Goal: Task Accomplishment & Management: Use online tool/utility

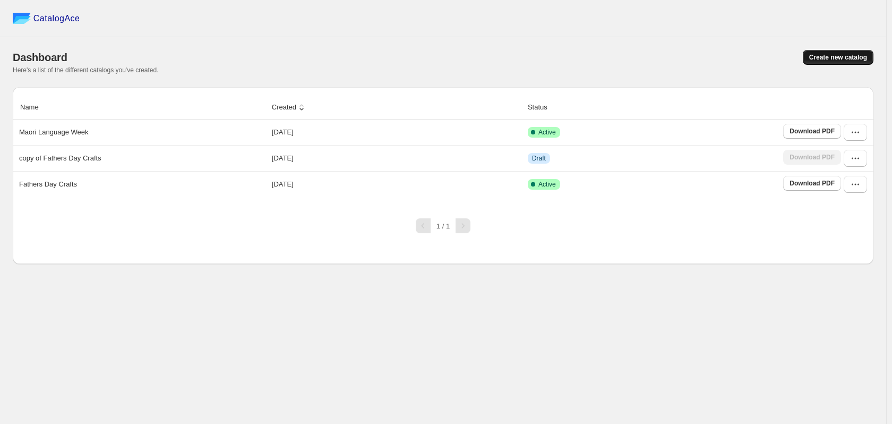
click at [846, 53] on button "Create new catalog" at bounding box center [838, 57] width 71 height 15
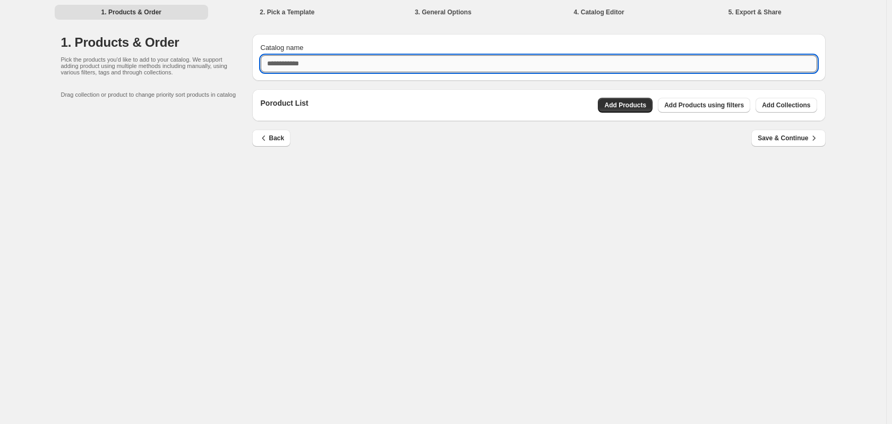
click at [527, 56] on input "Catalog name" at bounding box center [539, 63] width 556 height 17
type input "**********"
click at [800, 106] on span "Add Collections" at bounding box center [786, 105] width 48 height 8
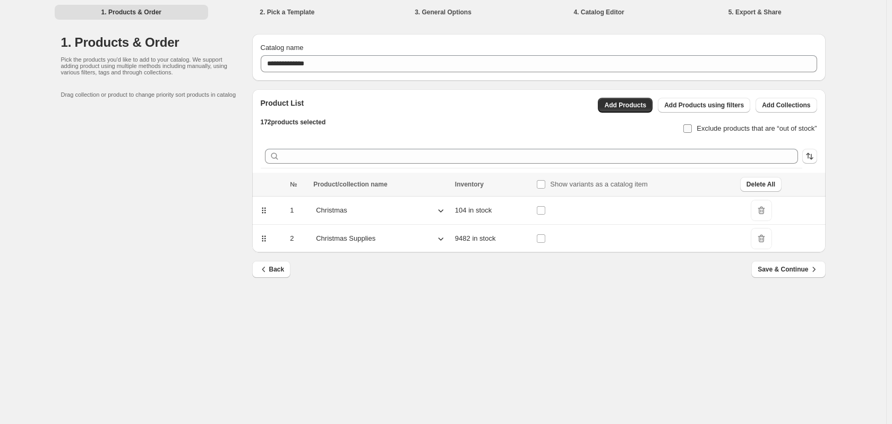
click at [737, 128] on span "Exclude products that are “out of stock”" at bounding box center [756, 128] width 120 height 8
click at [758, 237] on span "DeleteIcon" at bounding box center [760, 238] width 21 height 21
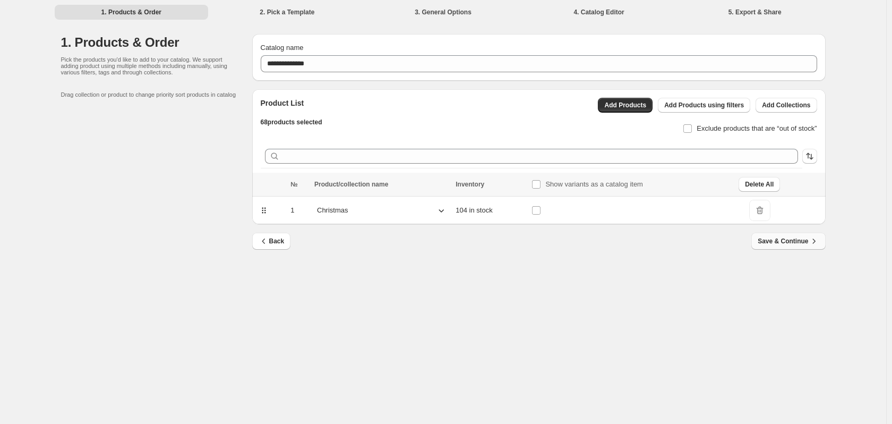
click at [792, 241] on span "Save & Continue" at bounding box center [787, 241] width 61 height 11
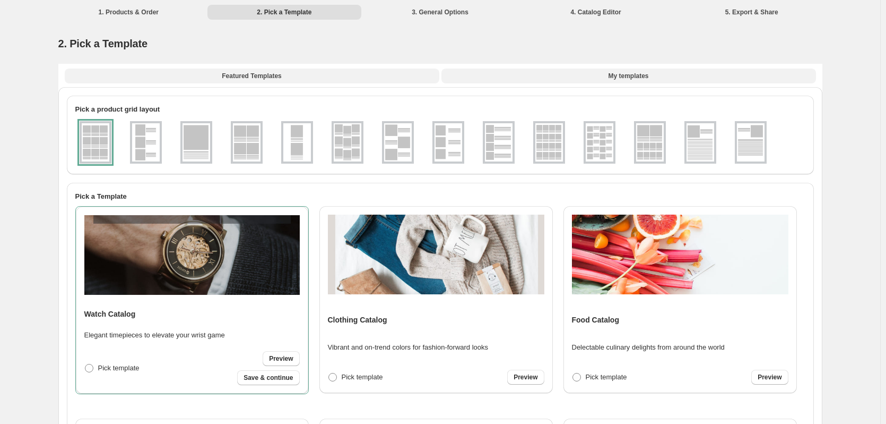
click at [630, 73] on span "My templates" at bounding box center [628, 76] width 40 height 8
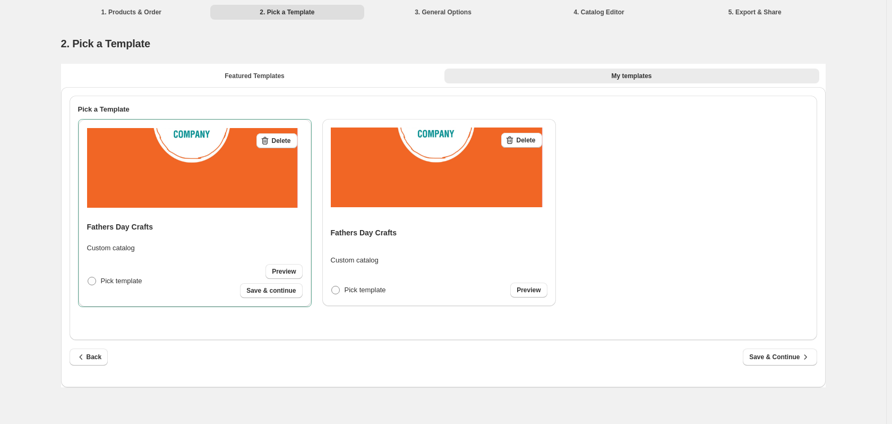
click at [183, 255] on div "Delete Fathers Day Crafts Custom catalog Pick template Preview Save & continue" at bounding box center [194, 213] width 215 height 170
click at [260, 288] on span "Save & continue" at bounding box center [270, 290] width 49 height 8
select select "**********"
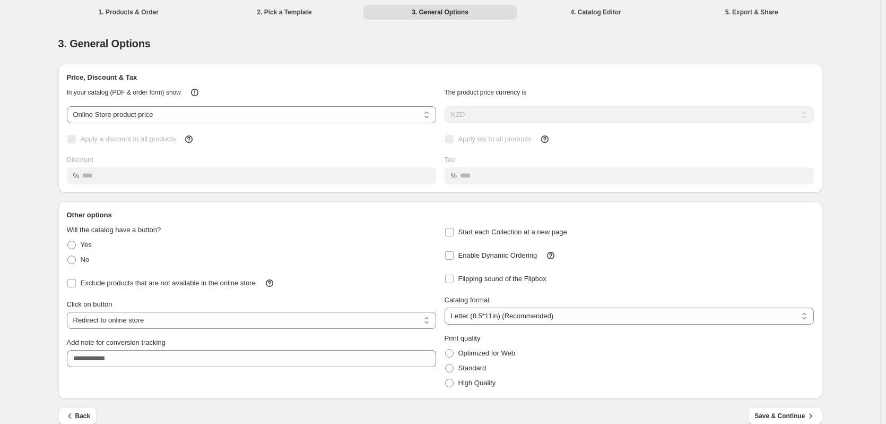
scroll to position [14, 0]
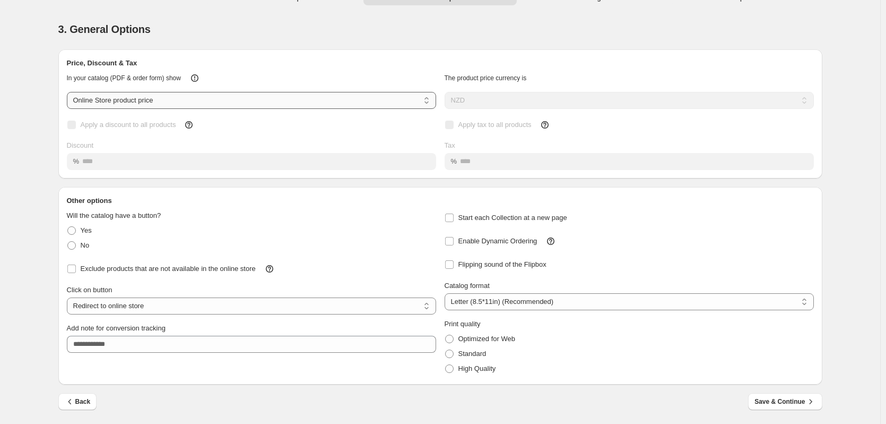
click at [212, 98] on select "**********" at bounding box center [251, 100] width 369 height 17
click at [212, 99] on select "**********" at bounding box center [251, 100] width 369 height 17
click at [223, 101] on select "**********" at bounding box center [251, 100] width 369 height 17
select select "****"
click at [69, 92] on select "**********" at bounding box center [251, 100] width 369 height 17
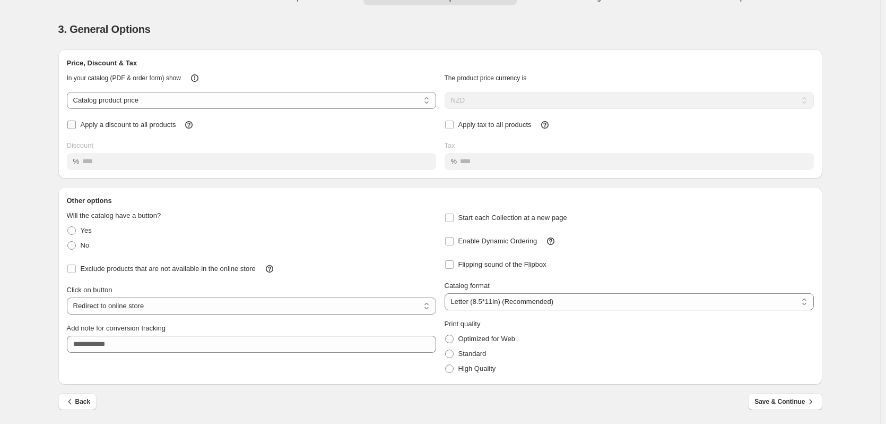
click at [151, 125] on span "Apply a discount to all products" at bounding box center [129, 124] width 96 height 8
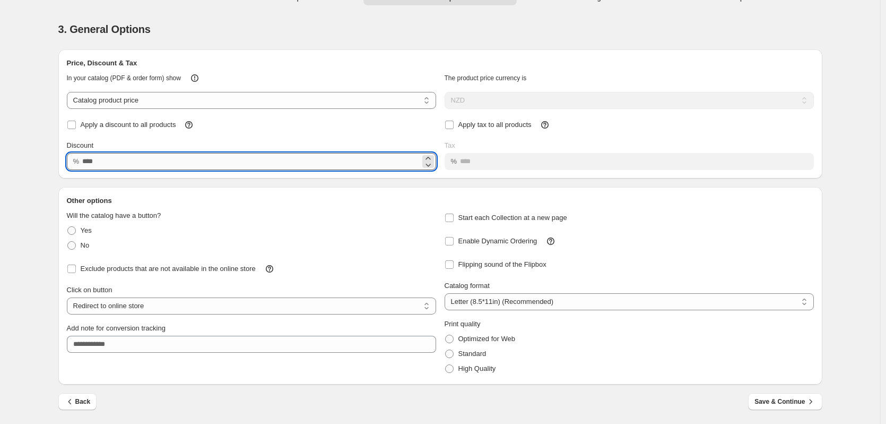
click at [129, 156] on input "Discount" at bounding box center [251, 161] width 338 height 17
type input "**"
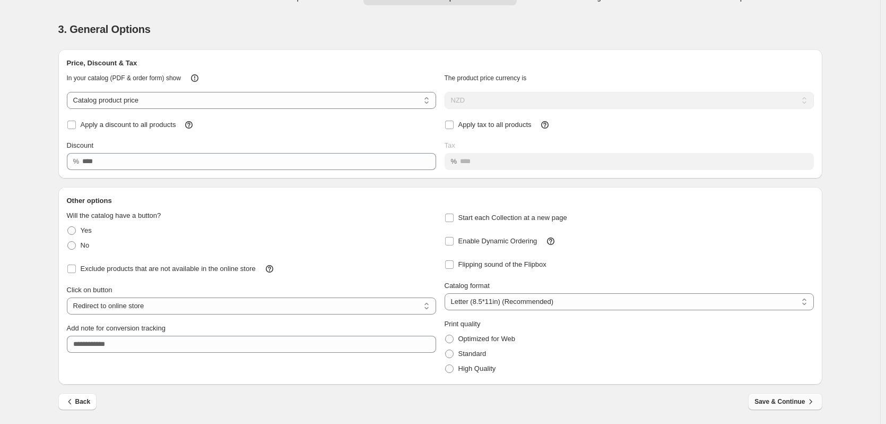
click at [774, 406] on span "Save & Continue" at bounding box center [785, 401] width 61 height 11
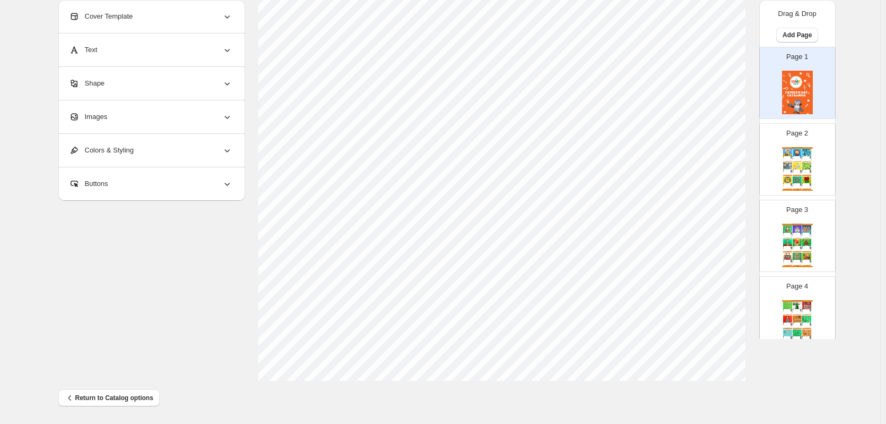
scroll to position [346, 0]
click at [804, 184] on div "This whimsical and magical Gingerbread House is the perfect decoration for Chri…" at bounding box center [806, 184] width 6 height 1
type input "*"
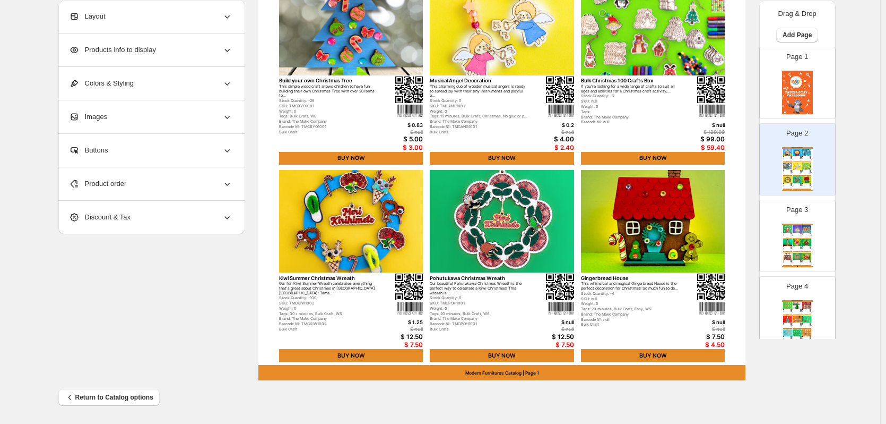
click at [199, 46] on div "Products info to display" at bounding box center [150, 49] width 163 height 33
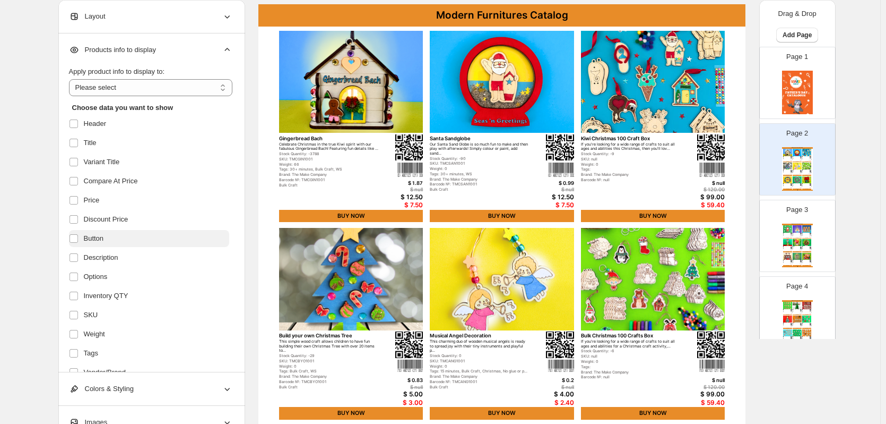
scroll to position [91, 0]
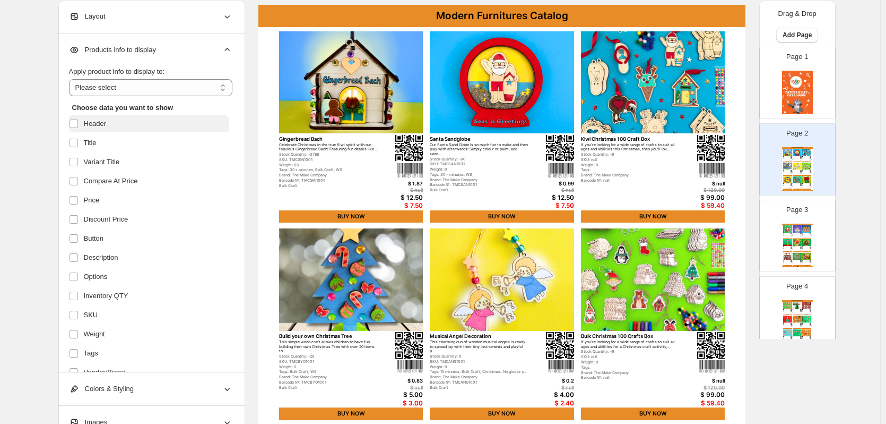
click at [105, 122] on span "Header" at bounding box center [95, 123] width 23 height 11
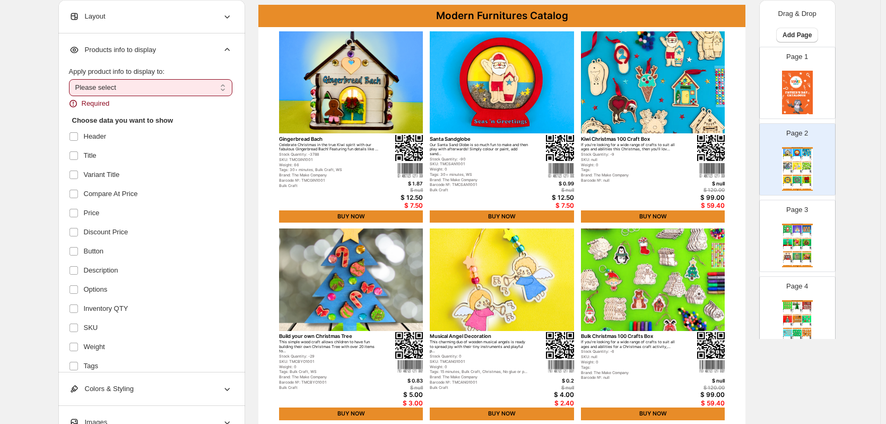
click at [120, 90] on select "**********" at bounding box center [150, 87] width 163 height 17
select select "*********"
click at [71, 79] on select "**********" at bounding box center [150, 87] width 163 height 17
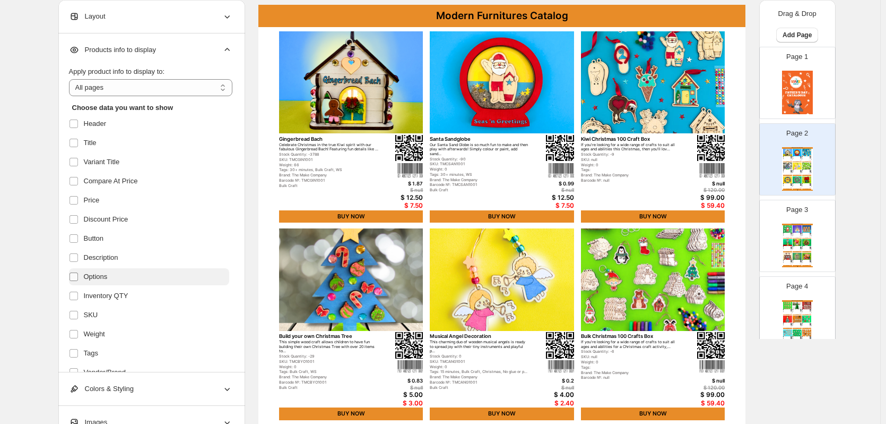
click at [77, 281] on span at bounding box center [74, 277] width 10 height 10
click at [75, 329] on span at bounding box center [74, 334] width 10 height 10
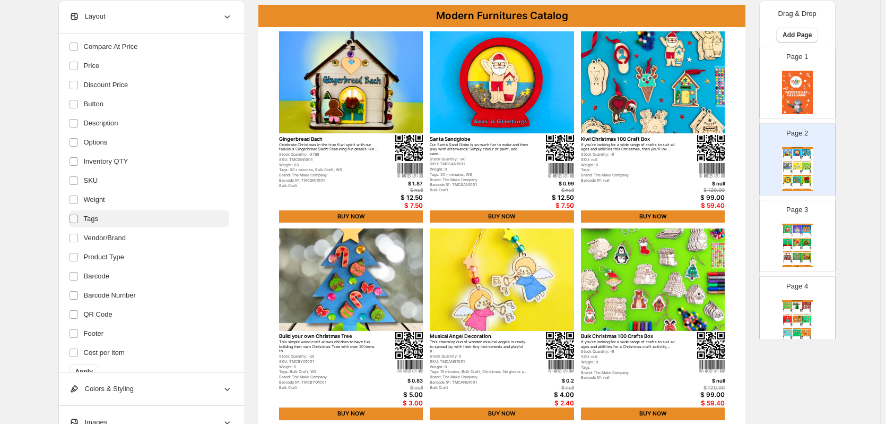
scroll to position [135, 0]
click at [115, 236] on span "Vendor/Brand" at bounding box center [105, 237] width 42 height 11
click at [114, 254] on span "Product Type" at bounding box center [104, 256] width 40 height 11
click at [106, 283] on label "Barcode" at bounding box center [149, 275] width 160 height 17
click at [106, 294] on span "Barcode Number" at bounding box center [110, 294] width 52 height 11
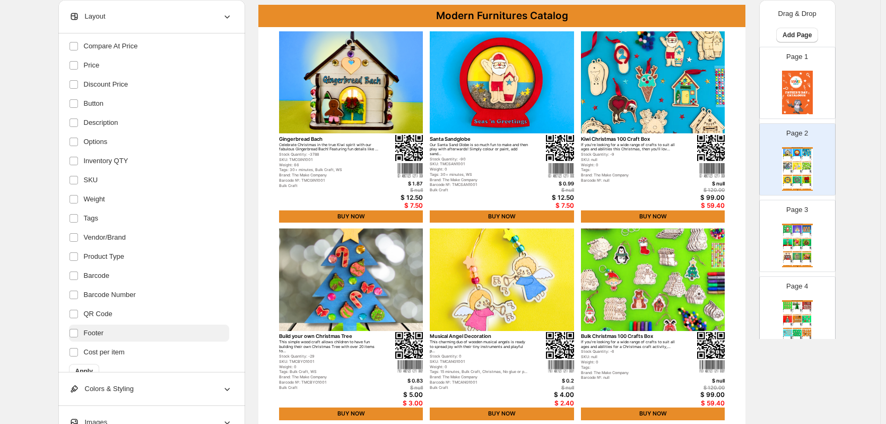
click at [98, 338] on span "Footer" at bounding box center [94, 332] width 20 height 11
click at [99, 336] on span "Cost per item" at bounding box center [104, 334] width 41 height 11
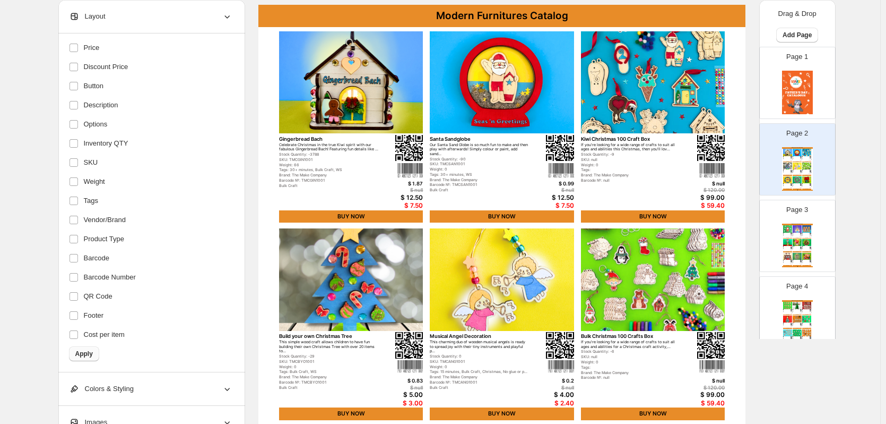
click at [90, 352] on span "Apply" at bounding box center [84, 353] width 18 height 8
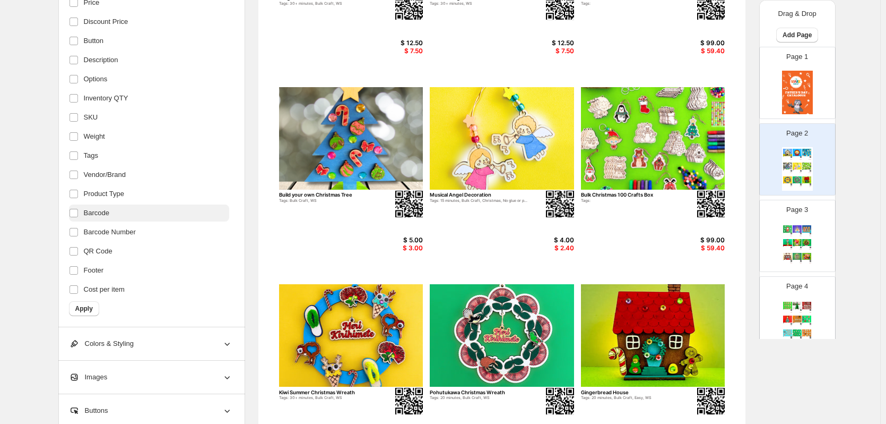
scroll to position [232, 0]
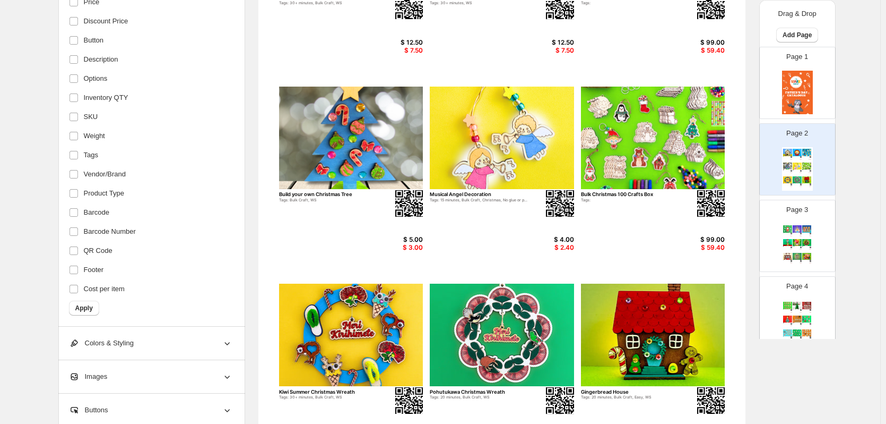
click at [195, 336] on div "Colors & Styling" at bounding box center [150, 342] width 163 height 33
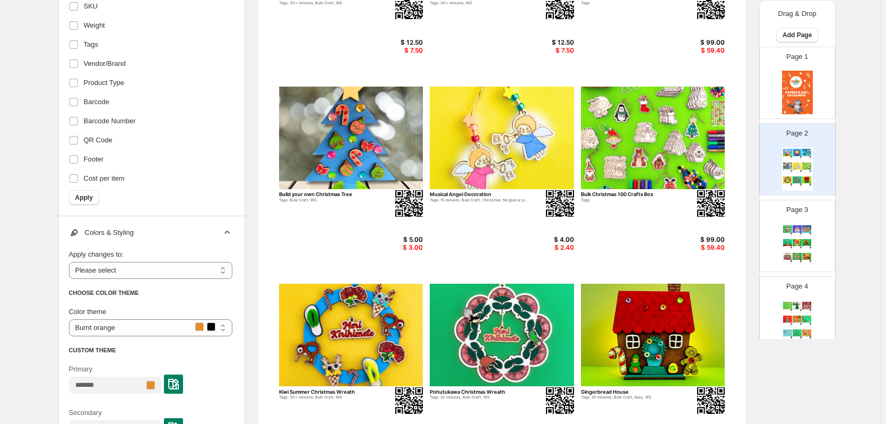
click at [179, 386] on img at bounding box center [173, 383] width 11 height 11
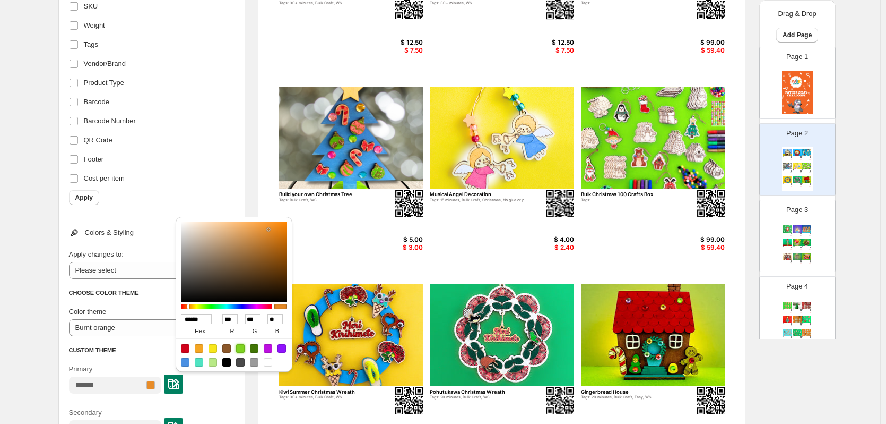
click at [240, 347] on div at bounding box center [240, 348] width 8 height 8
type input "******"
type input "***"
type input "**"
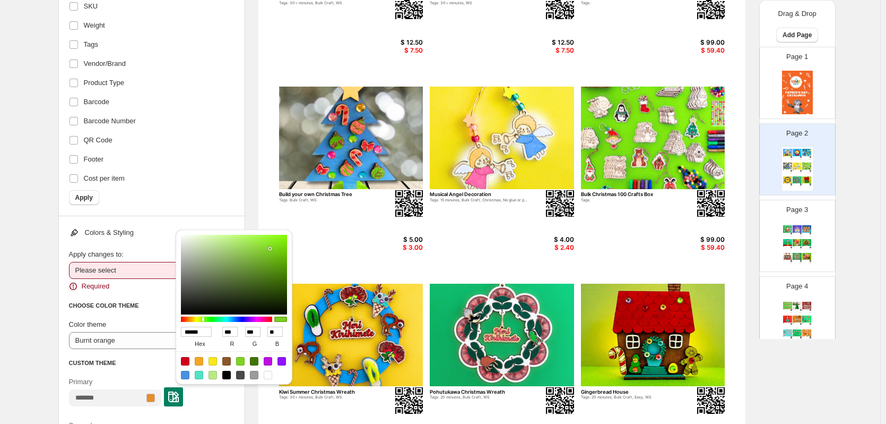
click at [156, 364] on div "CUSTOM THEME" at bounding box center [150, 362] width 163 height 11
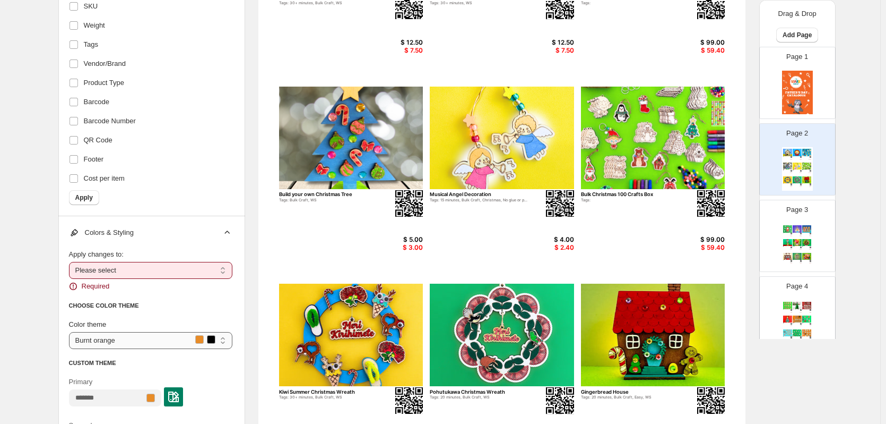
click at [201, 341] on select "**********" at bounding box center [150, 340] width 163 height 17
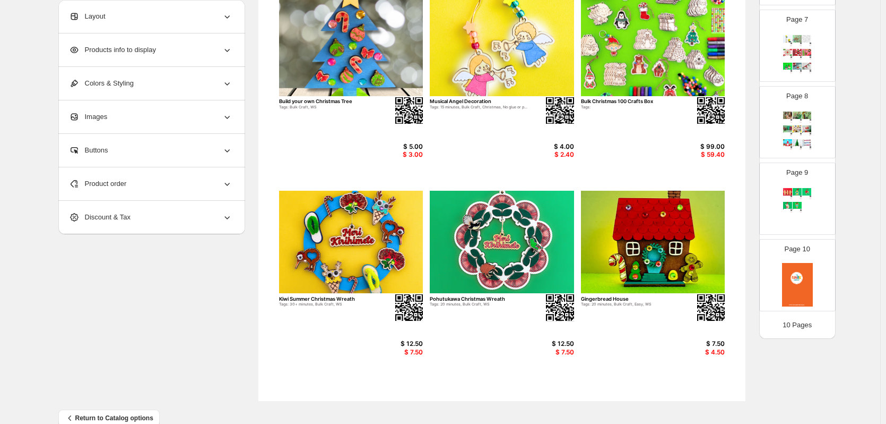
scroll to position [326, 0]
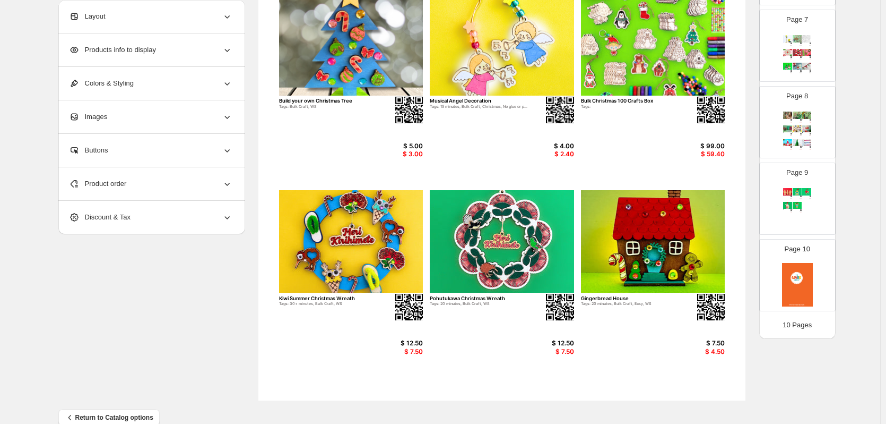
click at [811, 210] on div "Set of 3 Mini Gingerbread Men Tags: Bulk Craft, WS $ 3.00 $ 1.80 Beach Hut Chri…" at bounding box center [797, 208] width 31 height 44
type input "*"
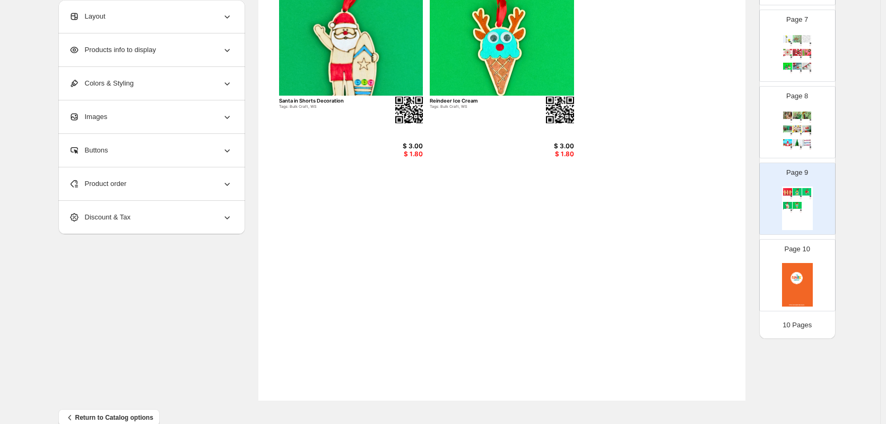
click at [215, 81] on div "Colors & Styling" at bounding box center [150, 83] width 163 height 33
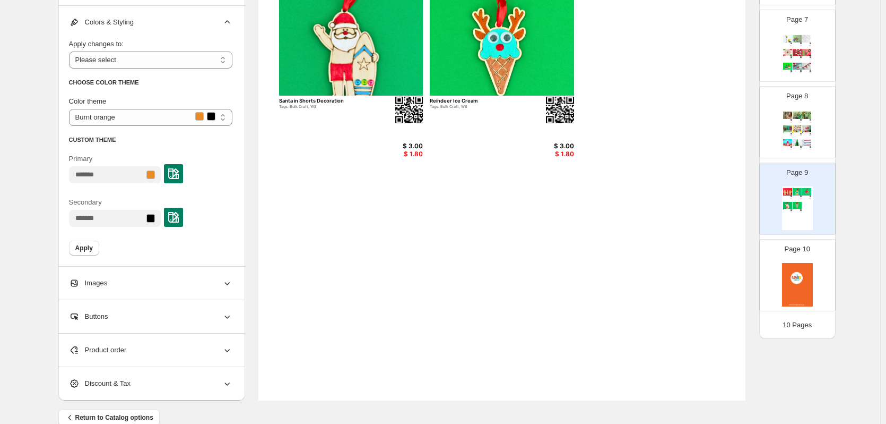
click at [179, 172] on img at bounding box center [173, 173] width 11 height 11
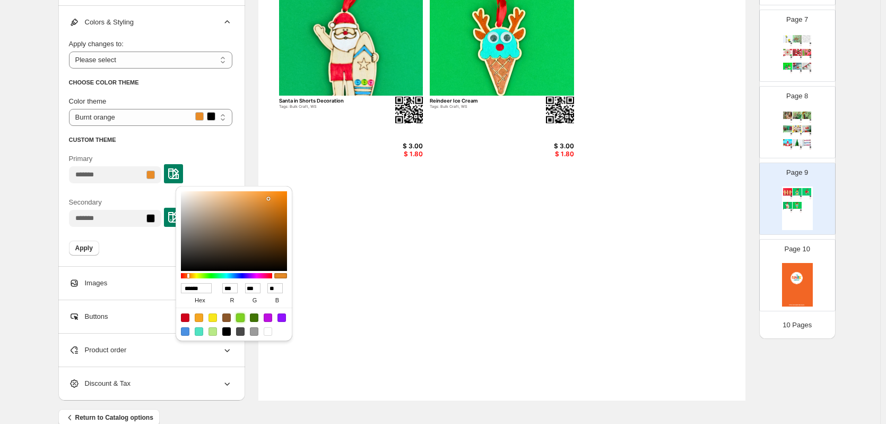
click at [237, 315] on div at bounding box center [240, 317] width 8 height 8
type input "******"
type input "***"
type input "**"
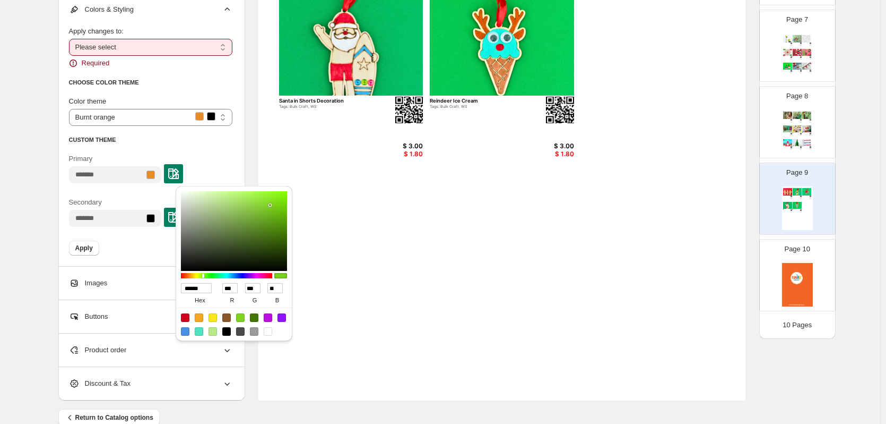
click at [134, 46] on select "**********" at bounding box center [150, 47] width 163 height 17
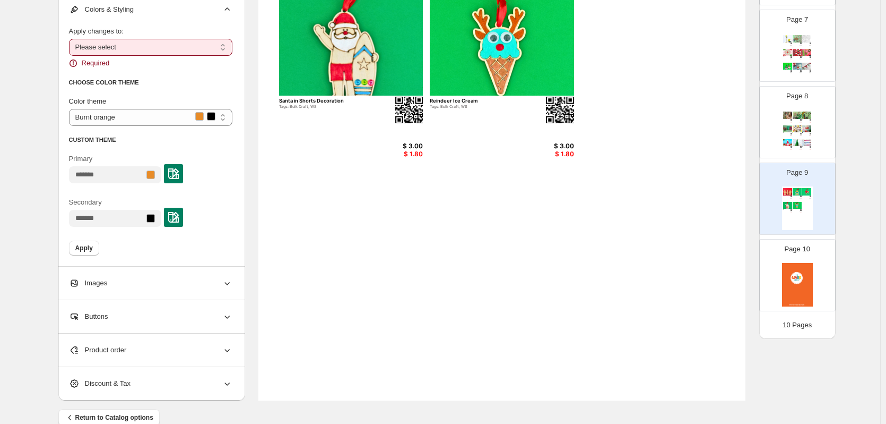
select select "**********"
click at [71, 51] on select "**********" at bounding box center [150, 47] width 163 height 17
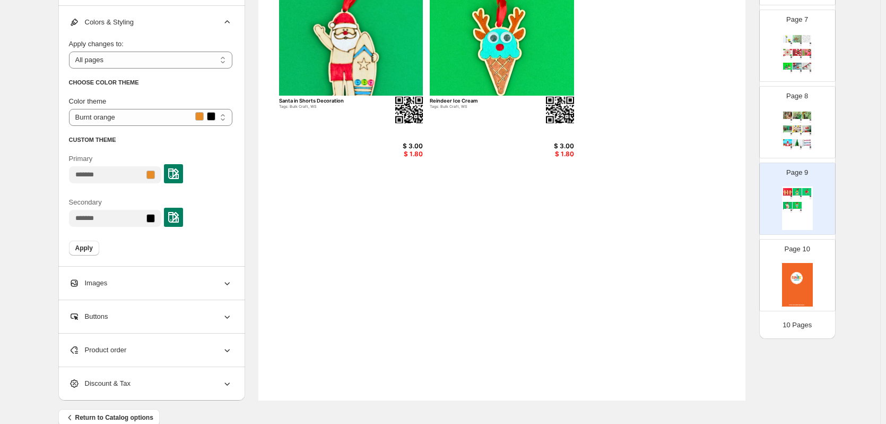
click at [179, 176] on img at bounding box center [173, 173] width 11 height 11
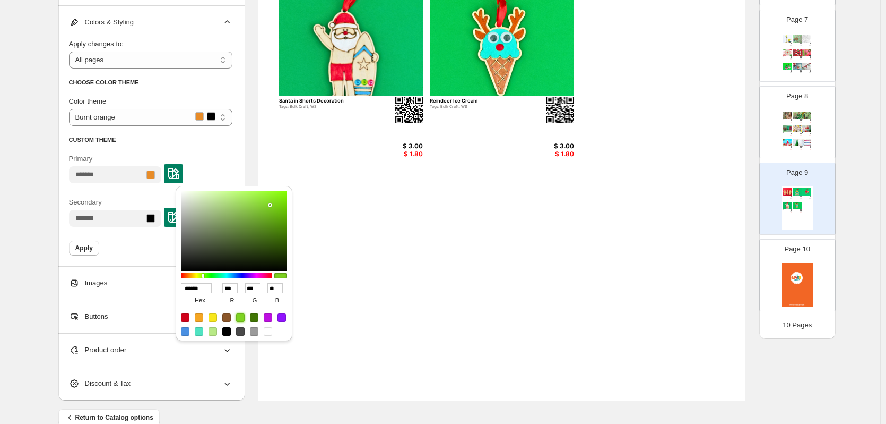
click at [241, 317] on div at bounding box center [240, 317] width 8 height 8
click at [185, 316] on div at bounding box center [185, 317] width 8 height 8
type input "******"
type input "***"
type input "*"
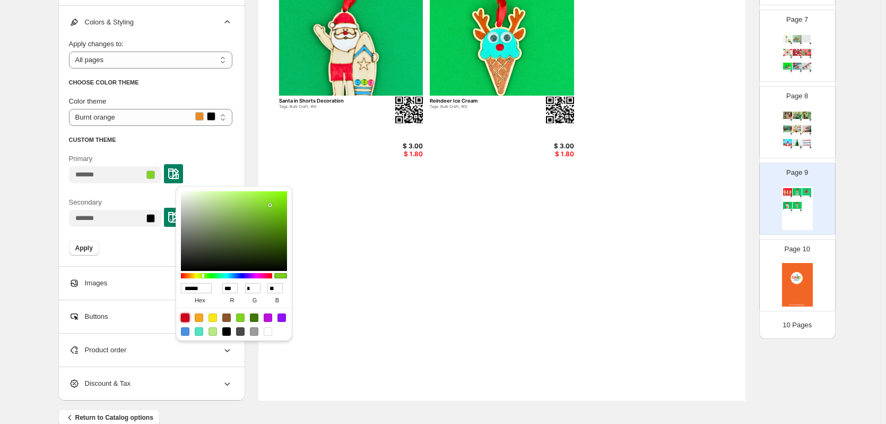
type input "**"
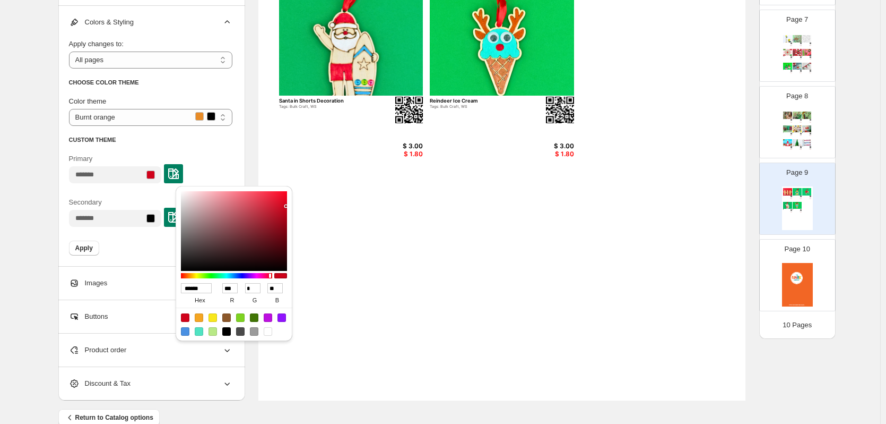
click at [225, 157] on div "Primary" at bounding box center [150, 168] width 163 height 30
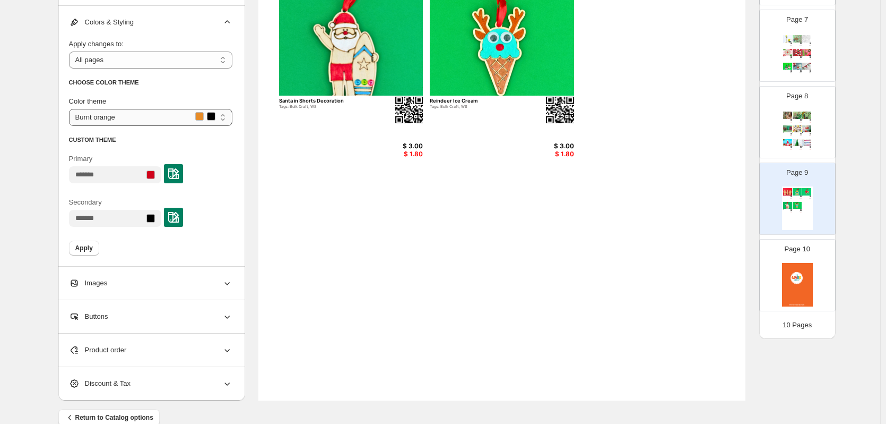
click at [170, 116] on select "**********" at bounding box center [150, 117] width 163 height 17
click at [82, 247] on span "Apply" at bounding box center [84, 248] width 18 height 8
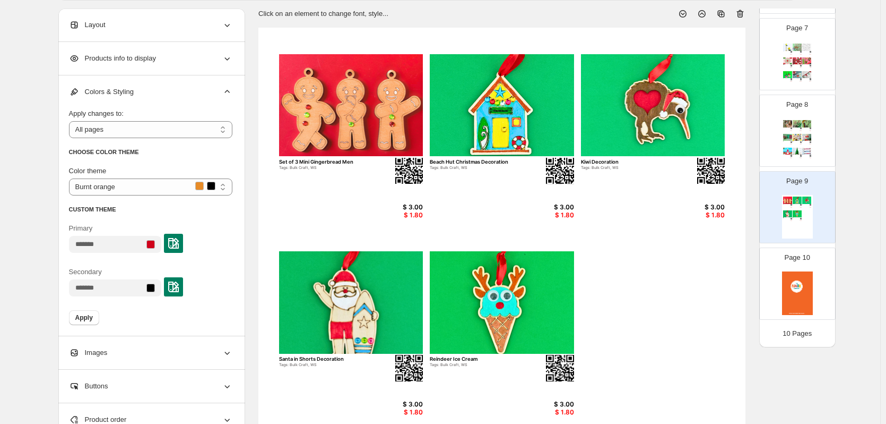
scroll to position [0, 0]
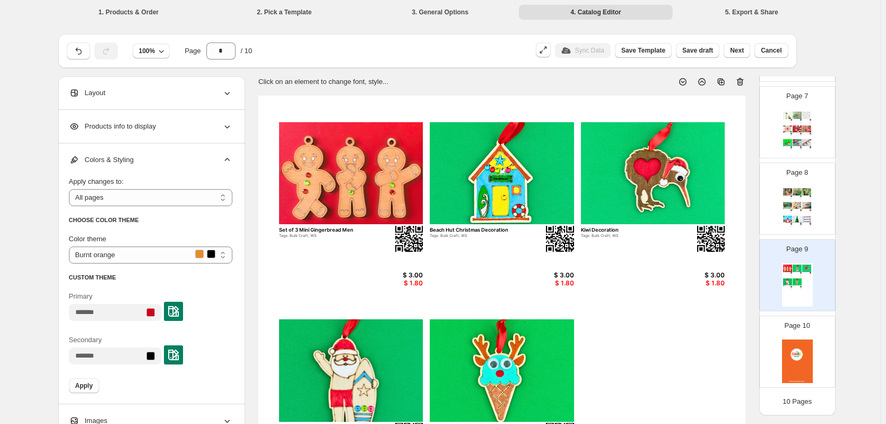
click at [789, 135] on div "$ 0.00" at bounding box center [790, 135] width 3 height 1
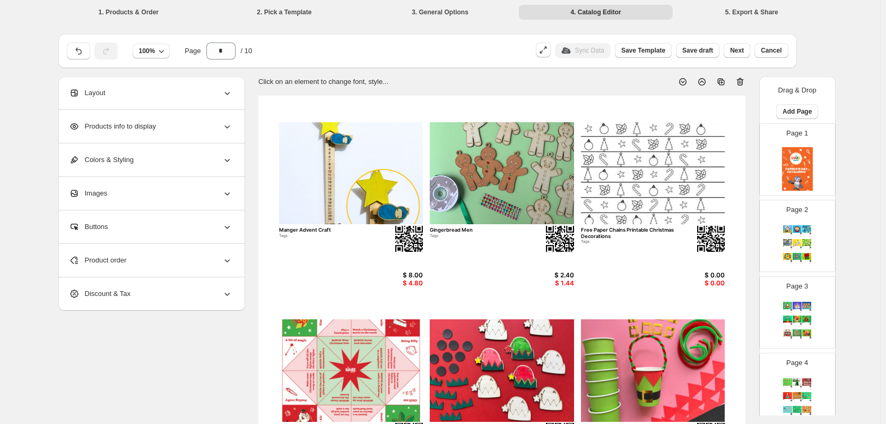
click at [807, 239] on img at bounding box center [807, 242] width 9 height 7
type input "*"
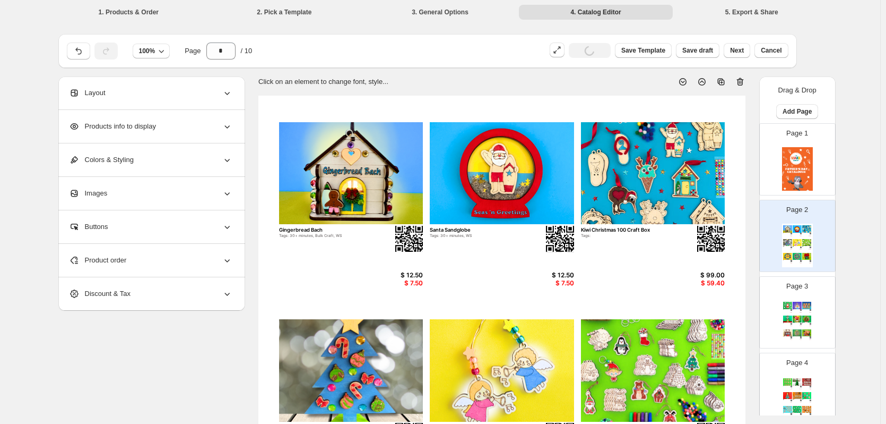
click at [150, 184] on div "Images" at bounding box center [150, 193] width 163 height 33
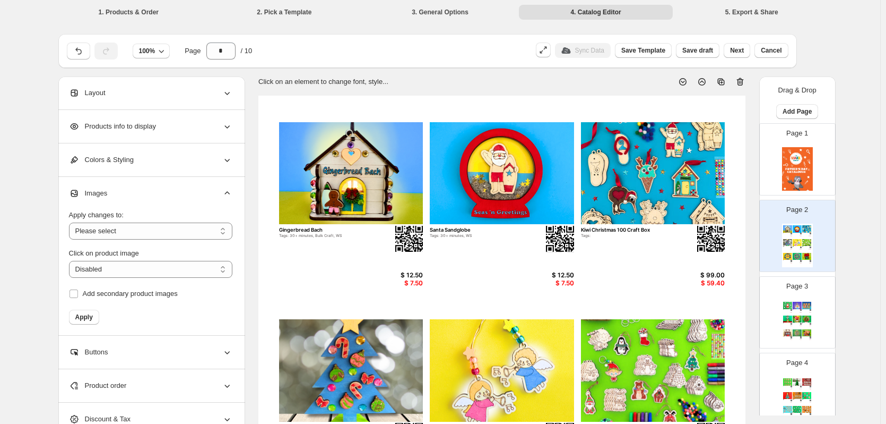
click at [150, 184] on div "Images" at bounding box center [150, 193] width 163 height 33
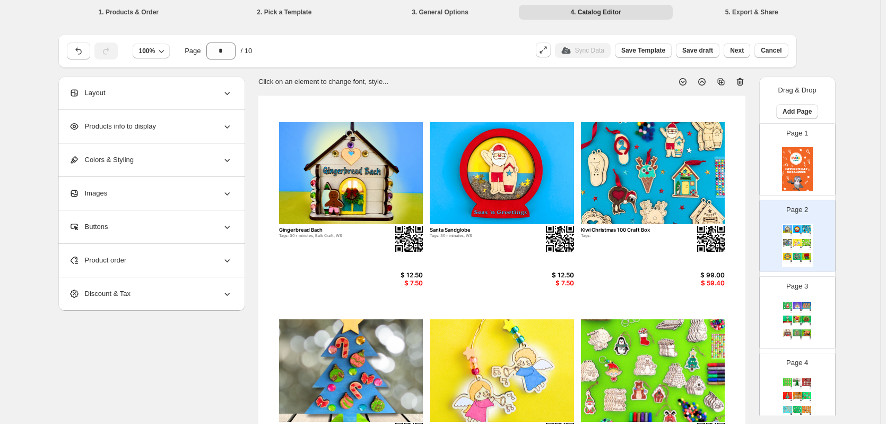
click at [171, 152] on div "Colors & Styling" at bounding box center [150, 159] width 163 height 33
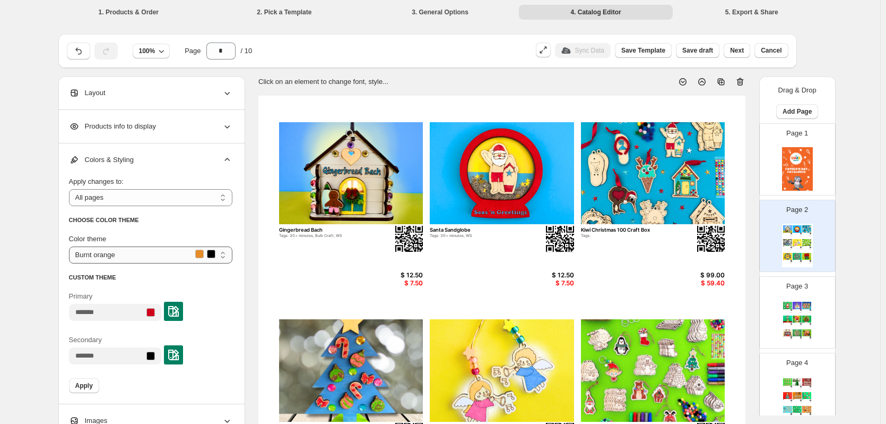
click at [166, 249] on select "**********" at bounding box center [150, 254] width 163 height 17
select select "*****"
click at [71, 246] on select "**********" at bounding box center [150, 254] width 163 height 17
click at [88, 389] on span "Apply" at bounding box center [84, 385] width 18 height 8
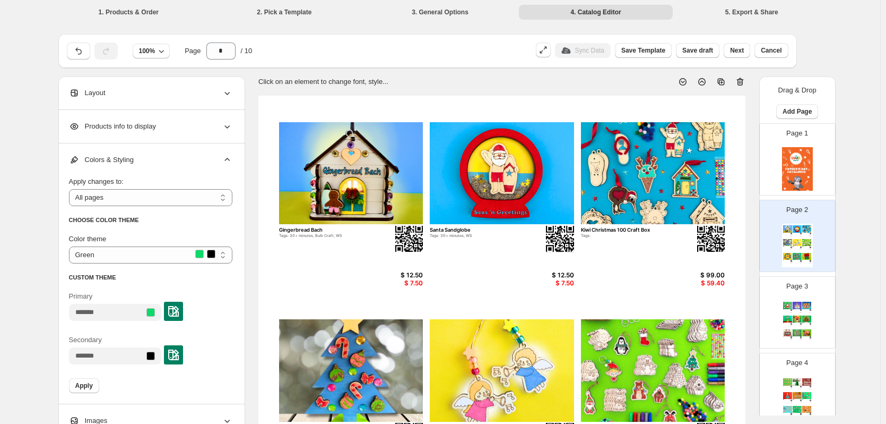
click at [806, 315] on div "Build A Santa Tags: Bulk Craft, Easy, WS $ 5.00 $ 3.00 Angel Decoration Tags: 1…" at bounding box center [797, 322] width 31 height 44
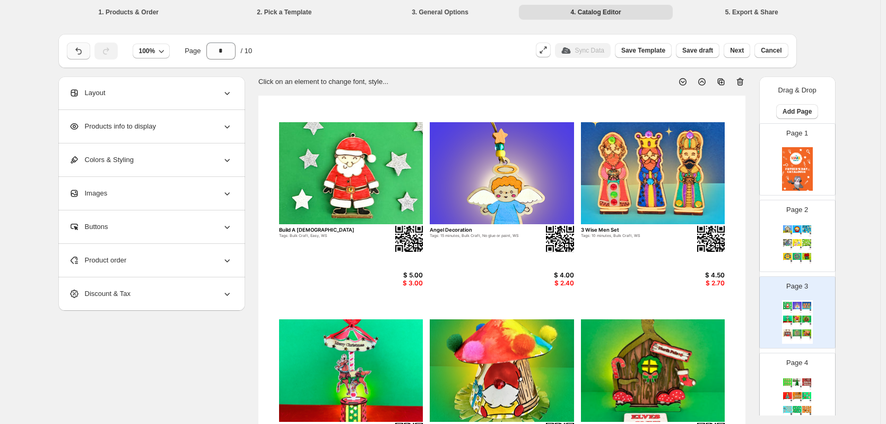
click at [76, 50] on icon "button" at bounding box center [78, 51] width 11 height 11
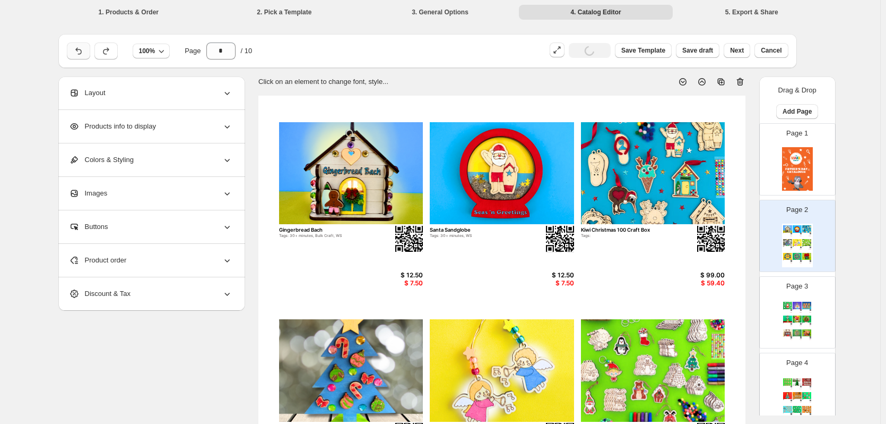
click at [76, 50] on icon "button" at bounding box center [78, 51] width 11 height 11
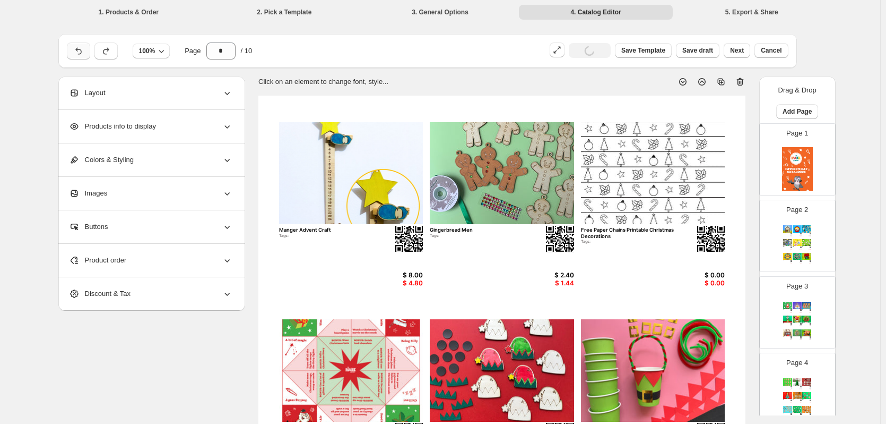
click at [76, 50] on icon "button" at bounding box center [78, 51] width 11 height 11
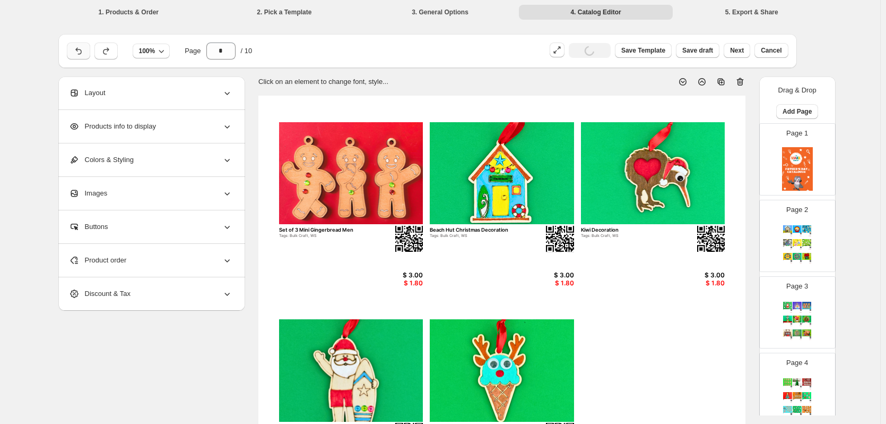
click at [76, 50] on icon "button" at bounding box center [78, 51] width 11 height 11
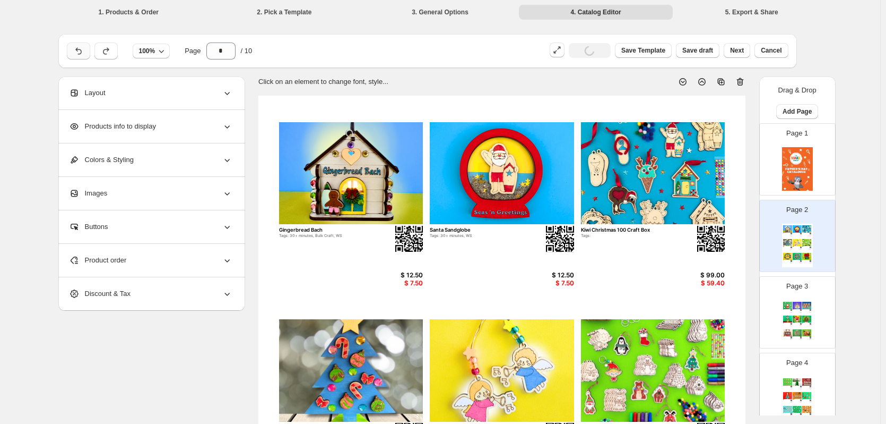
click at [76, 50] on icon "button" at bounding box center [78, 51] width 11 height 11
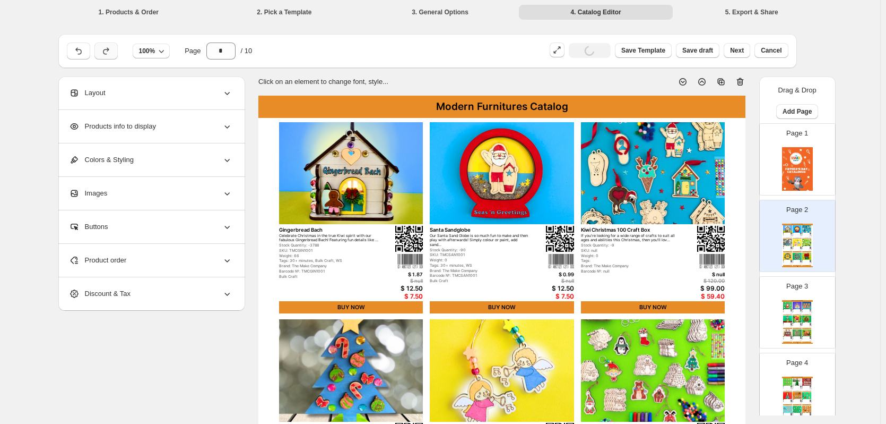
click at [111, 54] on icon "button" at bounding box center [106, 51] width 11 height 11
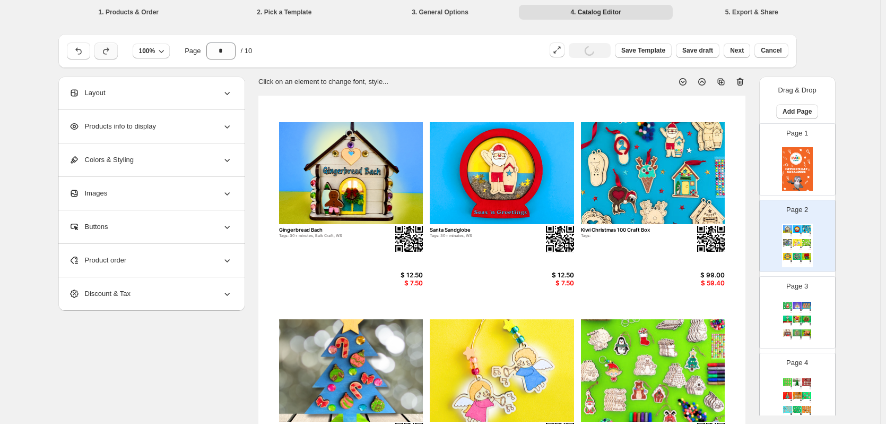
click at [110, 46] on icon "button" at bounding box center [106, 51] width 11 height 11
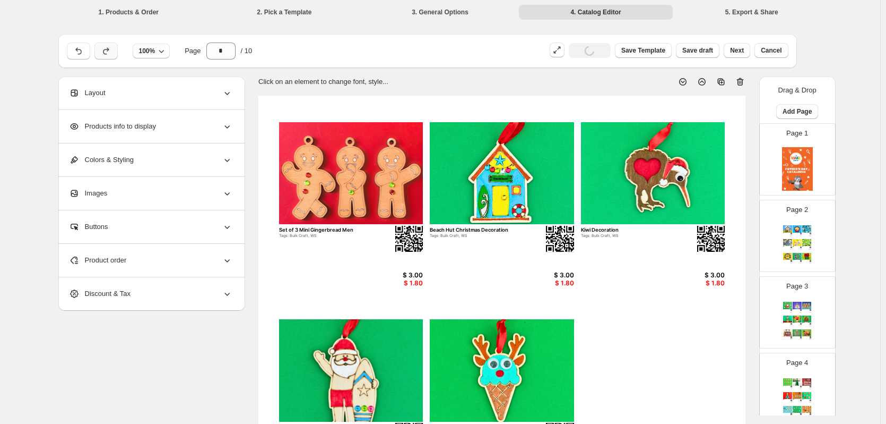
click at [110, 46] on icon "button" at bounding box center [106, 51] width 11 height 11
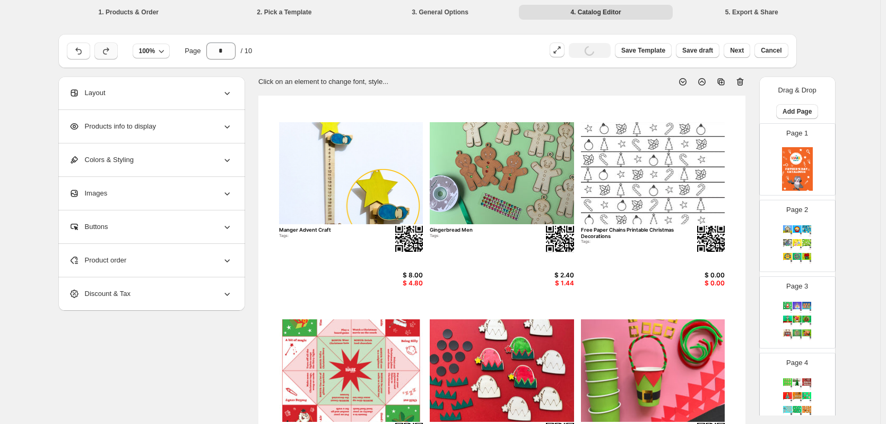
click at [110, 46] on icon "button" at bounding box center [106, 51] width 11 height 11
type input "*"
click at [110, 46] on icon "button" at bounding box center [106, 51] width 11 height 11
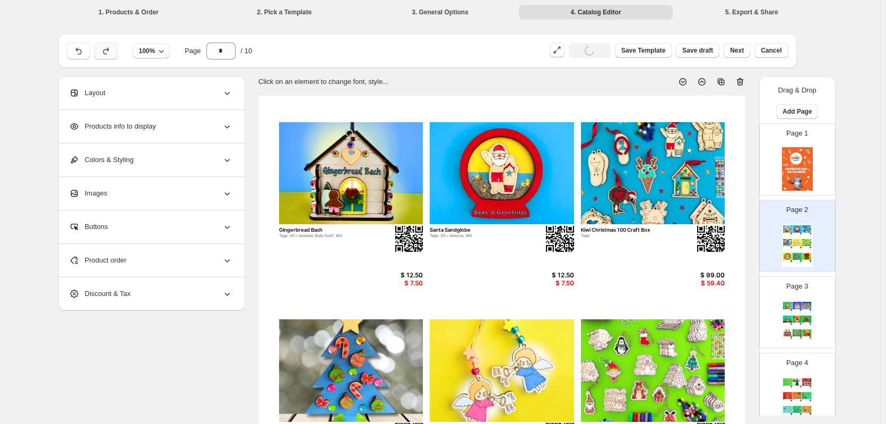
click at [110, 46] on icon "button" at bounding box center [106, 51] width 11 height 11
click at [166, 123] on div "Products info to display" at bounding box center [150, 126] width 163 height 33
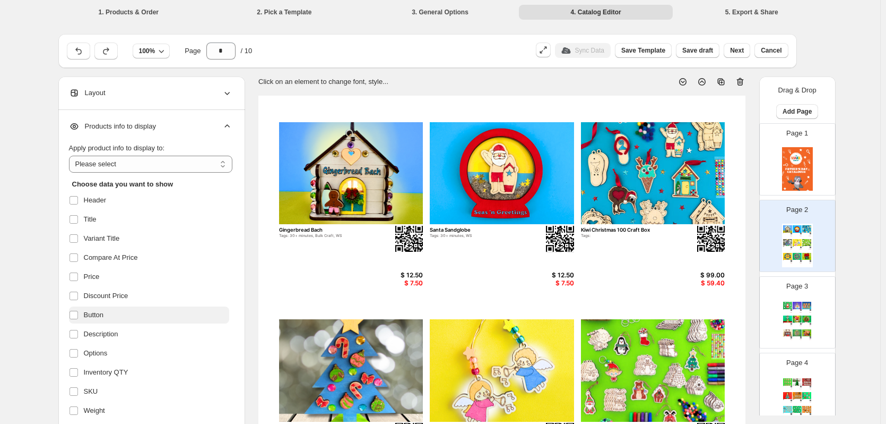
click at [99, 312] on span "Button" at bounding box center [94, 314] width 20 height 11
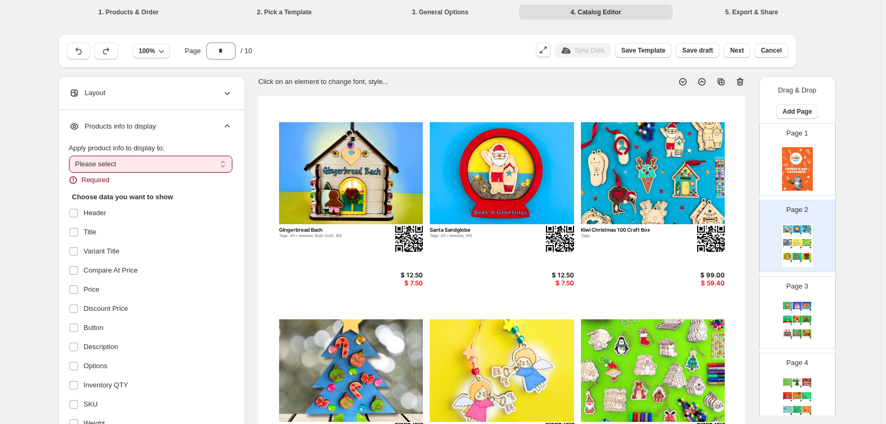
click at [114, 167] on select "**********" at bounding box center [150, 164] width 163 height 17
select select "*********"
click at [71, 156] on select "**********" at bounding box center [150, 164] width 163 height 17
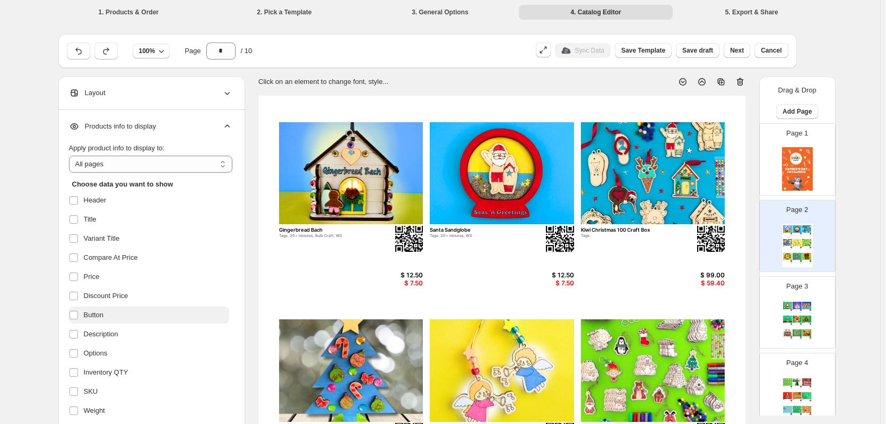
click at [98, 321] on label "Button" at bounding box center [149, 314] width 160 height 17
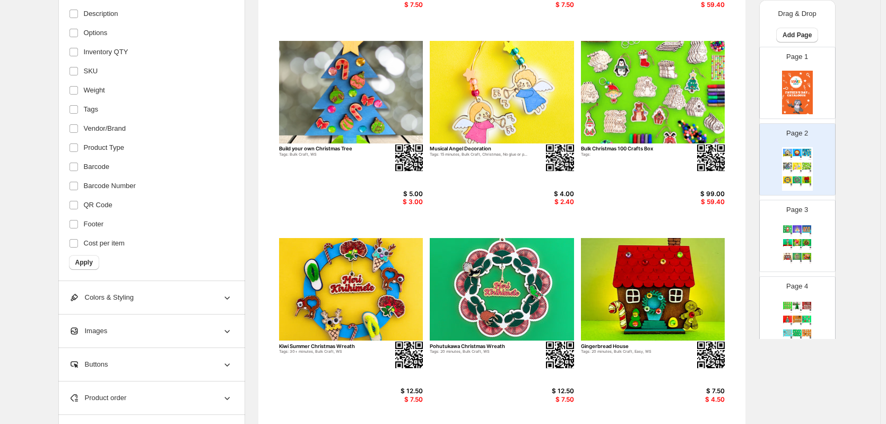
scroll to position [278, 0]
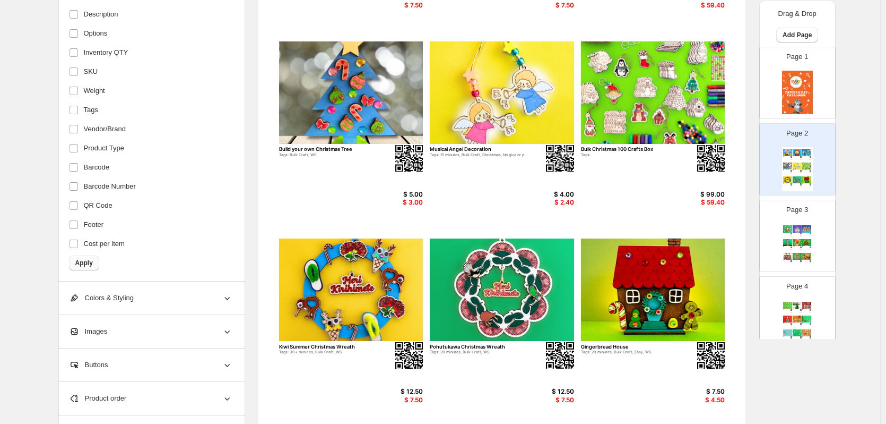
click at [83, 263] on span "Apply" at bounding box center [84, 262] width 18 height 8
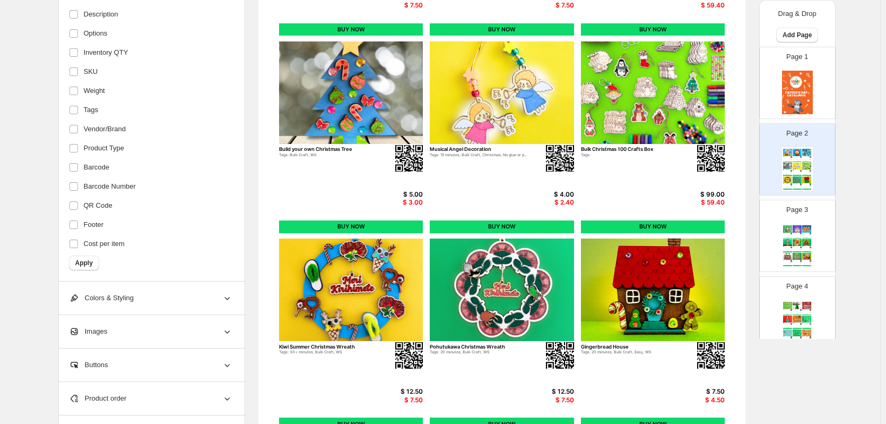
scroll to position [346, 0]
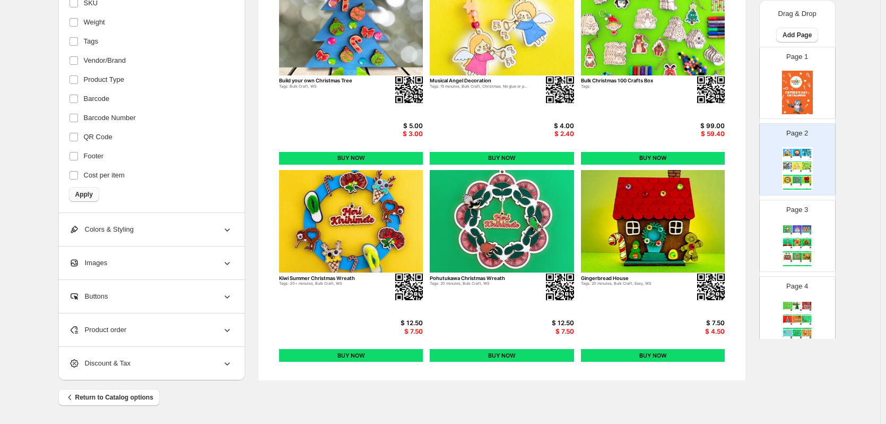
click at [83, 191] on span "Apply" at bounding box center [84, 194] width 18 height 8
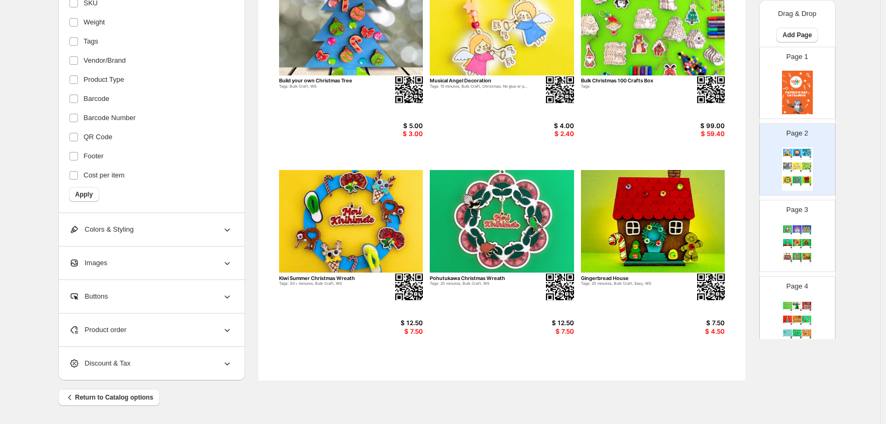
click at [413, 326] on div "$ 12.50" at bounding box center [397, 322] width 51 height 7
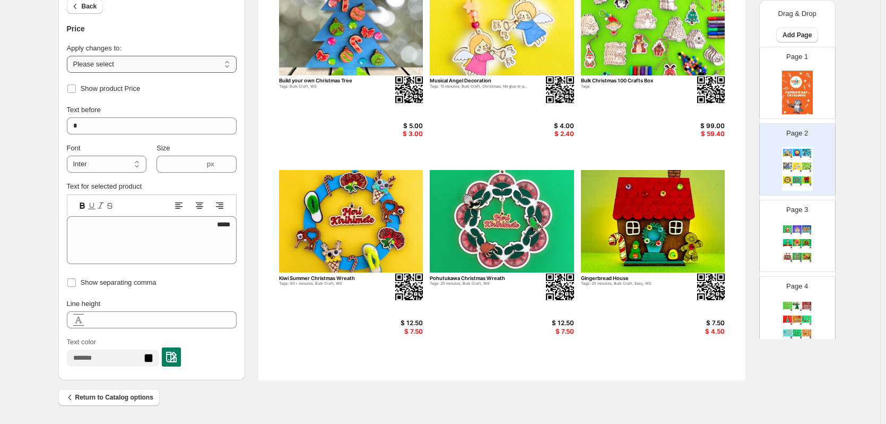
click at [120, 70] on select "**********" at bounding box center [152, 64] width 170 height 17
select select "**********"
click at [69, 56] on select "**********" at bounding box center [152, 64] width 170 height 17
click at [413, 334] on div "$ 7.50" at bounding box center [397, 330] width 51 height 7
type textarea "****"
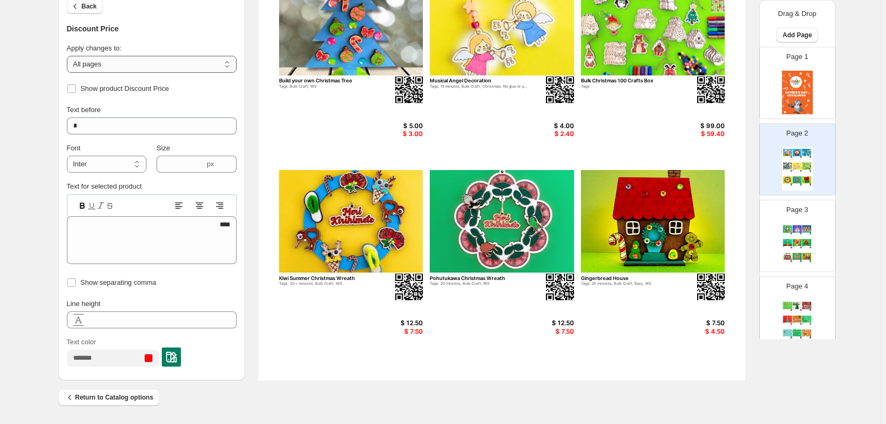
click at [99, 62] on select "**********" at bounding box center [152, 64] width 170 height 17
click at [69, 56] on select "**********" at bounding box center [152, 64] width 170 height 17
click at [90, 128] on input "*" at bounding box center [152, 125] width 170 height 17
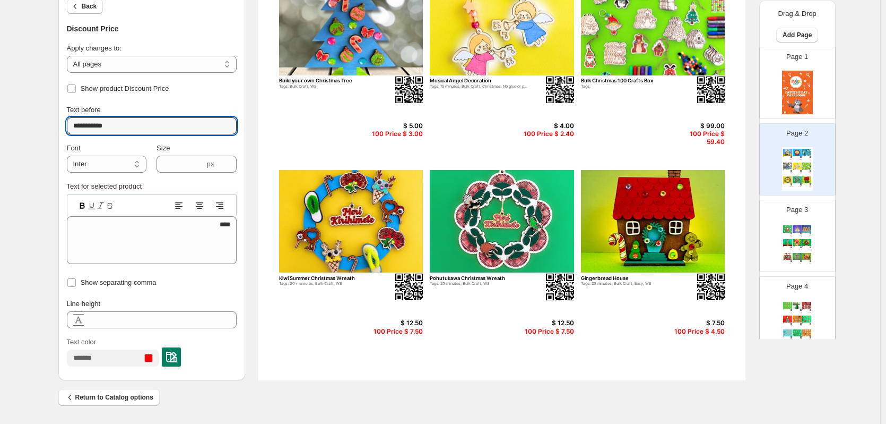
type input "**********"
click at [221, 88] on div "Show product Discount Price" at bounding box center [152, 88] width 170 height 15
click at [81, 8] on icon "button" at bounding box center [75, 6] width 11 height 11
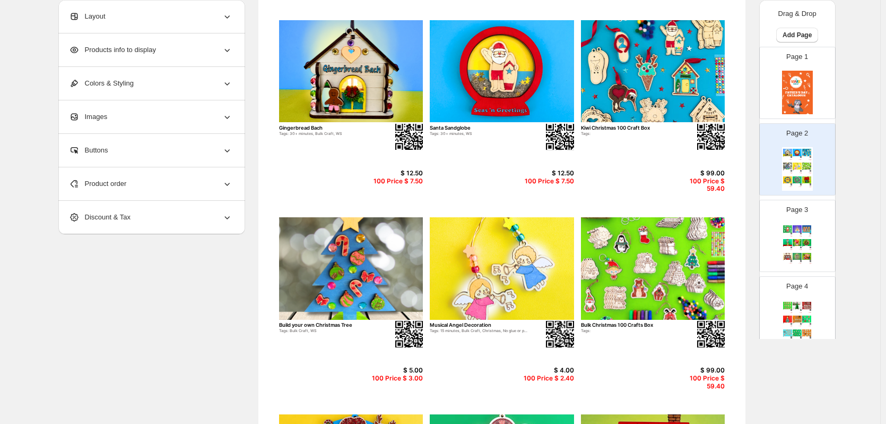
scroll to position [0, 0]
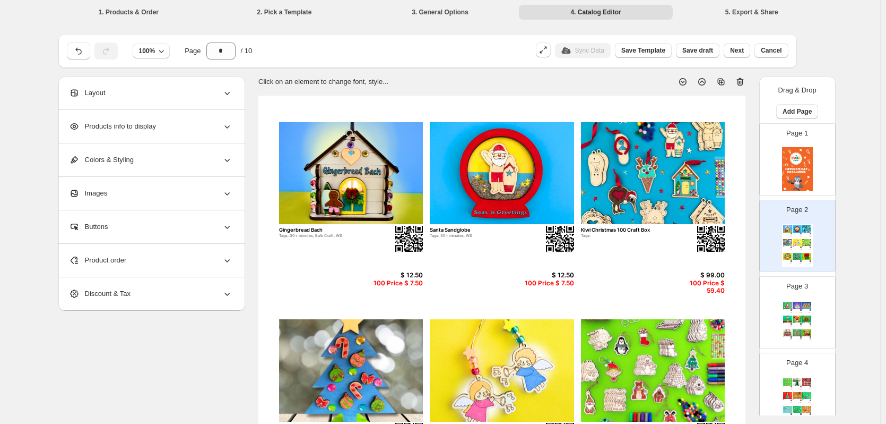
click at [652, 201] on img at bounding box center [653, 173] width 144 height 102
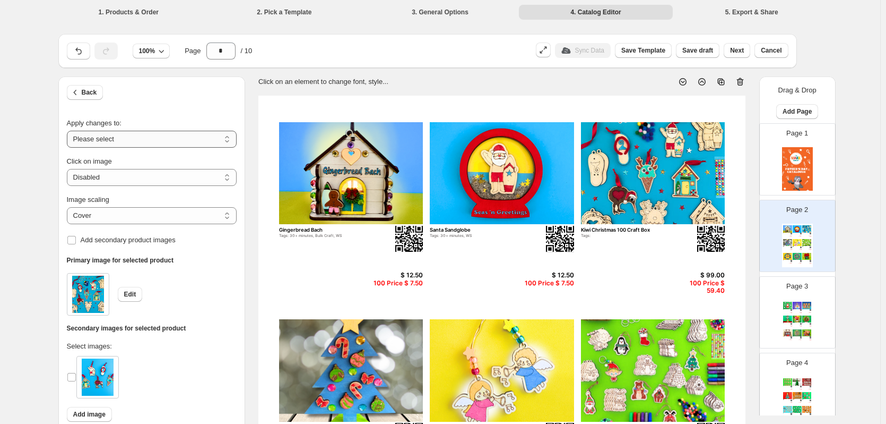
click at [203, 142] on select "**********" at bounding box center [152, 139] width 170 height 17
select select "**********"
click at [69, 131] on select "**********" at bounding box center [152, 139] width 170 height 17
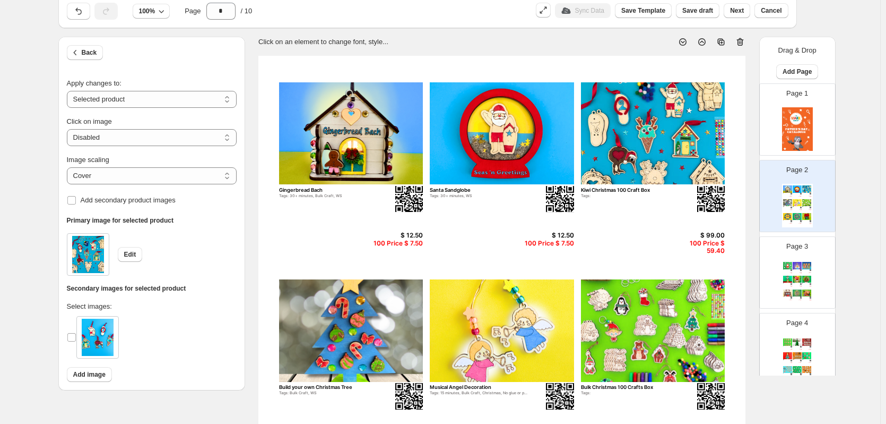
scroll to position [41, 0]
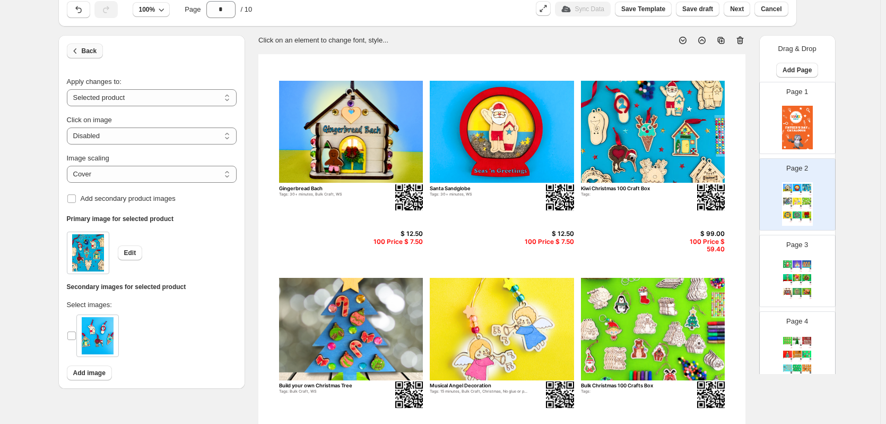
click at [90, 54] on span "Back" at bounding box center [89, 51] width 15 height 8
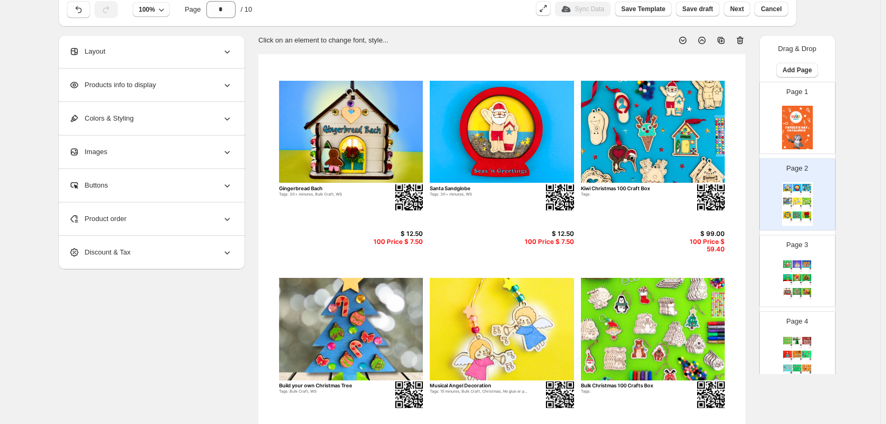
click at [209, 87] on div "Products info to display" at bounding box center [150, 84] width 163 height 33
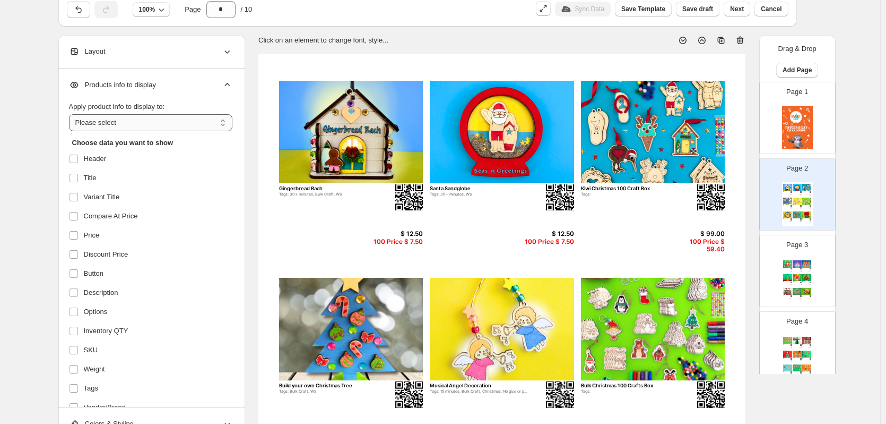
click at [151, 127] on select "**********" at bounding box center [150, 122] width 163 height 17
click at [689, 238] on div "100 Price $ 59.40" at bounding box center [699, 245] width 51 height 15
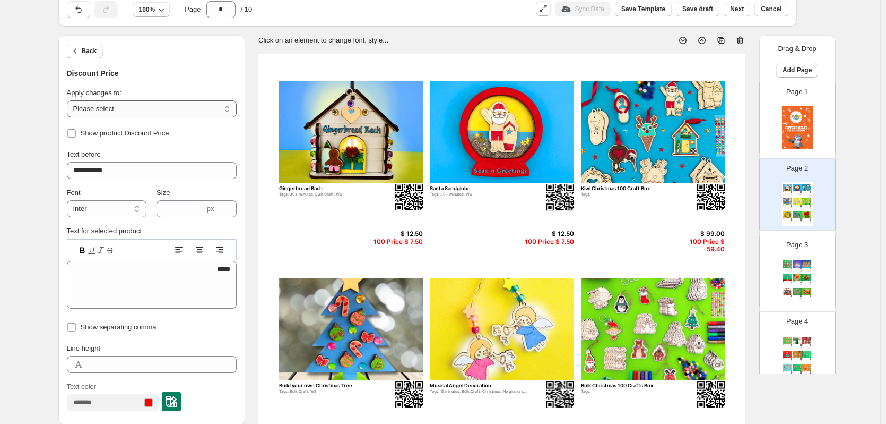
click at [190, 112] on select "**********" at bounding box center [152, 108] width 170 height 17
select select "**********"
click at [69, 100] on select "**********" at bounding box center [152, 108] width 170 height 17
click at [129, 168] on input "**********" at bounding box center [152, 170] width 170 height 17
type input "*"
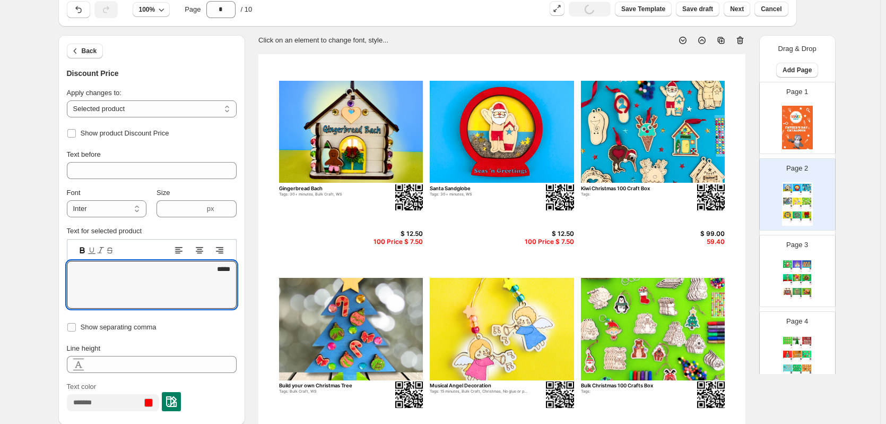
drag, startPoint x: 208, startPoint y: 271, endPoint x: 271, endPoint y: 267, distance: 63.8
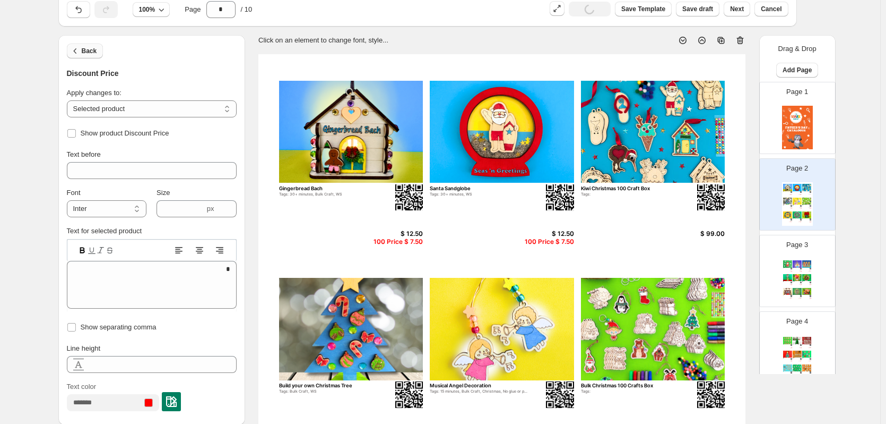
click at [94, 49] on span "Back" at bounding box center [89, 51] width 15 height 8
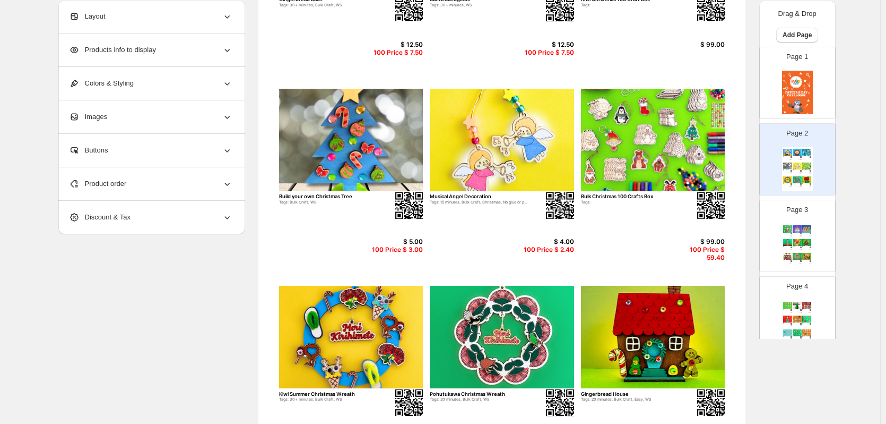
scroll to position [231, 0]
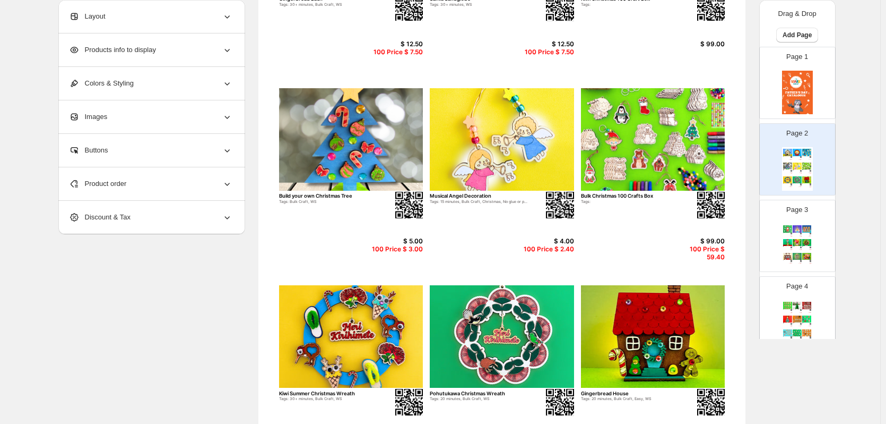
click at [669, 155] on img at bounding box center [653, 139] width 144 height 102
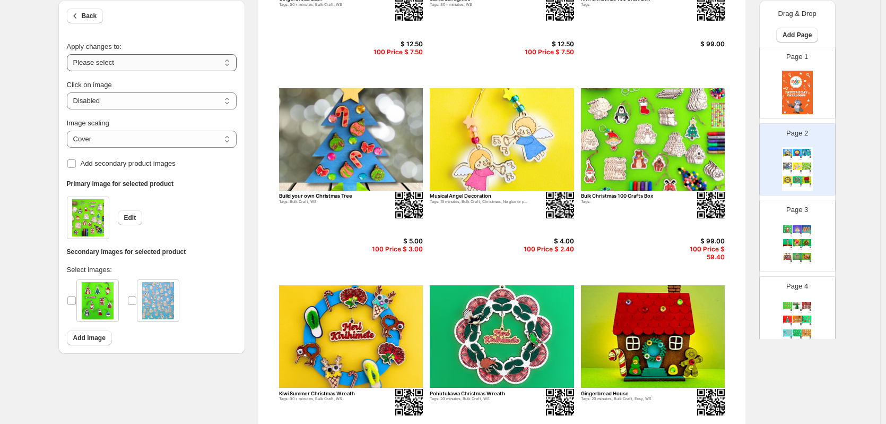
click at [161, 59] on select "**********" at bounding box center [152, 62] width 170 height 17
select select "**********"
click at [69, 54] on select "**********" at bounding box center [152, 62] width 170 height 17
click at [92, 13] on span "Back" at bounding box center [89, 16] width 15 height 8
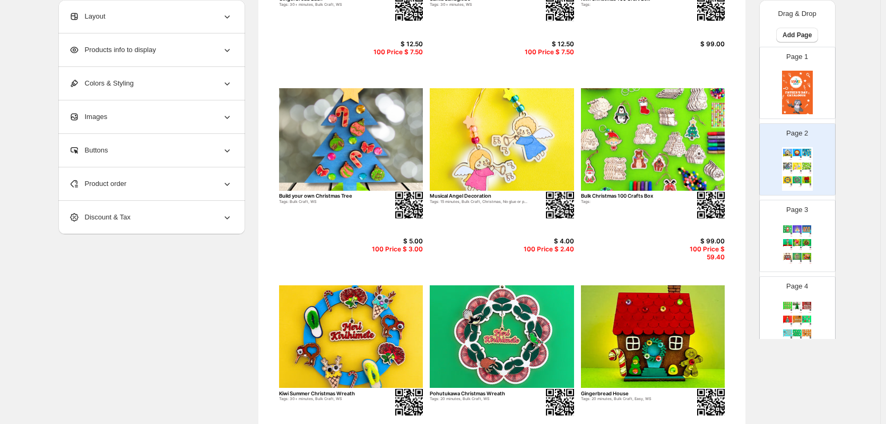
click at [717, 248] on div "100 Price $ 59.40" at bounding box center [699, 252] width 51 height 15
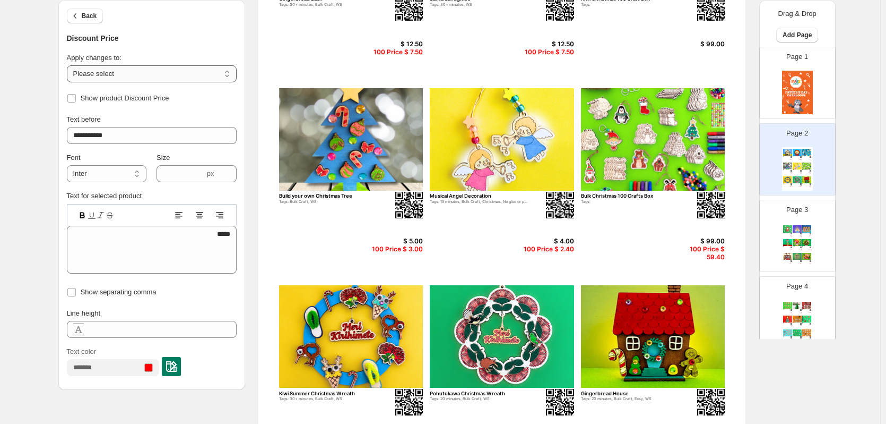
click at [126, 74] on select "**********" at bounding box center [152, 73] width 170 height 17
select select "**********"
click at [69, 65] on select "**********" at bounding box center [152, 73] width 170 height 17
click at [117, 140] on input "**********" at bounding box center [152, 135] width 170 height 17
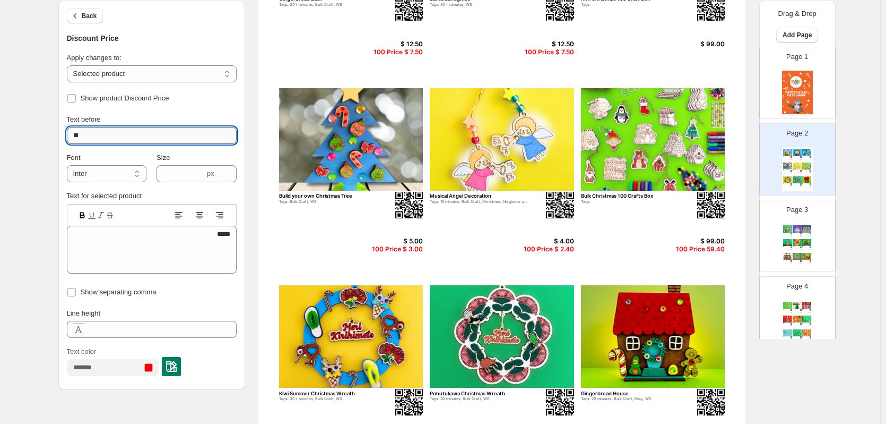
type input "*"
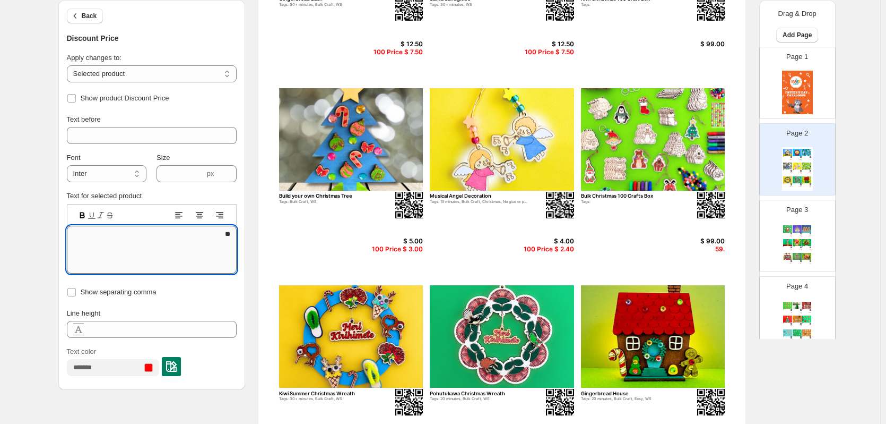
type textarea "*"
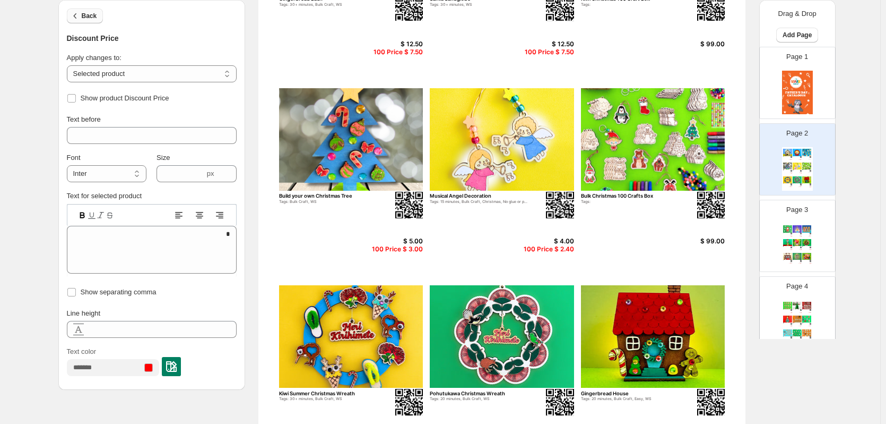
click at [89, 19] on span "Back" at bounding box center [89, 16] width 15 height 8
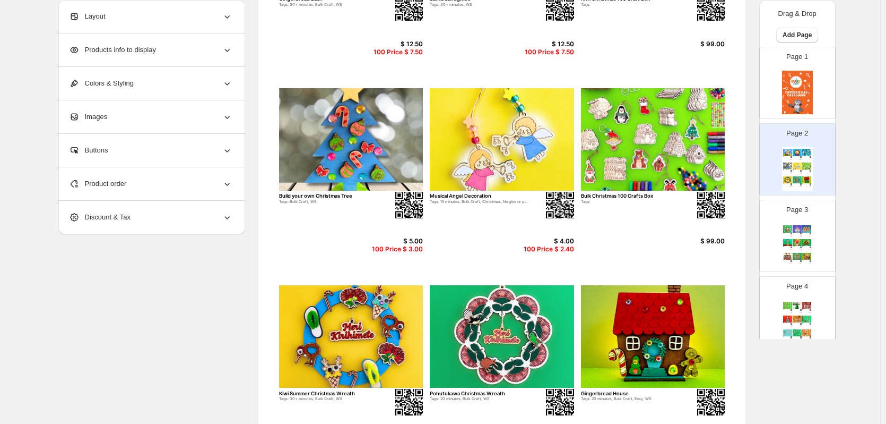
scroll to position [346, 0]
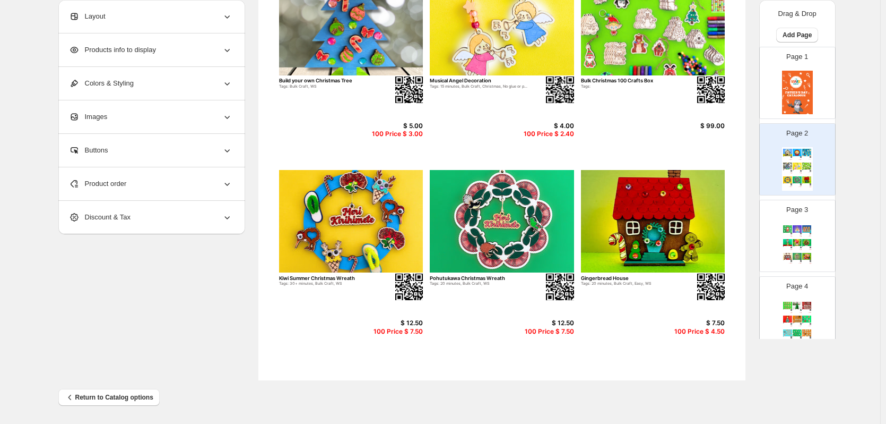
click at [807, 234] on div "Build A Santa Tags: Bulk Craft, Easy, WS $ 5.00 100 Price $ 3.00 Angel Decorati…" at bounding box center [797, 245] width 31 height 44
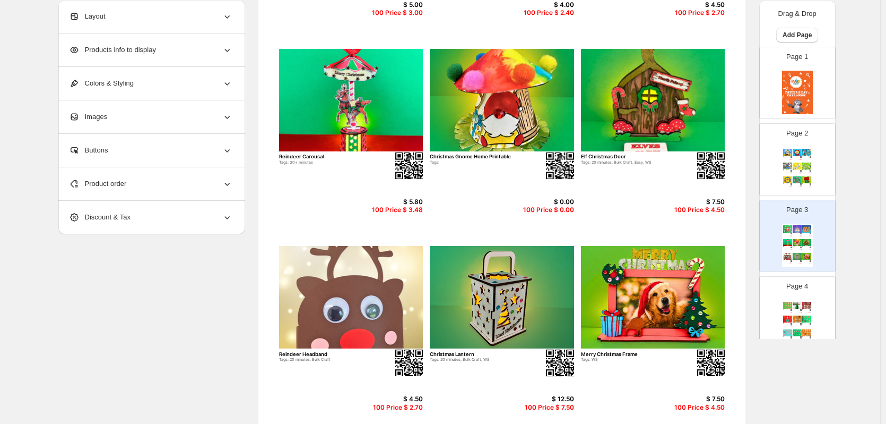
scroll to position [270, 0]
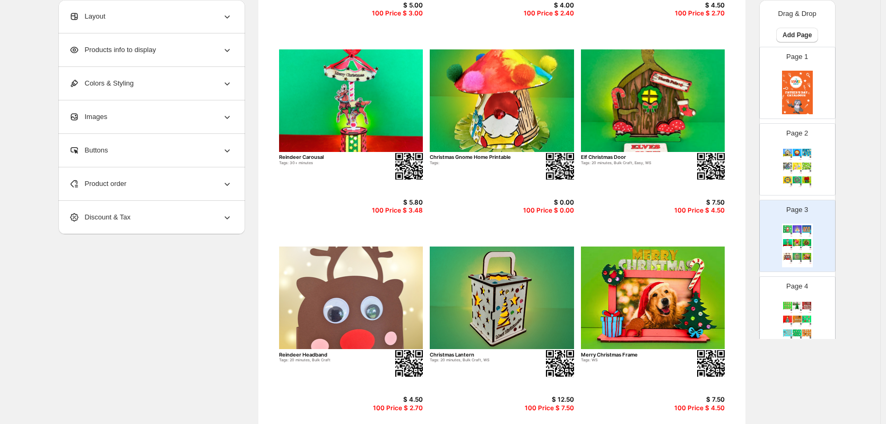
click at [202, 182] on div "Product order" at bounding box center [150, 183] width 163 height 33
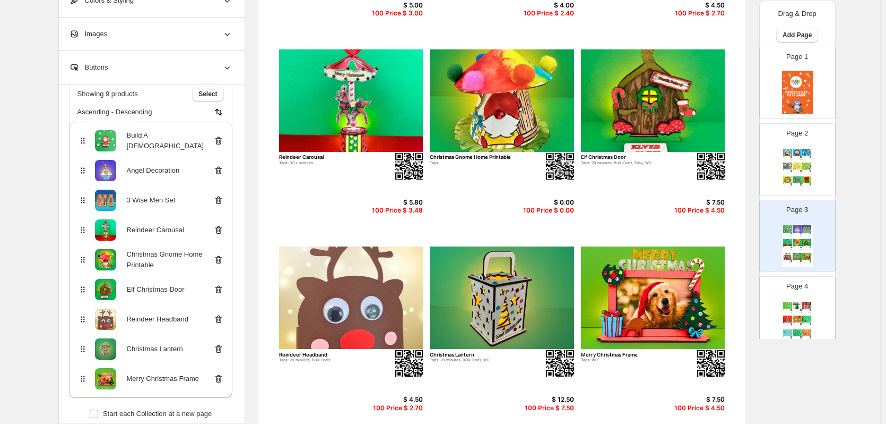
scroll to position [71, 0]
click at [218, 261] on icon at bounding box center [218, 260] width 11 height 11
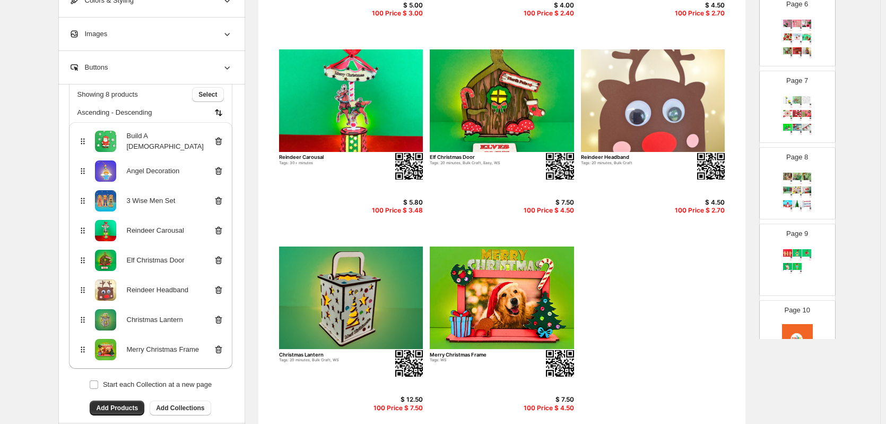
scroll to position [436, 0]
click at [801, 263] on div "Set of 3 Mini Gingerbread Men Tags: Bulk Craft, WS $ 3.00 100 Price $ 1.80 Beac…" at bounding box center [797, 268] width 31 height 44
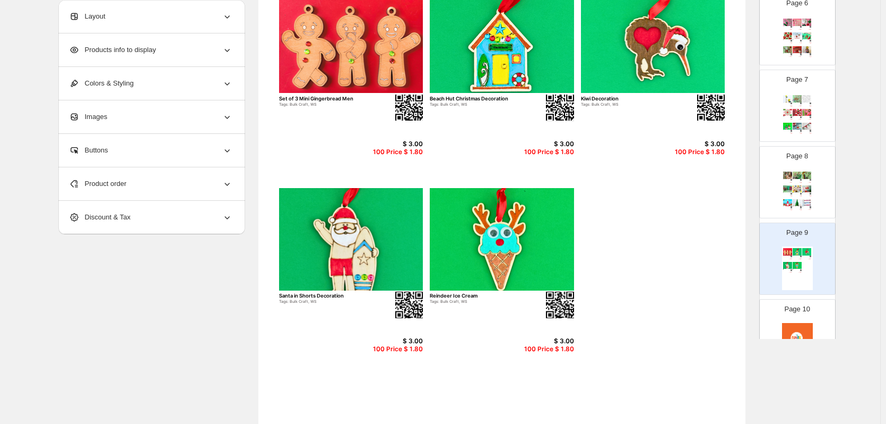
scroll to position [96, 0]
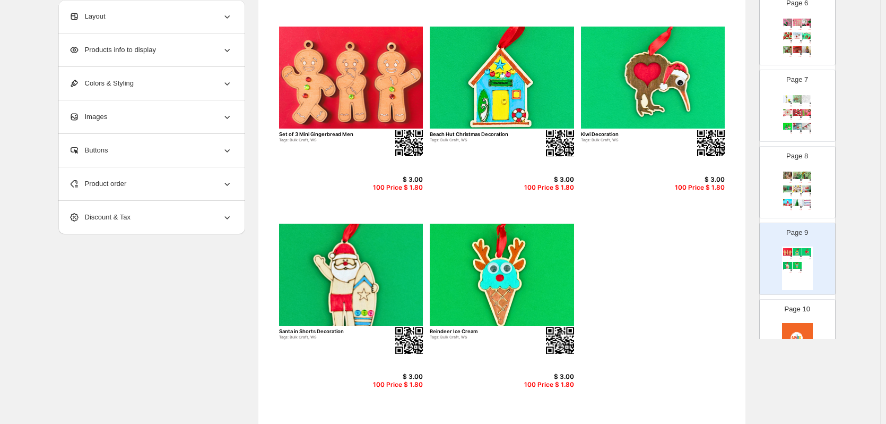
click at [796, 203] on img at bounding box center [797, 202] width 9 height 7
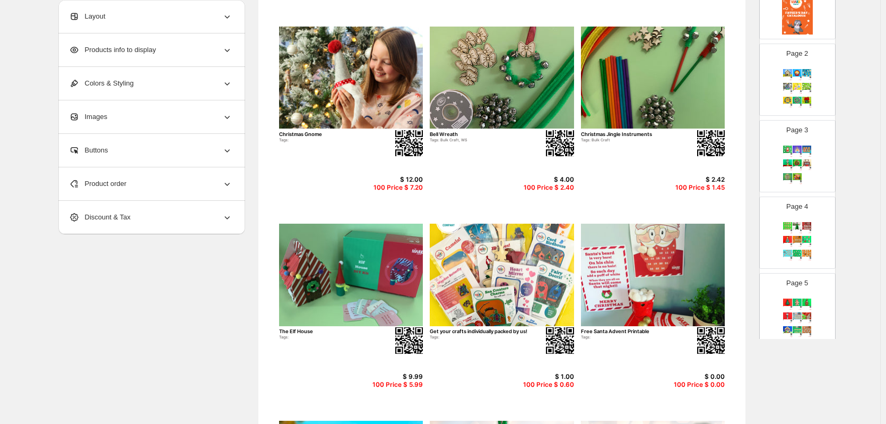
scroll to position [80, 0]
click at [797, 236] on img at bounding box center [797, 239] width 9 height 7
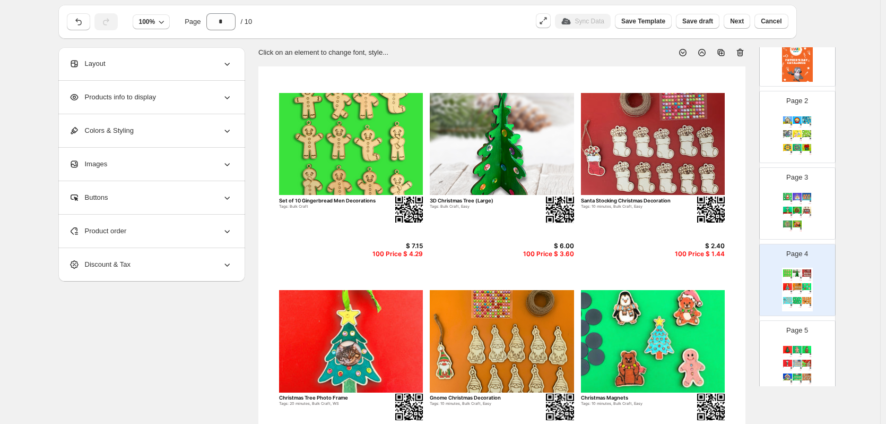
scroll to position [29, 0]
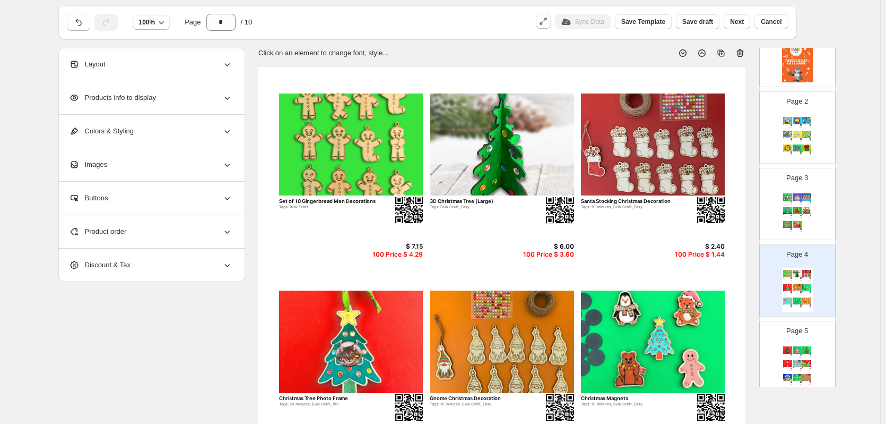
click at [826, 222] on div "Page 3 Build A Santa Tags: Bulk Craft, Easy, WS $ 5.00 100 Price $ 3.00 Angel D…" at bounding box center [797, 203] width 75 height 71
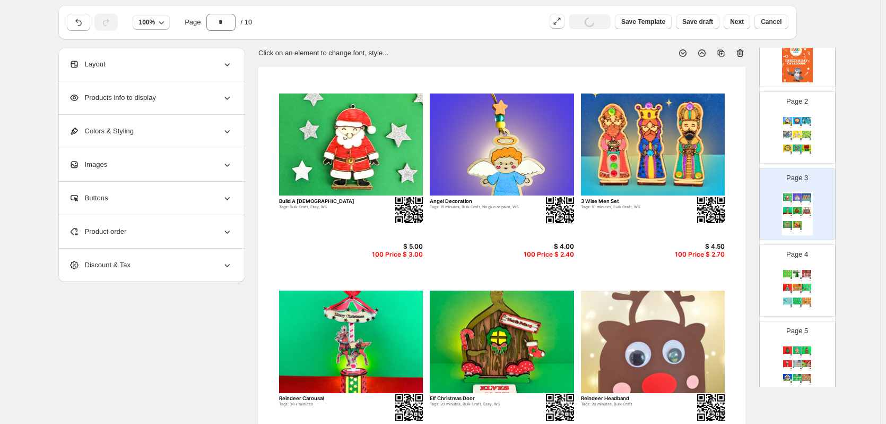
click at [156, 228] on div "Product order" at bounding box center [150, 231] width 163 height 33
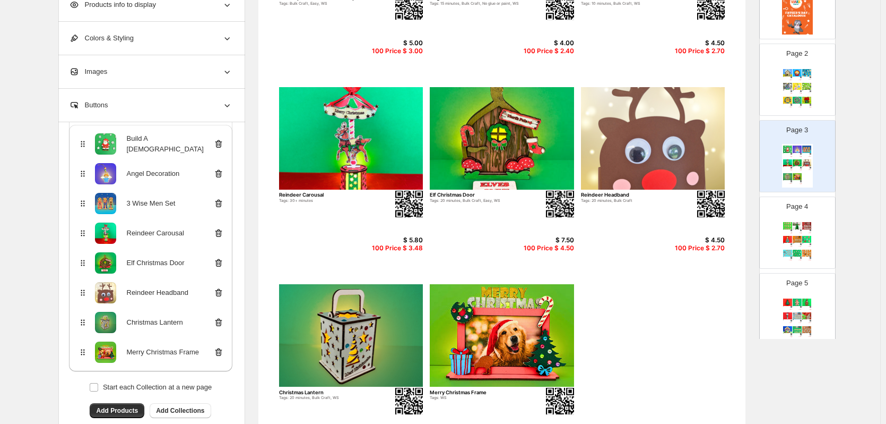
scroll to position [237, 0]
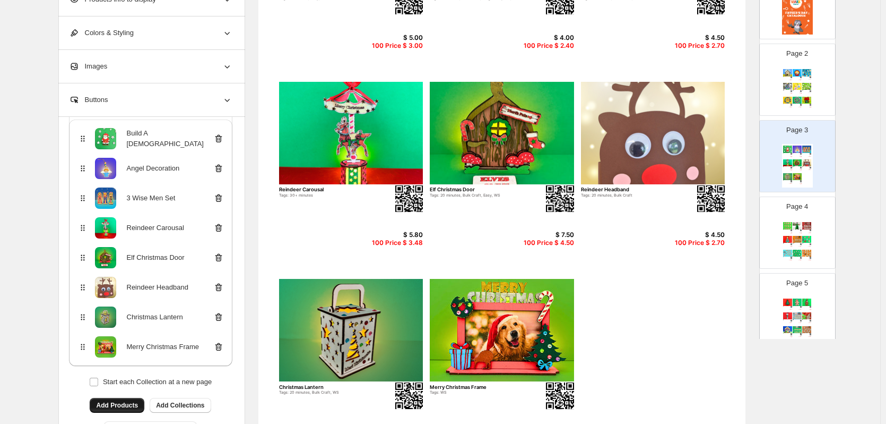
click at [116, 406] on span "Add Products" at bounding box center [117, 405] width 42 height 8
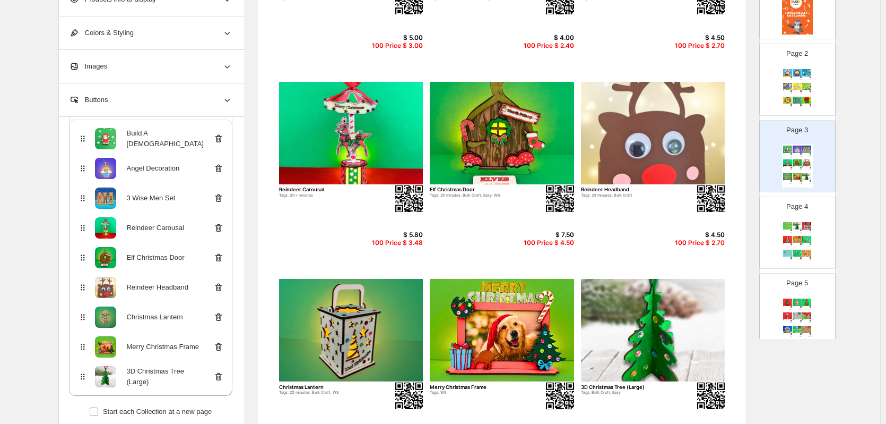
click at [818, 210] on div "Page 4 Set of 10 Gingerbread Men Decorations Tags: Bulk Craft $ 7.15 100 Price …" at bounding box center [793, 228] width 67 height 71
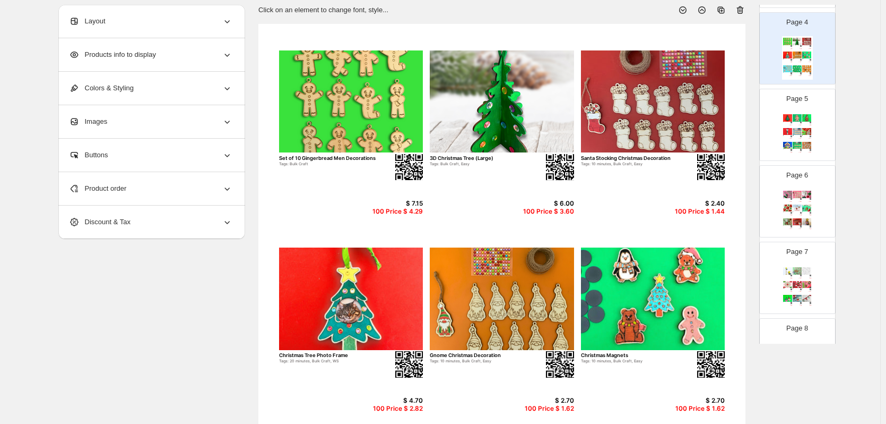
scroll to position [0, 0]
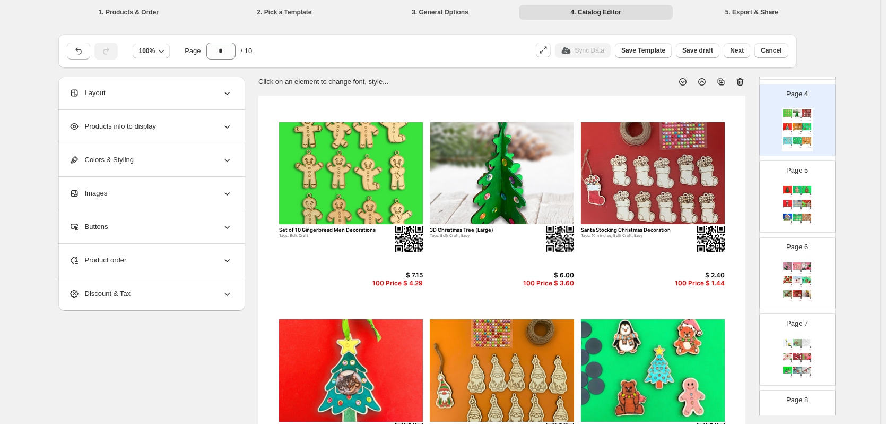
click at [512, 168] on img at bounding box center [502, 173] width 144 height 102
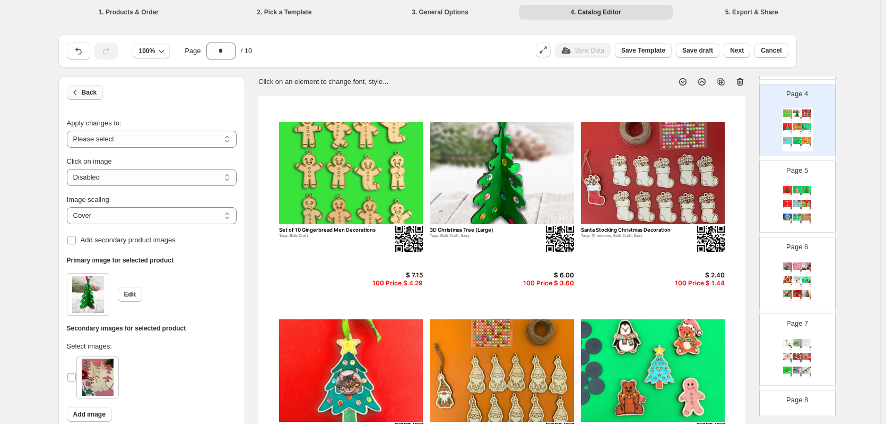
click at [90, 92] on span "Back" at bounding box center [89, 92] width 15 height 8
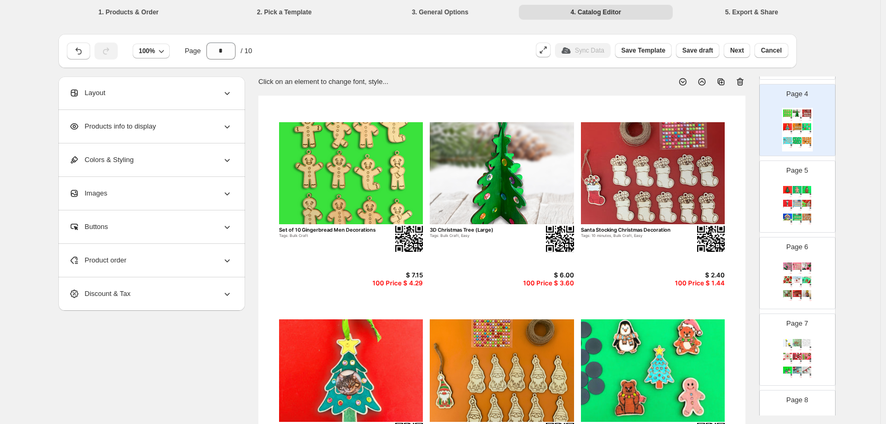
click at [176, 254] on div "Product order" at bounding box center [150, 260] width 163 height 33
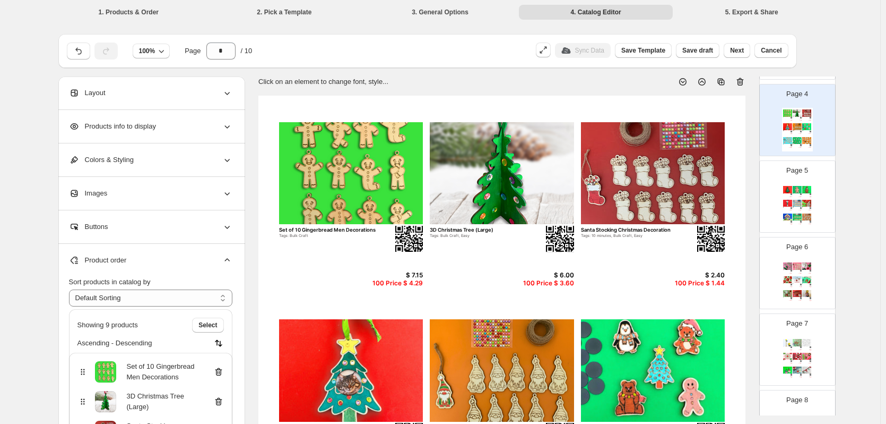
scroll to position [136, 0]
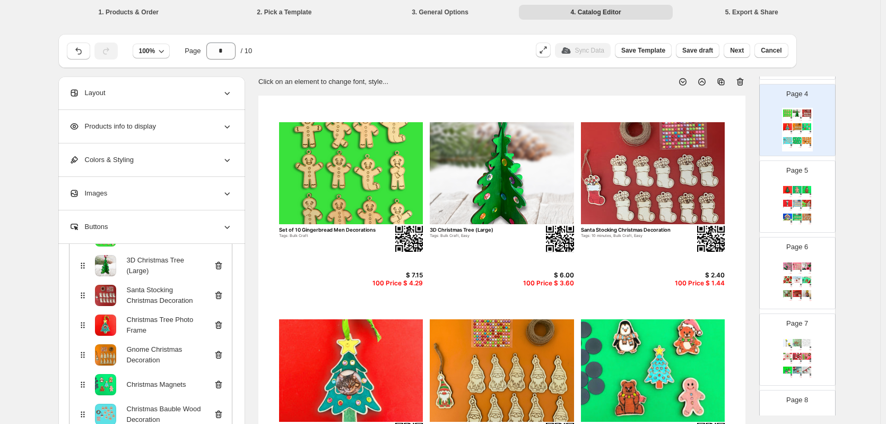
click at [221, 270] on icon at bounding box center [218, 265] width 11 height 11
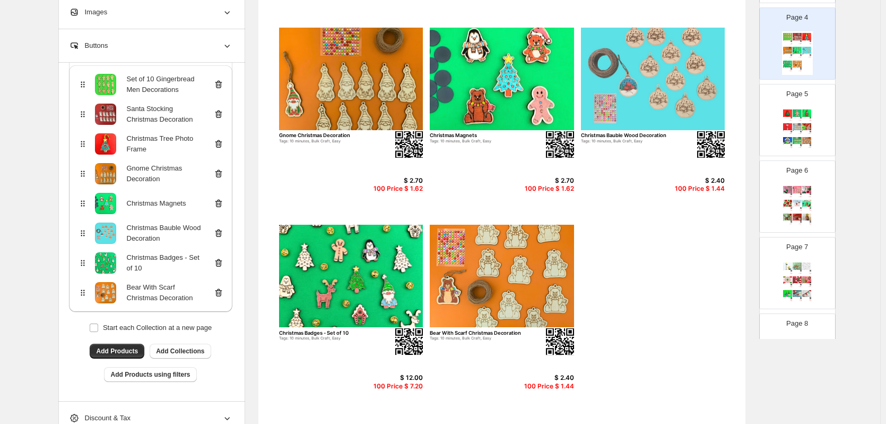
scroll to position [297, 0]
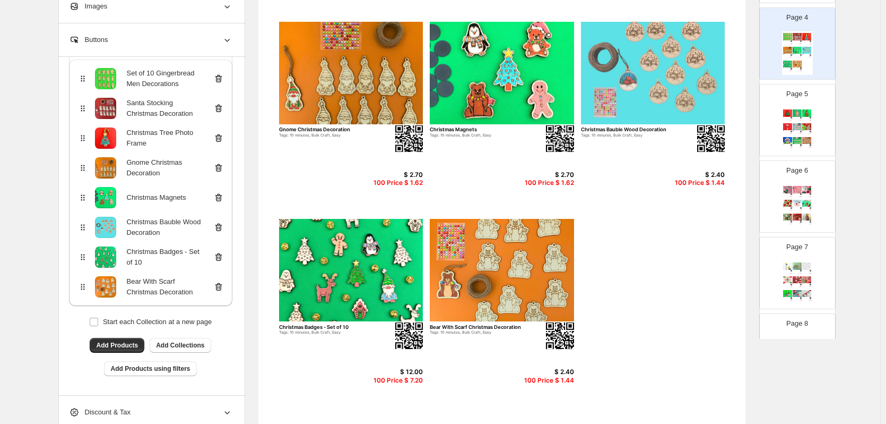
click at [795, 137] on img at bounding box center [797, 140] width 9 height 7
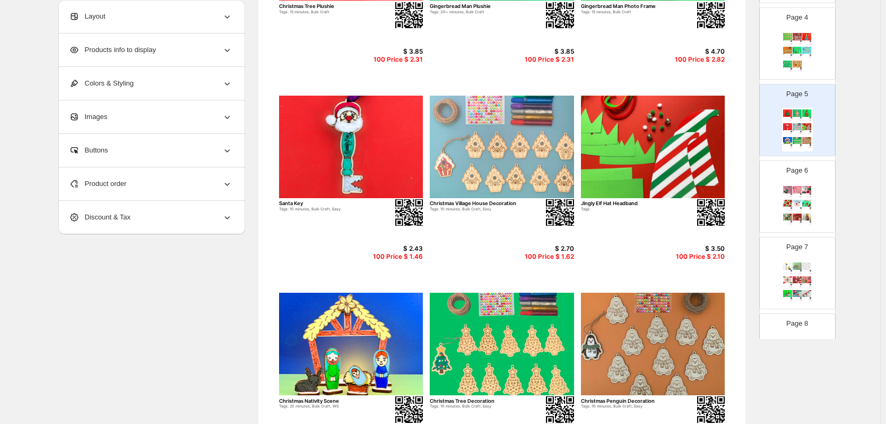
scroll to position [245, 0]
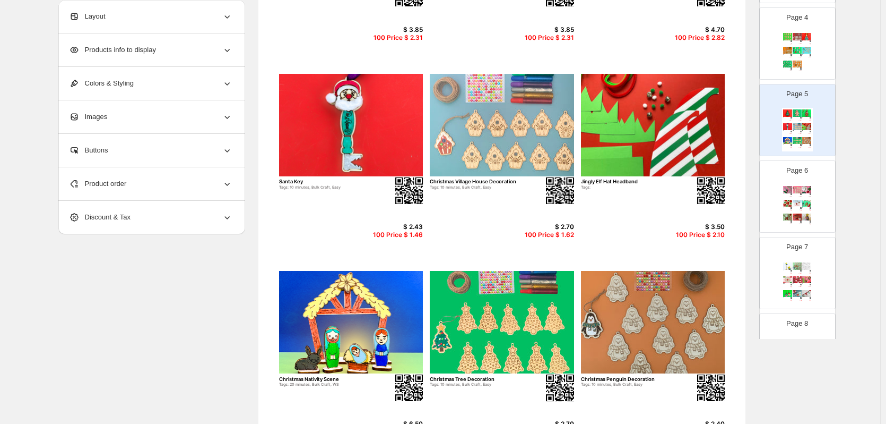
click at [803, 188] on img at bounding box center [807, 189] width 9 height 7
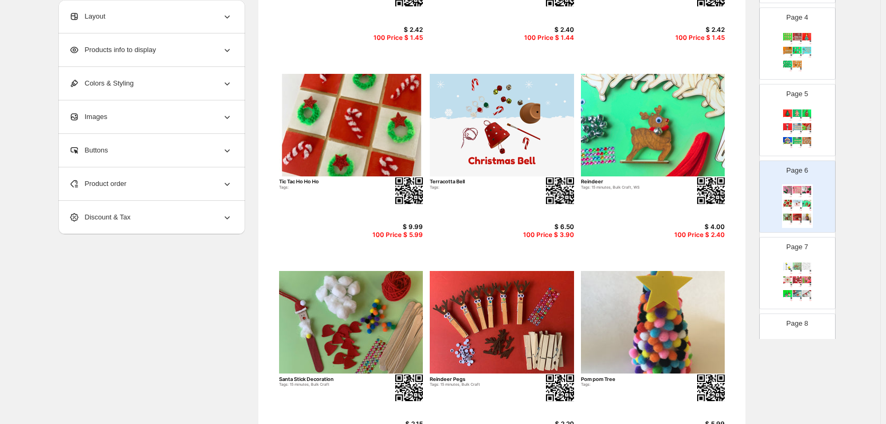
click at [135, 187] on div "Product order" at bounding box center [150, 183] width 163 height 33
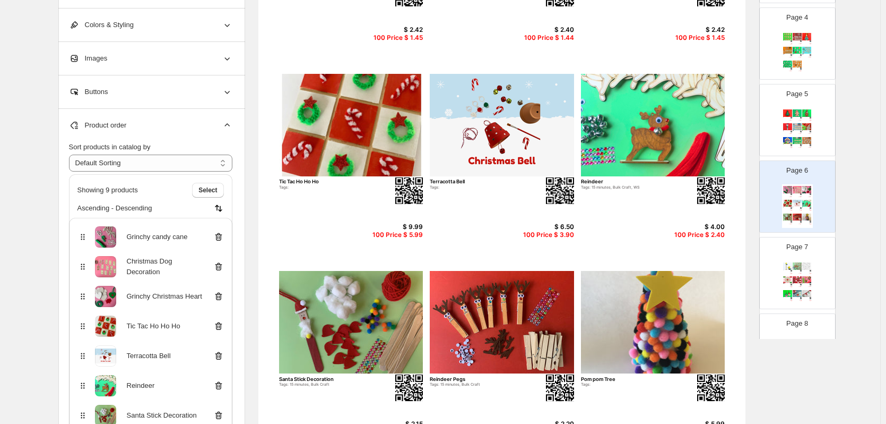
scroll to position [78, 0]
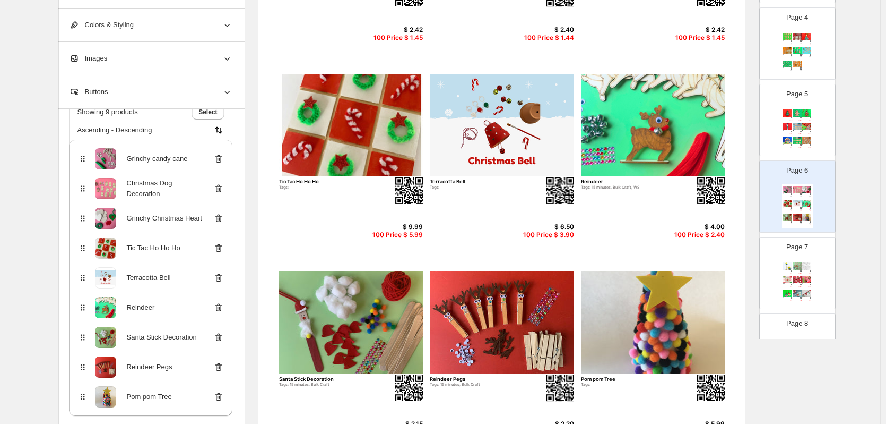
click at [223, 273] on icon at bounding box center [218, 277] width 11 height 11
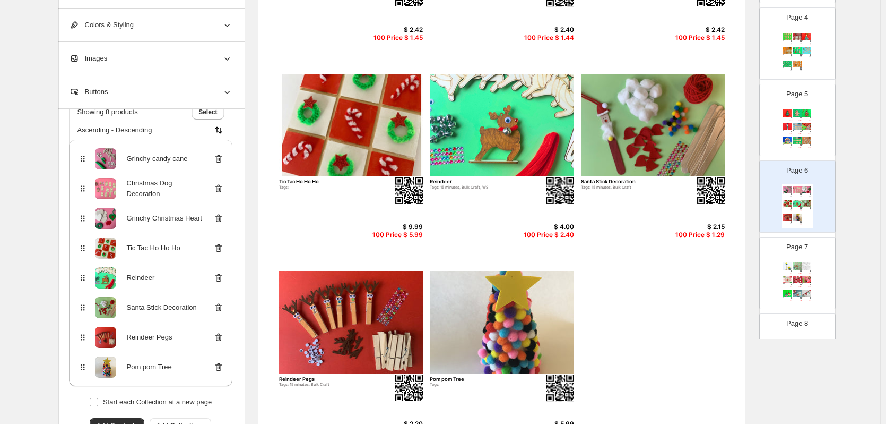
click at [221, 367] on icon at bounding box center [218, 366] width 11 height 11
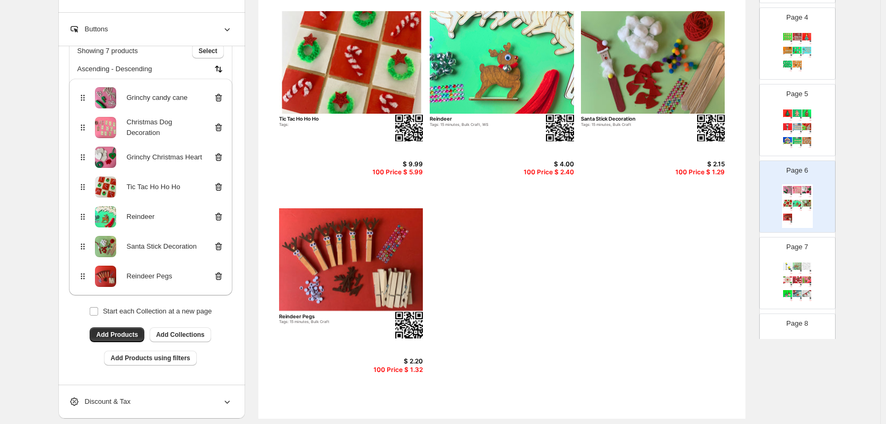
scroll to position [308, 0]
click at [819, 260] on div "Page 7 Manger Advent Craft Tags: $ 8.00 100 Price $ 4.80 Gingerbread Men Tags: …" at bounding box center [793, 268] width 67 height 71
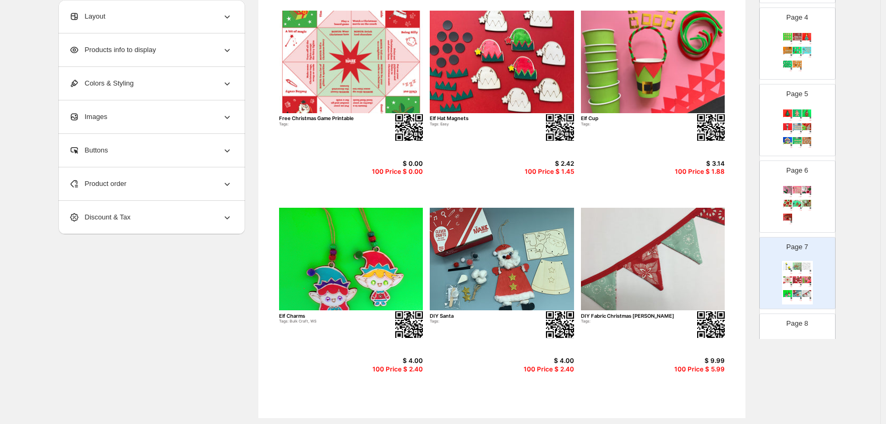
scroll to position [0, 0]
click at [159, 173] on div "Product order" at bounding box center [150, 183] width 163 height 33
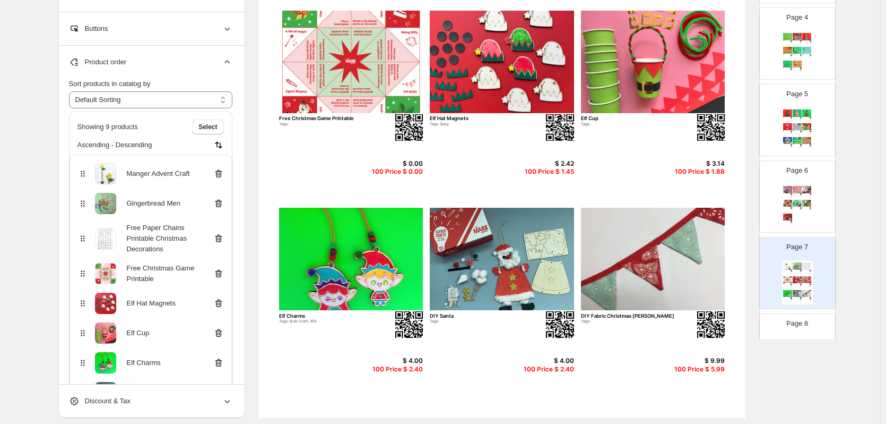
click at [222, 269] on icon at bounding box center [218, 273] width 11 height 11
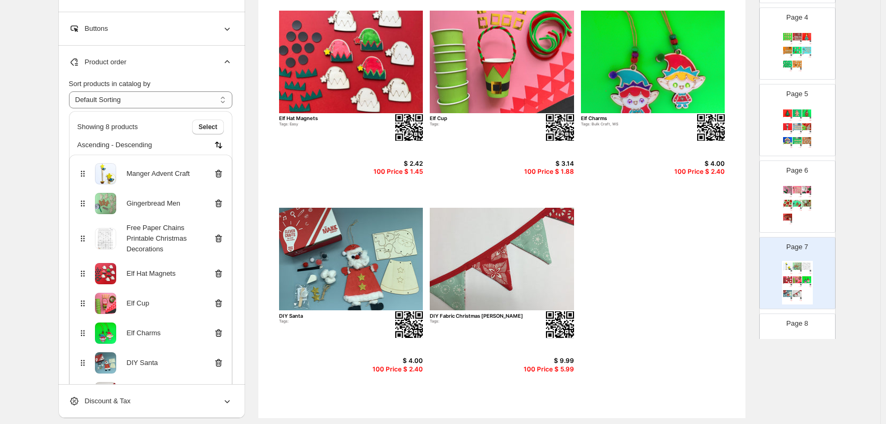
click at [221, 239] on icon at bounding box center [218, 238] width 11 height 11
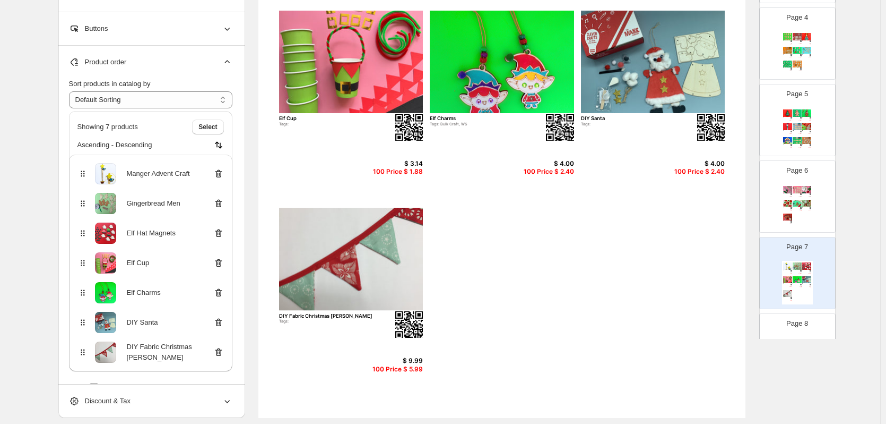
click at [220, 349] on icon at bounding box center [218, 352] width 7 height 8
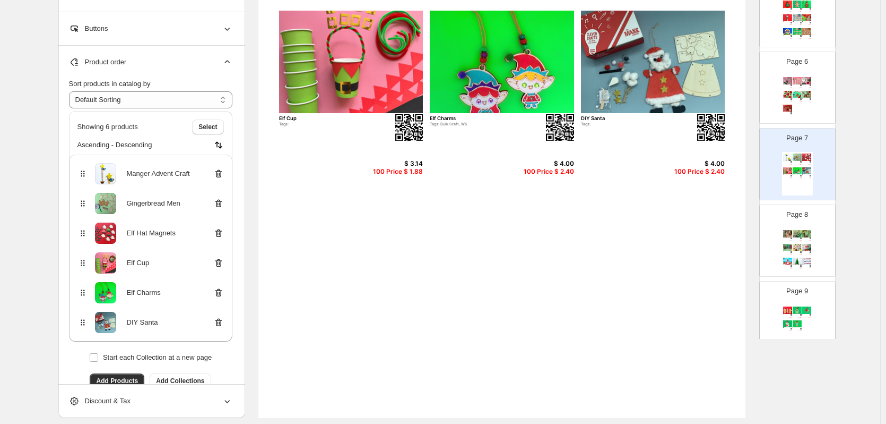
scroll to position [378, 0]
click at [800, 238] on img at bounding box center [801, 238] width 2 height 2
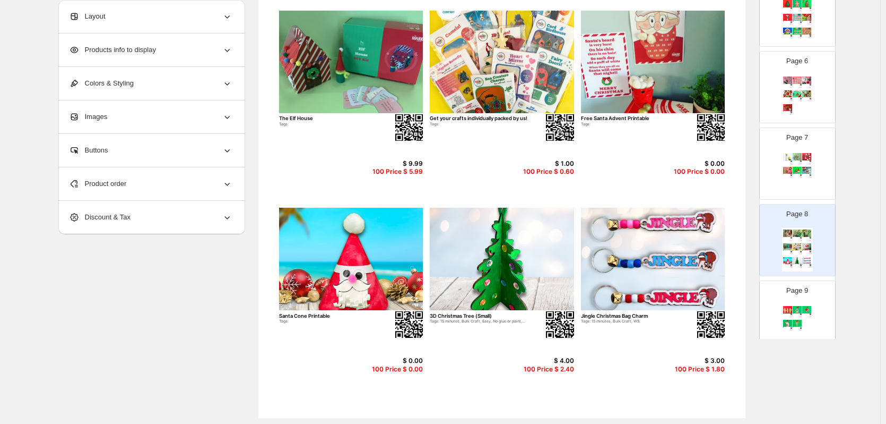
click at [161, 178] on div "Product order" at bounding box center [150, 183] width 163 height 33
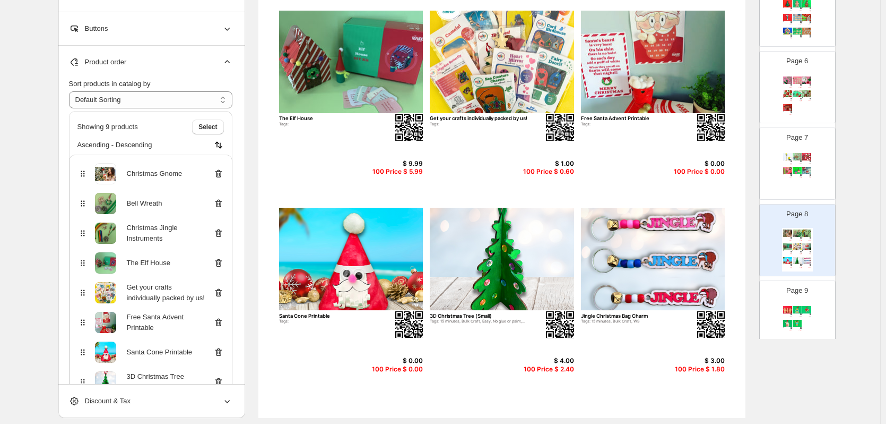
click at [219, 171] on icon at bounding box center [218, 173] width 7 height 8
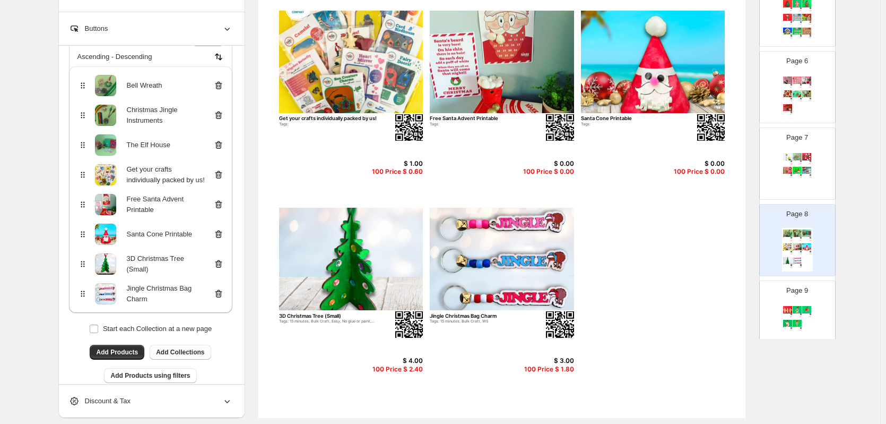
scroll to position [89, 0]
click at [223, 230] on icon at bounding box center [218, 233] width 11 height 11
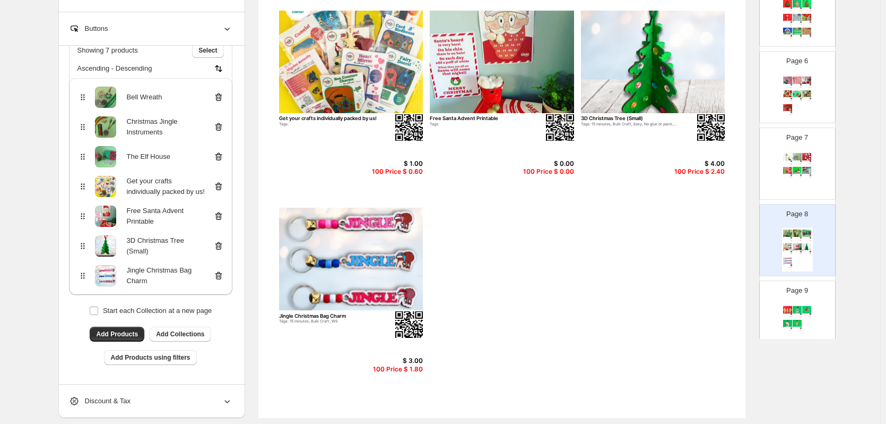
scroll to position [76, 0]
click at [222, 218] on icon at bounding box center [218, 216] width 11 height 11
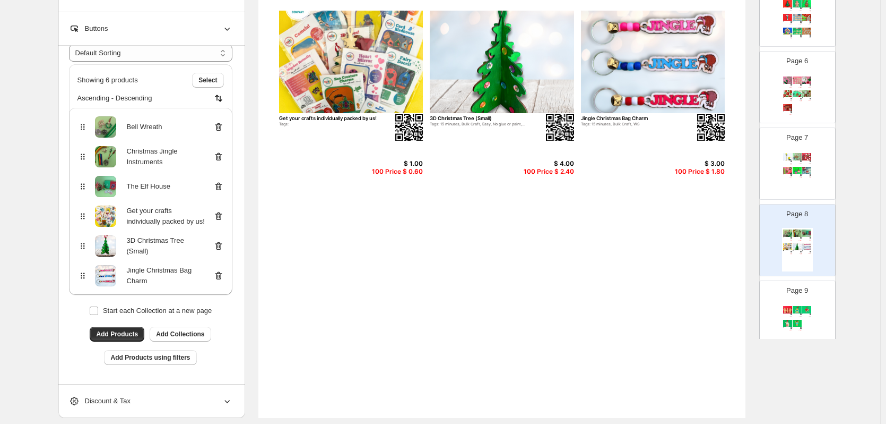
click at [222, 218] on icon at bounding box center [218, 216] width 11 height 11
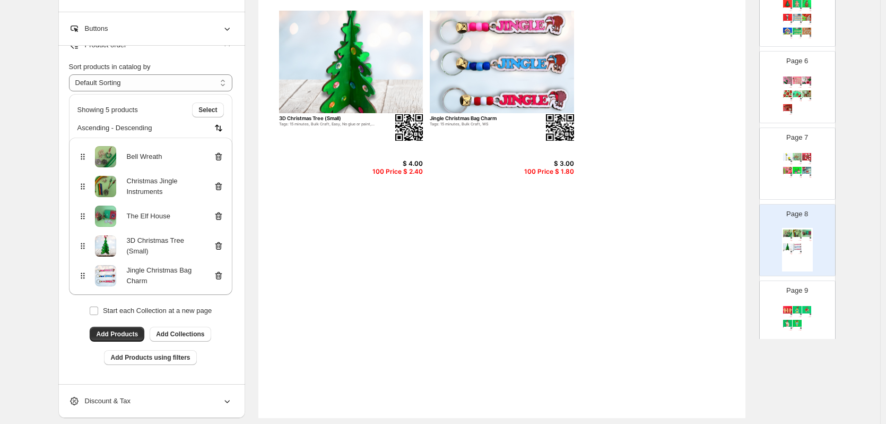
click at [222, 218] on icon at bounding box center [218, 216] width 11 height 11
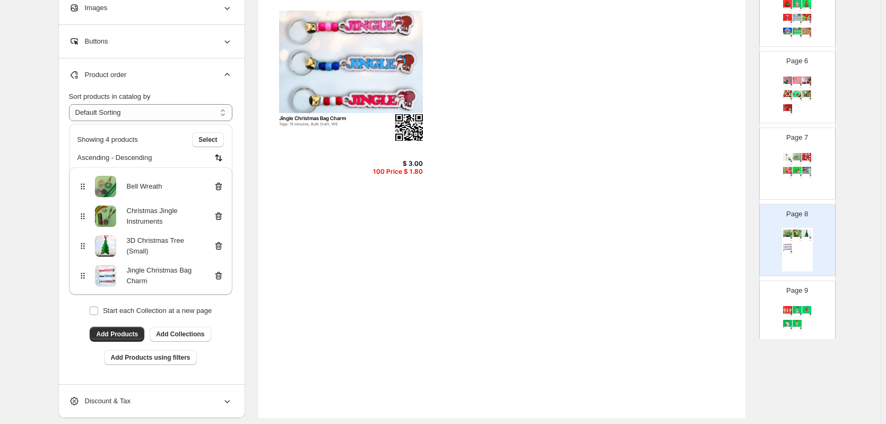
click at [220, 218] on icon at bounding box center [219, 216] width 1 height 3
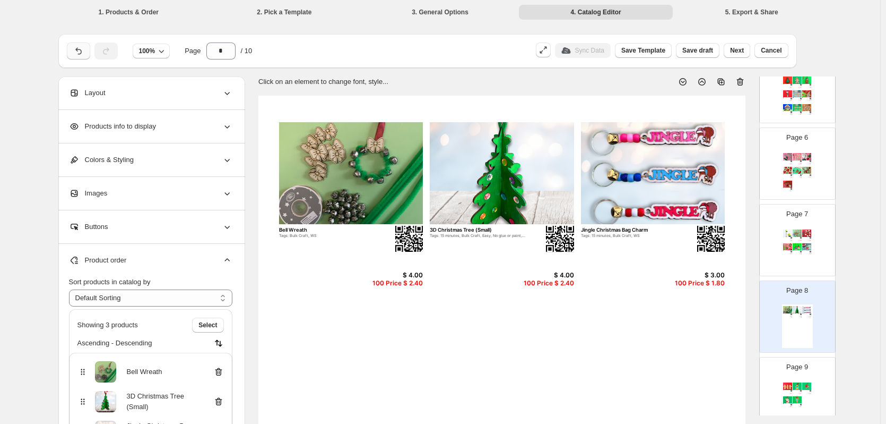
click at [83, 49] on icon "button" at bounding box center [78, 51] width 11 height 11
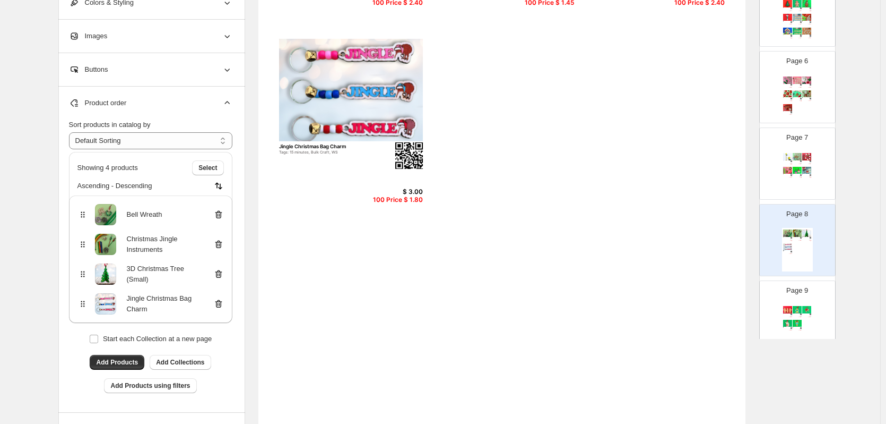
scroll to position [281, 0]
click at [822, 106] on div "Page 6 Grinchy candy cane Tags: $ 2.42 100 Price $ 1.45 Christmas Dog Decoratio…" at bounding box center [797, 86] width 75 height 71
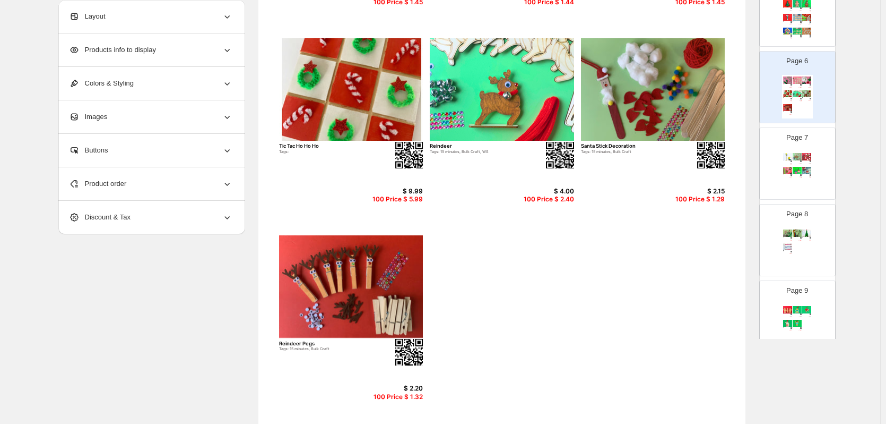
click at [809, 176] on div "Manger Advent Craft Tags: $ 8.00 100 Price $ 4.80 Gingerbread Men Tags: $ 2.40 …" at bounding box center [797, 173] width 31 height 44
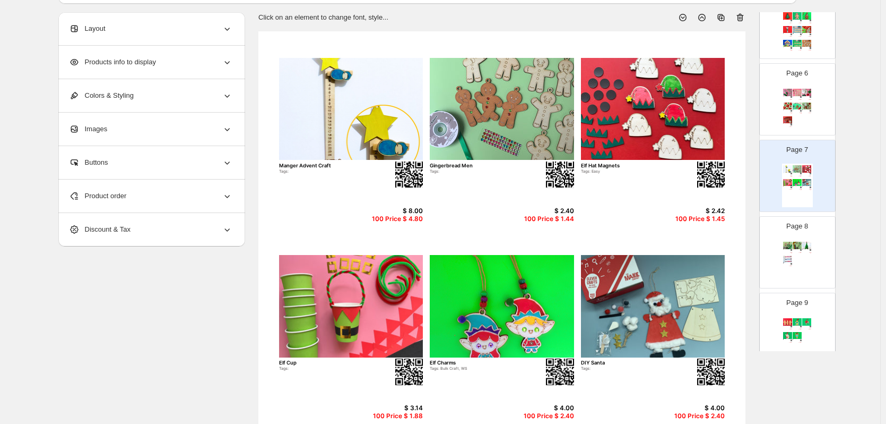
scroll to position [50, 0]
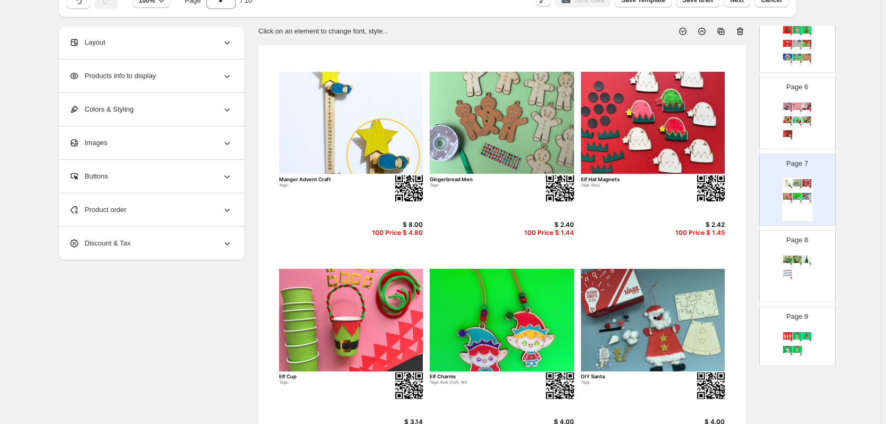
click at [124, 217] on div "Product order" at bounding box center [150, 209] width 163 height 33
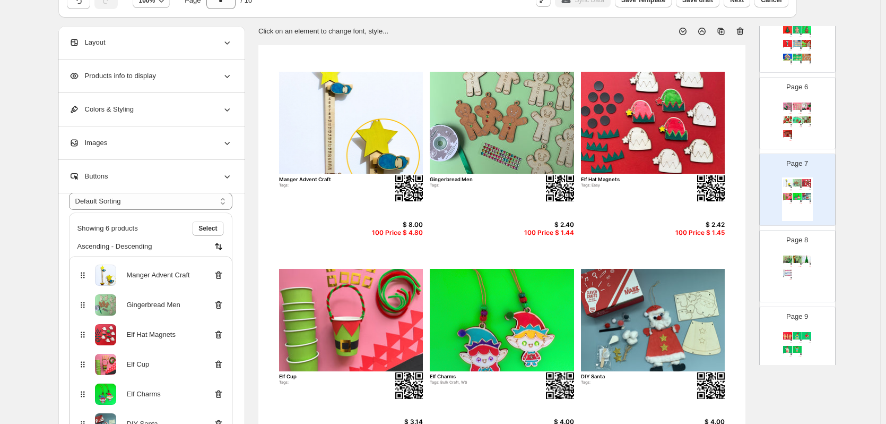
scroll to position [47, 0]
click at [222, 302] on icon at bounding box center [218, 304] width 7 height 8
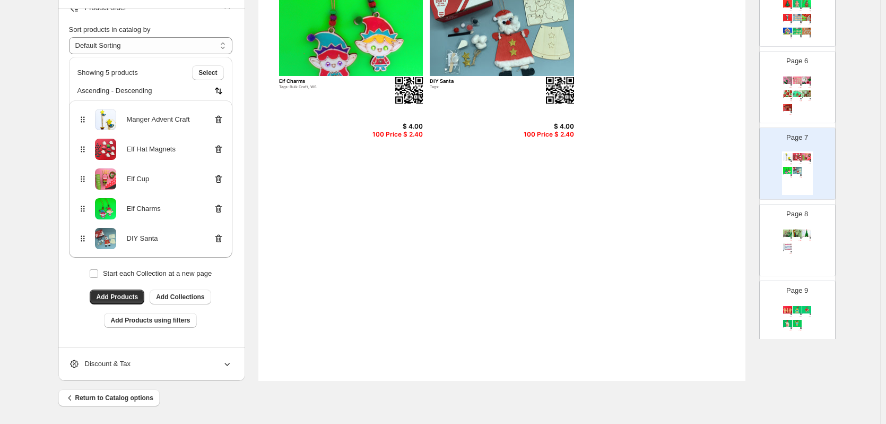
scroll to position [346, 0]
click at [219, 238] on icon at bounding box center [218, 237] width 11 height 11
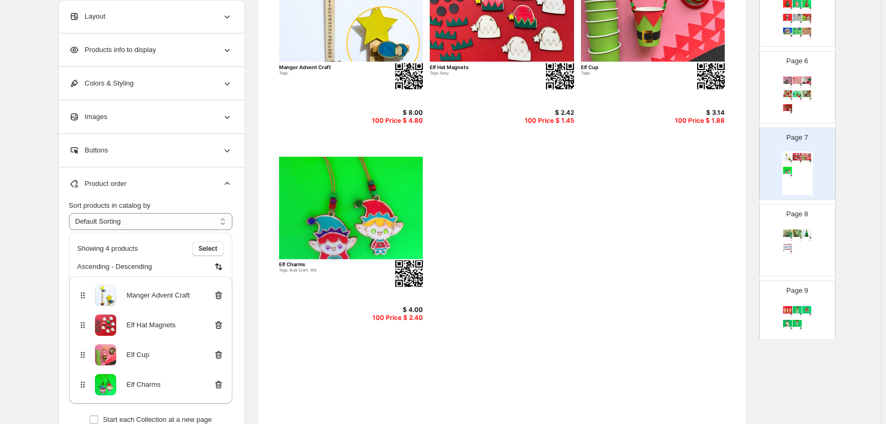
scroll to position [126, 0]
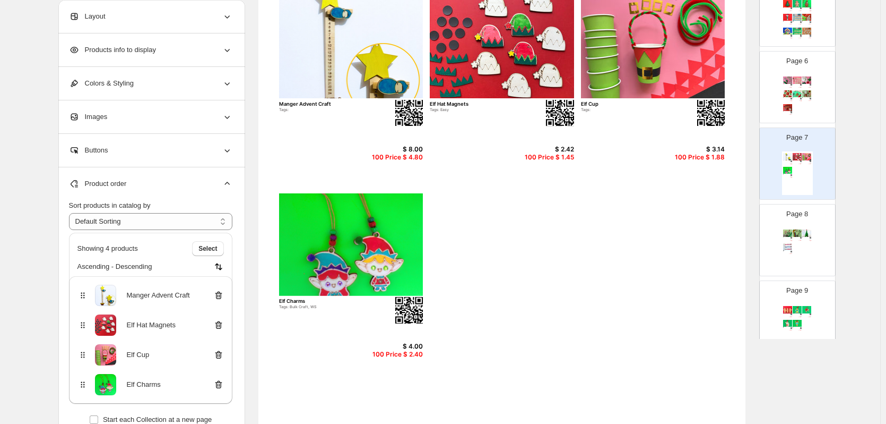
click at [821, 112] on div "Page 6 Grinchy candy cane Tags: $ 2.42 100 Price $ 1.45 Christmas Dog Decoratio…" at bounding box center [793, 82] width 67 height 71
type input "*"
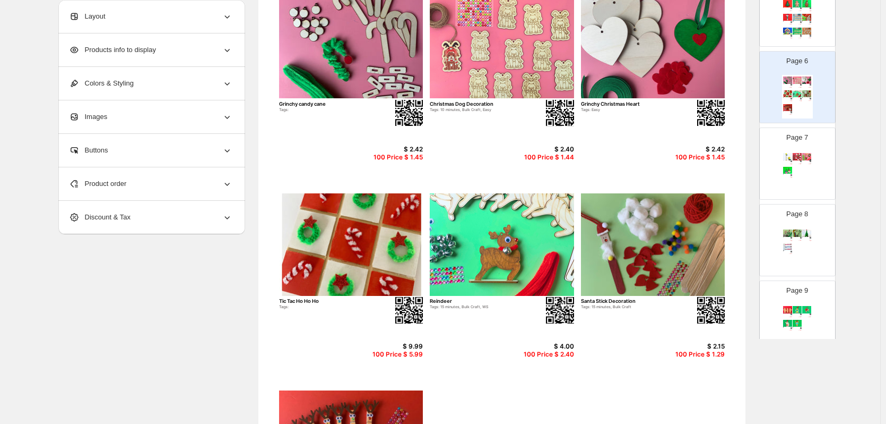
click at [151, 193] on div "Product order" at bounding box center [150, 183] width 163 height 33
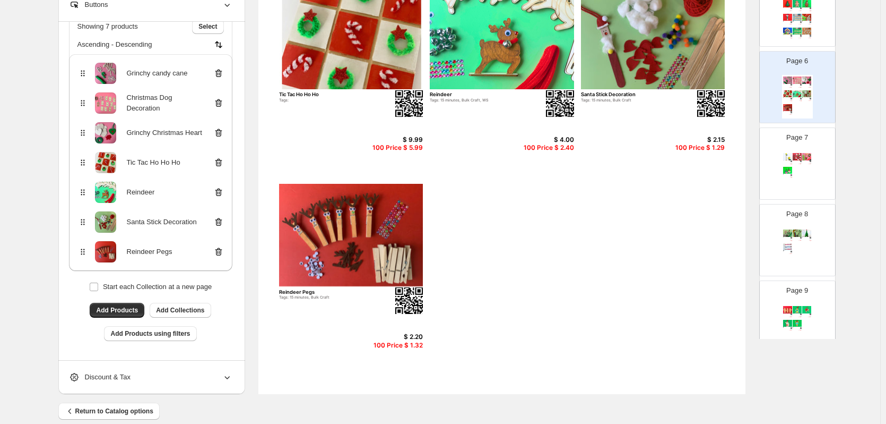
scroll to position [333, 0]
click at [126, 310] on span "Add Products" at bounding box center [117, 309] width 42 height 8
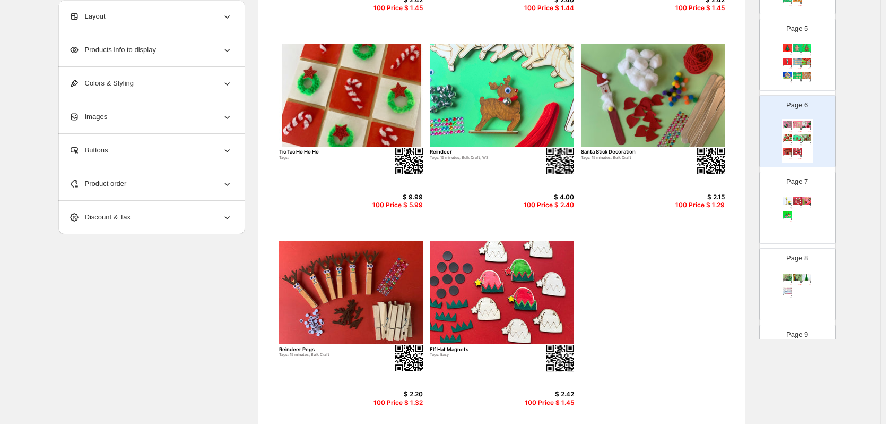
scroll to position [275, 0]
click at [818, 209] on div "Page 7 Manger Advent Craft Tags: $ 8.00 100 Price $ 4.80 Elf Hat Magnets Tags: …" at bounding box center [793, 203] width 67 height 71
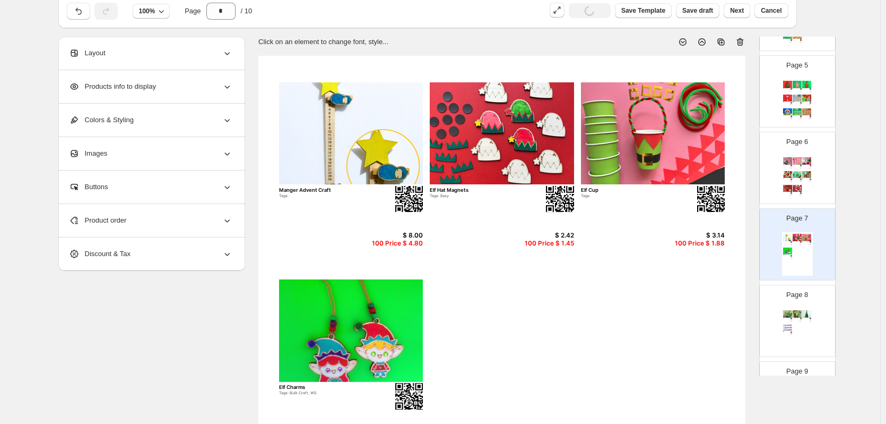
scroll to position [40, 0]
click at [813, 174] on div "Page 6 Grinchy candy cane Tags: $ 2.42 100 Price $ 1.45 Christmas Dog Decoratio…" at bounding box center [793, 162] width 67 height 71
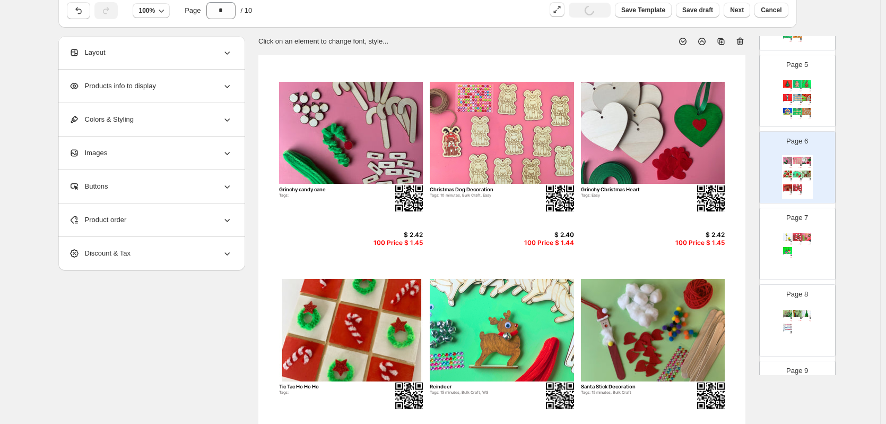
click at [135, 225] on div "Product order" at bounding box center [150, 219] width 163 height 33
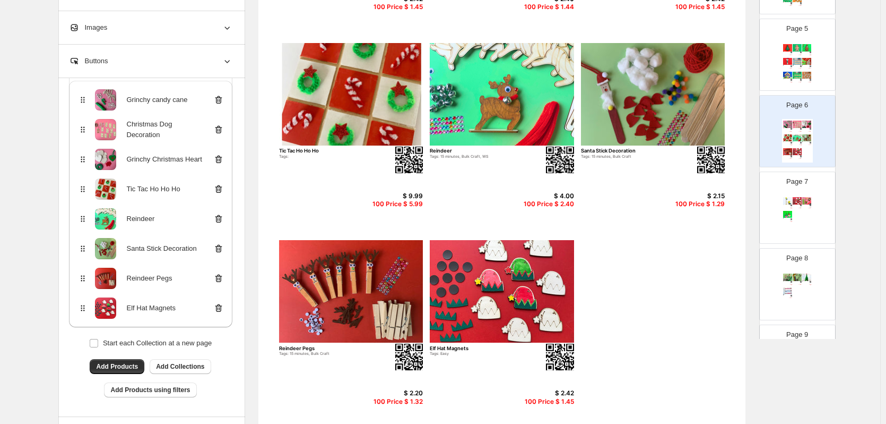
scroll to position [277, 0]
click at [127, 358] on button "Add Products" at bounding box center [117, 365] width 55 height 15
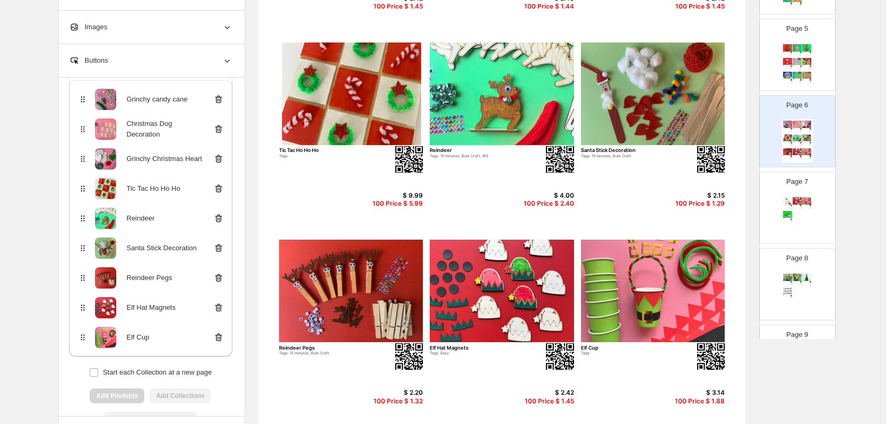
click at [824, 213] on div "Page 7 Manger Advent Craft Tags: $ 8.00 100 Price $ 4.80 Elf Hat Magnets Tags: …" at bounding box center [797, 207] width 75 height 71
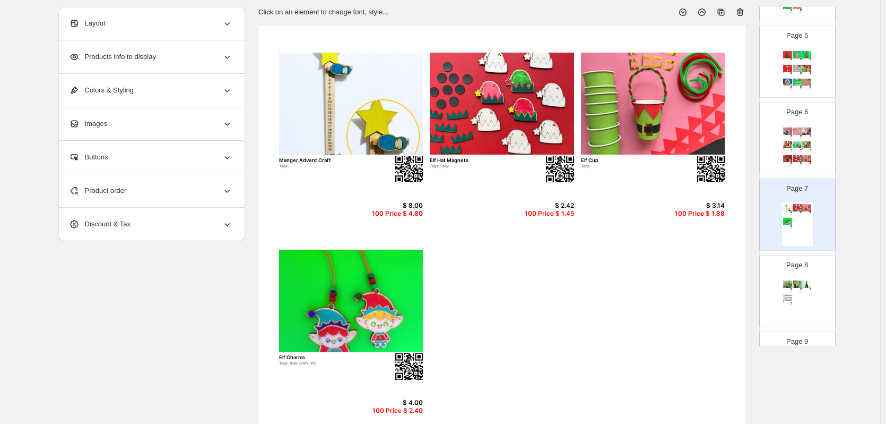
scroll to position [69, 0]
click at [131, 185] on div "Product order" at bounding box center [150, 191] width 163 height 33
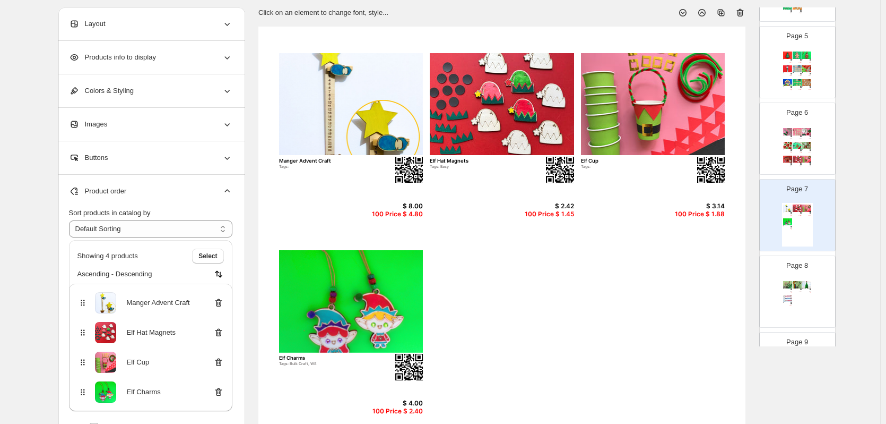
click at [222, 327] on icon at bounding box center [218, 332] width 11 height 11
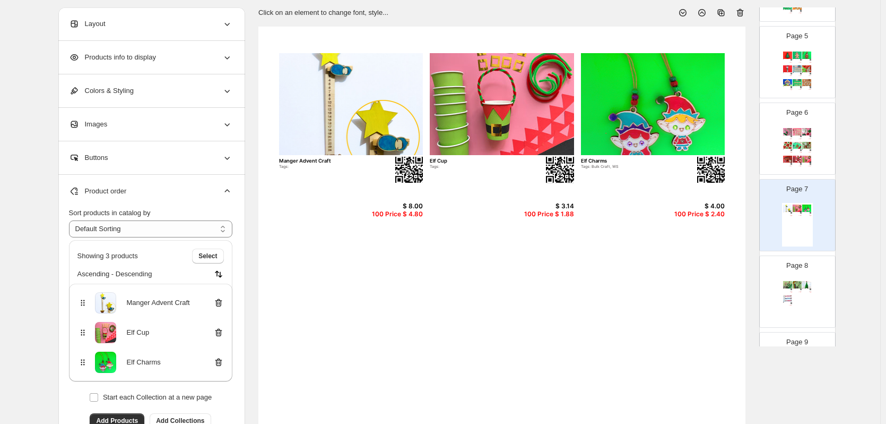
click at [222, 327] on icon at bounding box center [218, 332] width 11 height 11
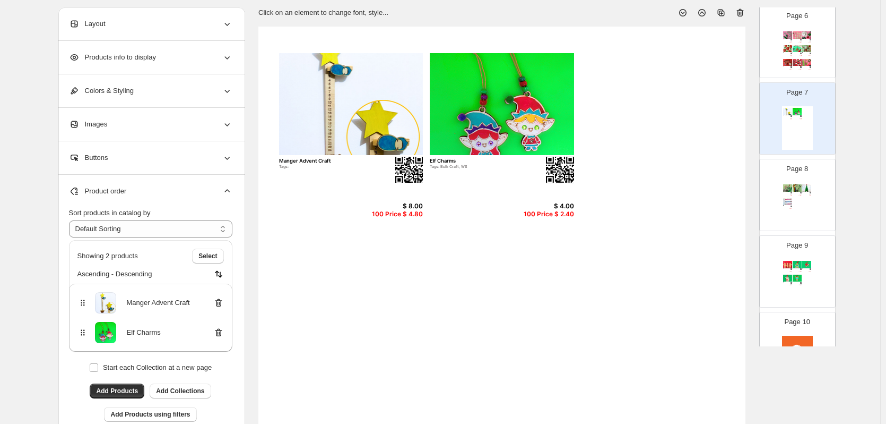
scroll to position [431, 0]
click at [807, 213] on div "Bell Wreath Tags: Bulk Craft, WS $ 4.00 100 Price $ 2.40 Christmas Jingle Instr…" at bounding box center [797, 204] width 31 height 44
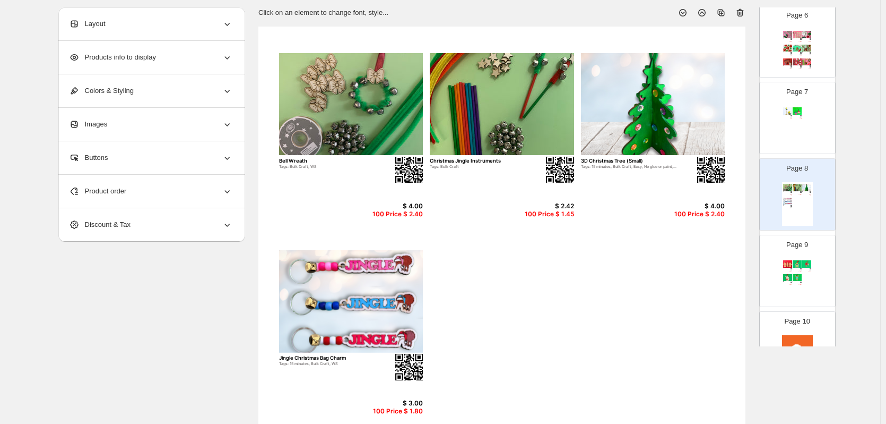
click at [817, 128] on div "Page 7 Manger Advent Craft Tags: $ 8.00 100 Price $ 4.80 Elf Charms Tags: Bulk …" at bounding box center [793, 113] width 67 height 71
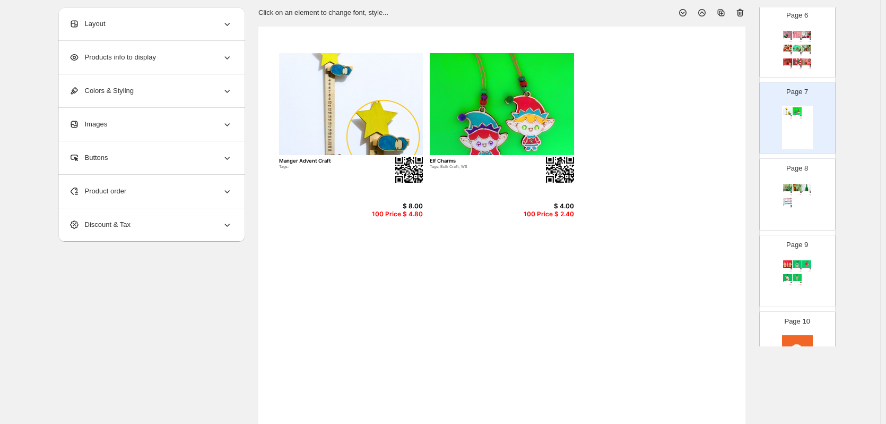
click at [140, 191] on div "Product order" at bounding box center [150, 191] width 163 height 33
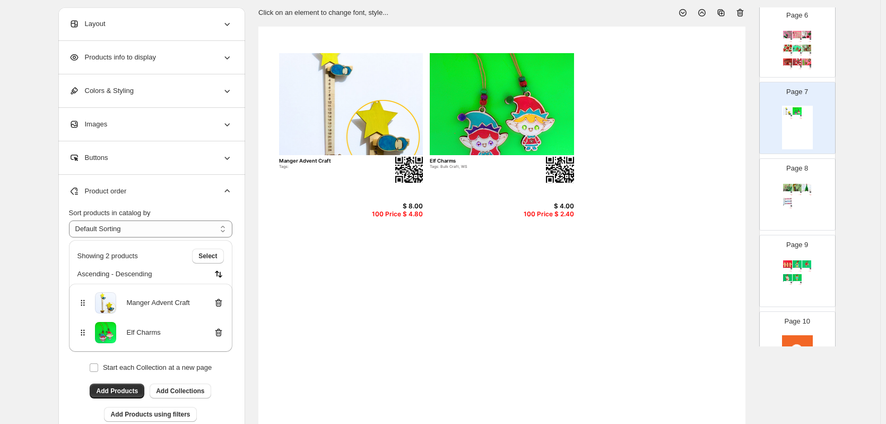
scroll to position [124, 0]
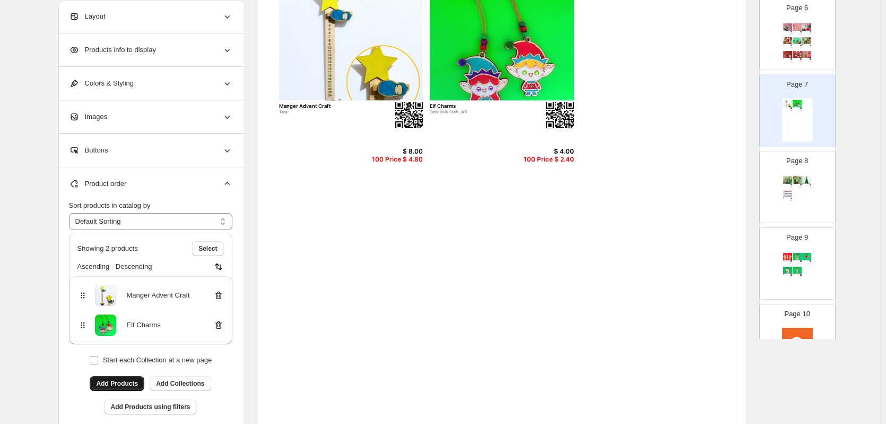
click at [119, 379] on button "Add Products" at bounding box center [117, 383] width 55 height 15
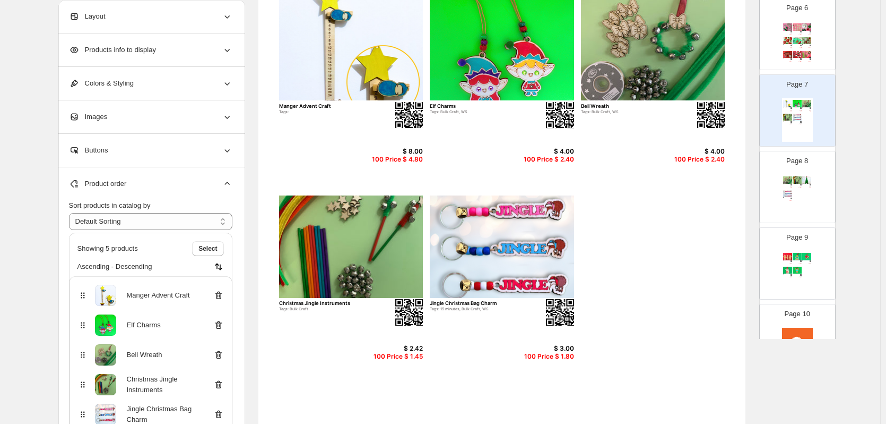
click at [806, 204] on div "Bell Wreath Tags: Bulk Craft, WS $ 4.00 100 Price $ 2.40 Christmas Jingle Instr…" at bounding box center [797, 197] width 31 height 44
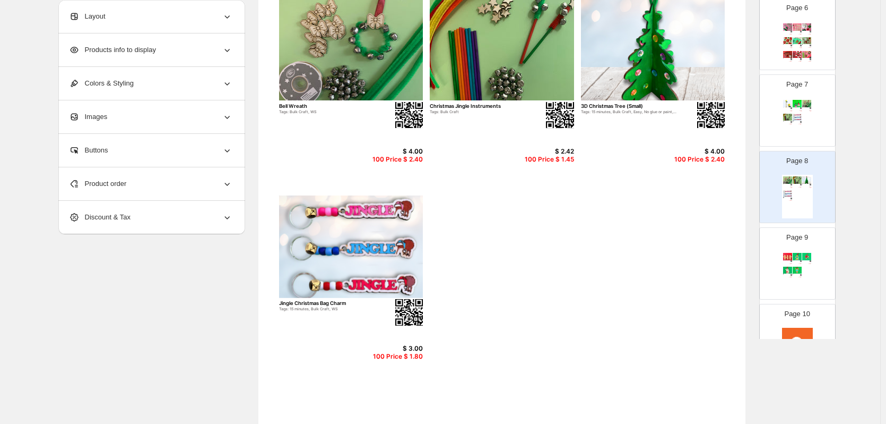
click at [156, 187] on div "Product order" at bounding box center [150, 183] width 163 height 33
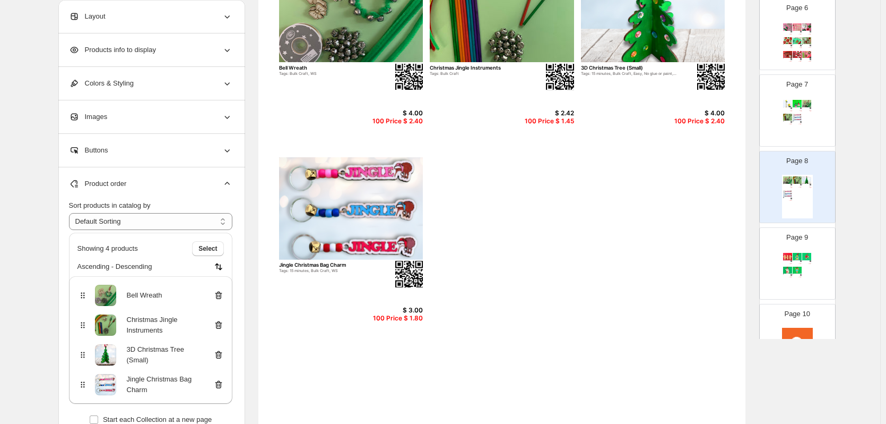
scroll to position [162, 0]
click at [219, 295] on icon at bounding box center [218, 295] width 11 height 11
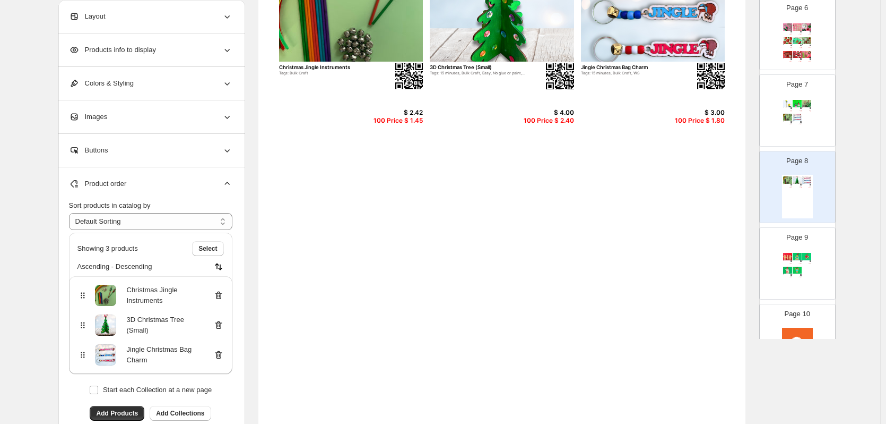
click at [219, 295] on icon at bounding box center [218, 295] width 11 height 11
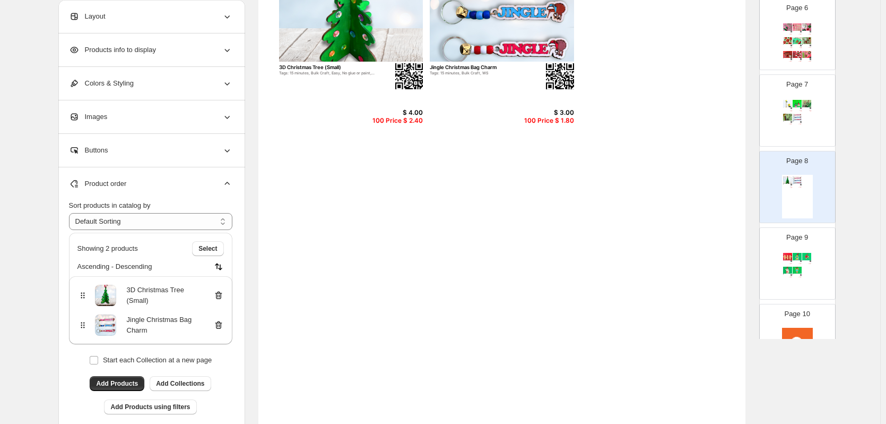
click at [221, 325] on icon at bounding box center [218, 325] width 11 height 11
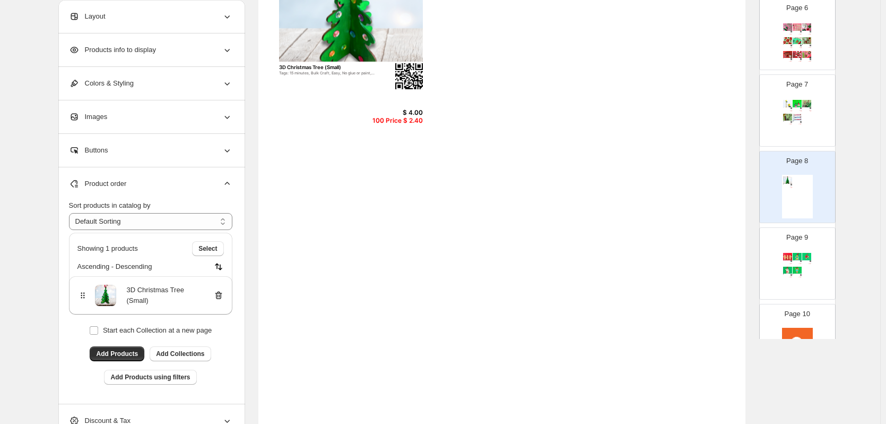
click at [809, 141] on div "Manger Advent Craft Tags: $ 8.00 100 Price $ 4.80 Elf Charms Tags: Bulk Craft, …" at bounding box center [797, 120] width 31 height 44
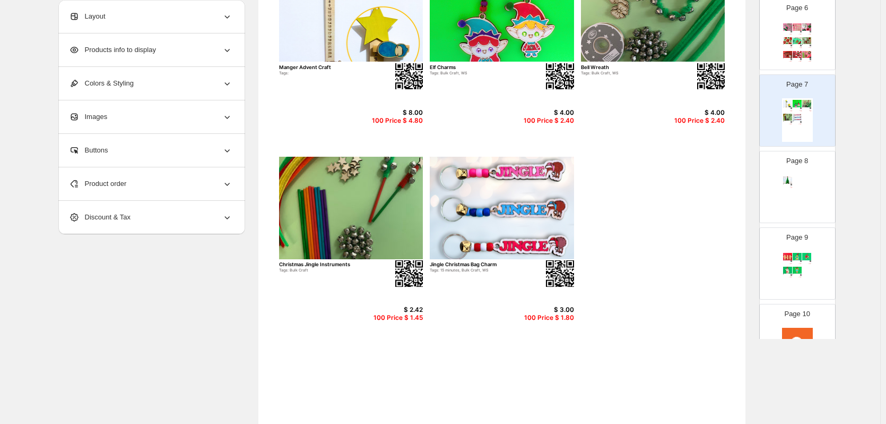
click at [169, 186] on div "Product order" at bounding box center [150, 183] width 163 height 33
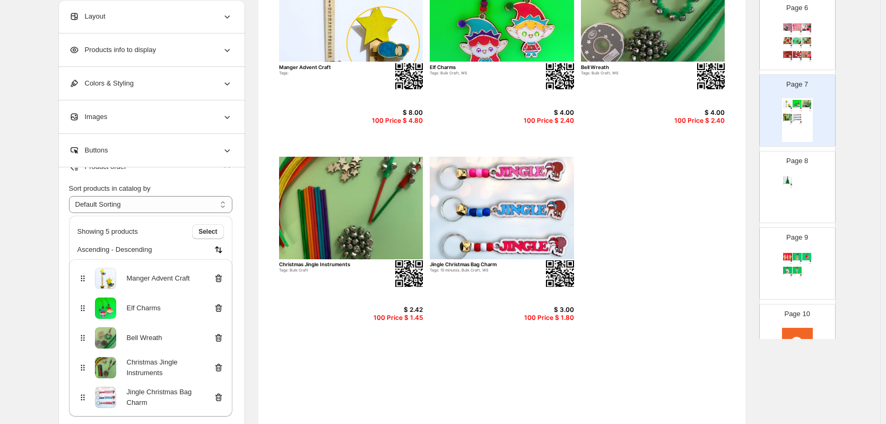
scroll to position [346, 0]
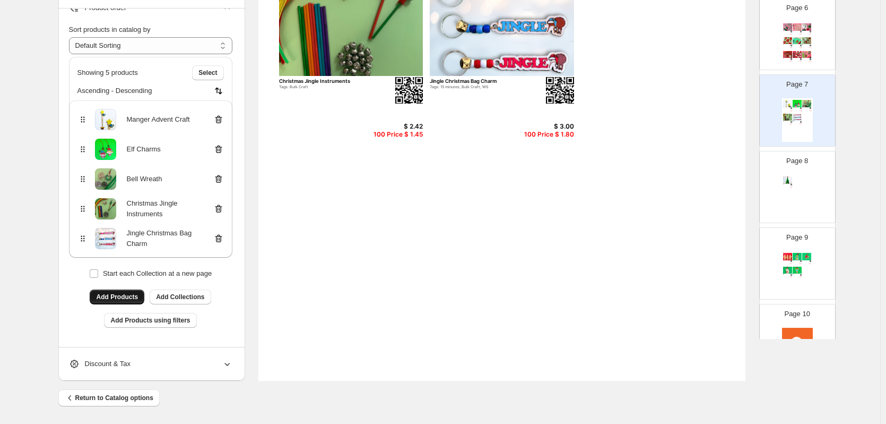
click at [128, 294] on span "Add Products" at bounding box center [117, 296] width 42 height 8
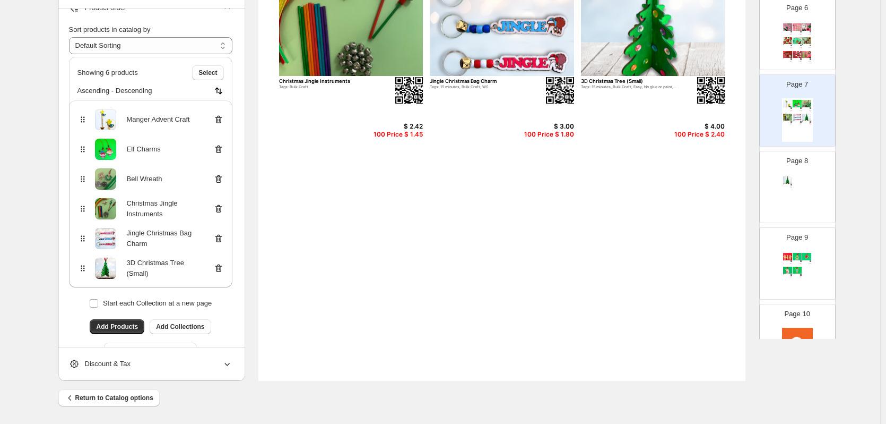
click at [810, 207] on div "3D Christmas Tree (Small) Tags: 15 minutes, Bulk Craft, Easy, No glue or paint,…" at bounding box center [797, 197] width 31 height 44
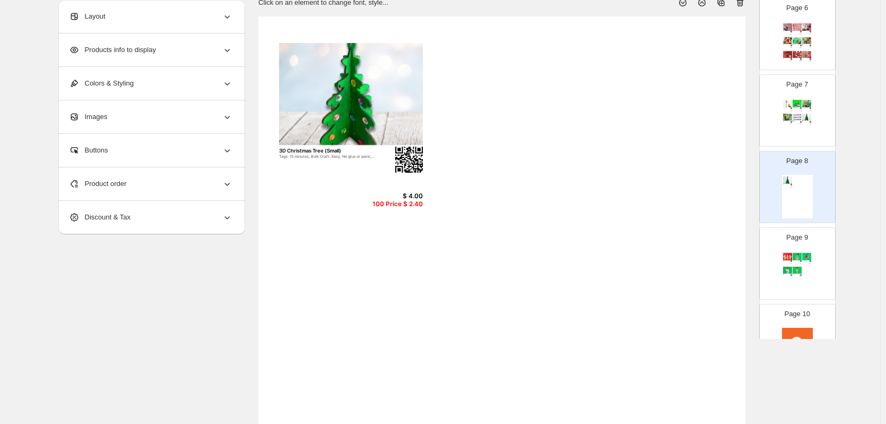
scroll to position [79, 0]
click at [184, 180] on div "Product order" at bounding box center [150, 183] width 163 height 33
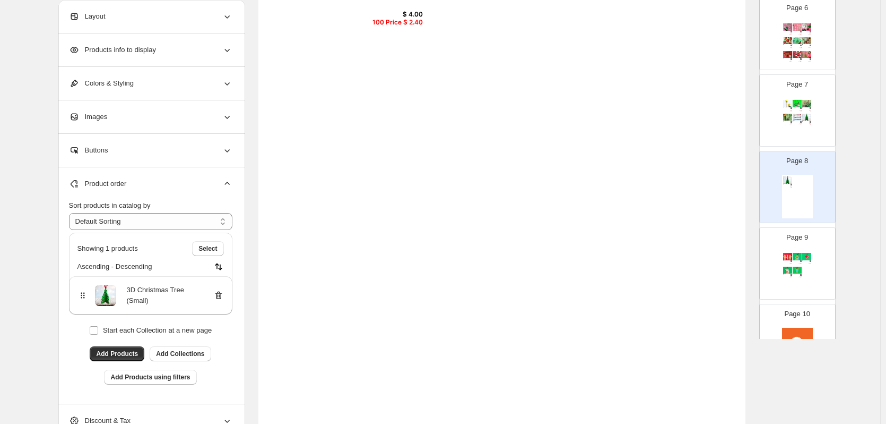
scroll to position [262, 0]
click at [219, 297] on icon at bounding box center [218, 295] width 7 height 8
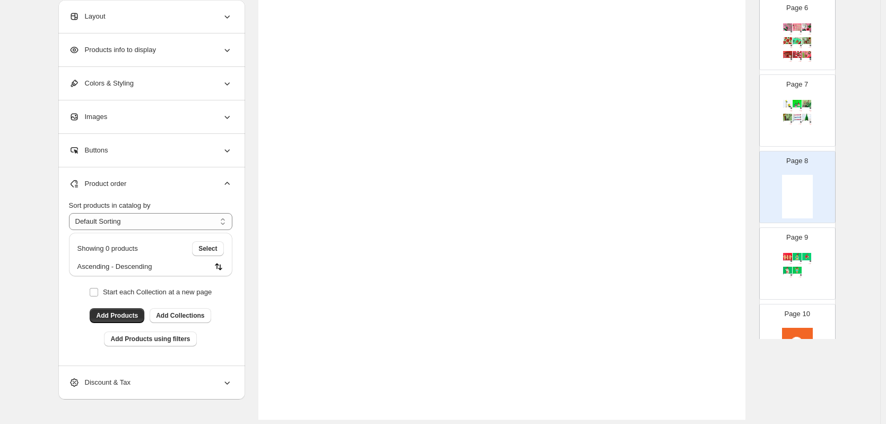
scroll to position [307, 0]
click at [366, 261] on div at bounding box center [501, 103] width 487 height 631
click at [793, 249] on div "Page 9 Set of 3 Mini Gingerbread Men Tags: Bulk Craft, WS $ 3.00 100 Price $ 1.…" at bounding box center [793, 258] width 67 height 71
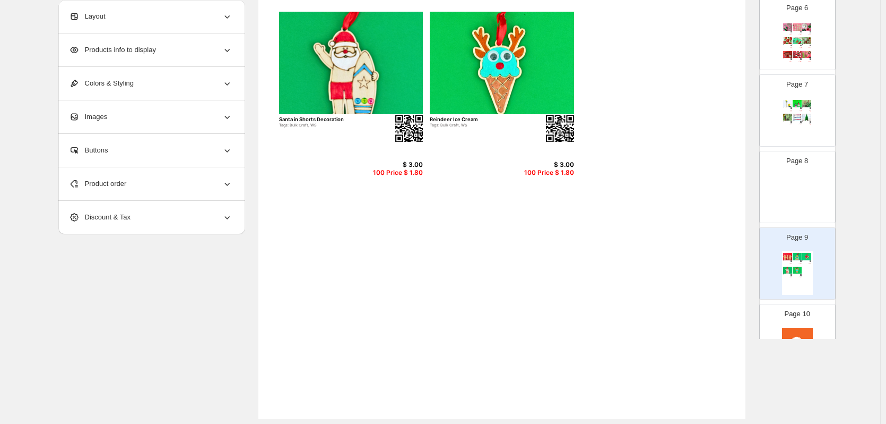
click at [797, 170] on div "Page 8" at bounding box center [793, 182] width 67 height 71
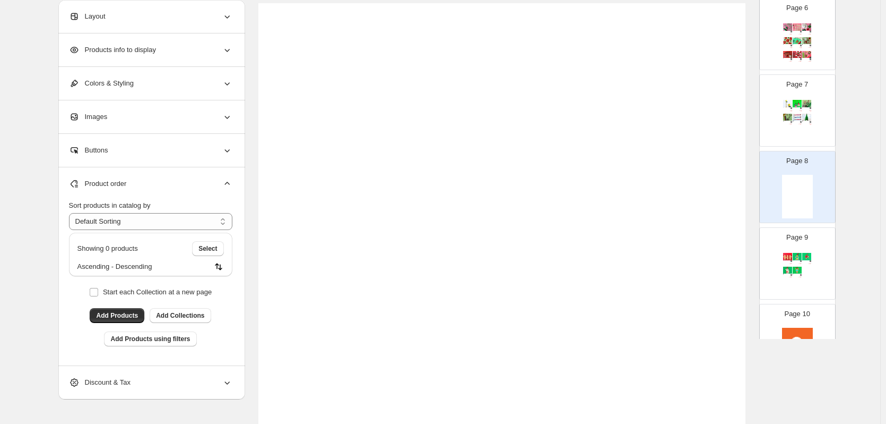
scroll to position [91, 0]
click at [228, 180] on icon at bounding box center [227, 183] width 11 height 11
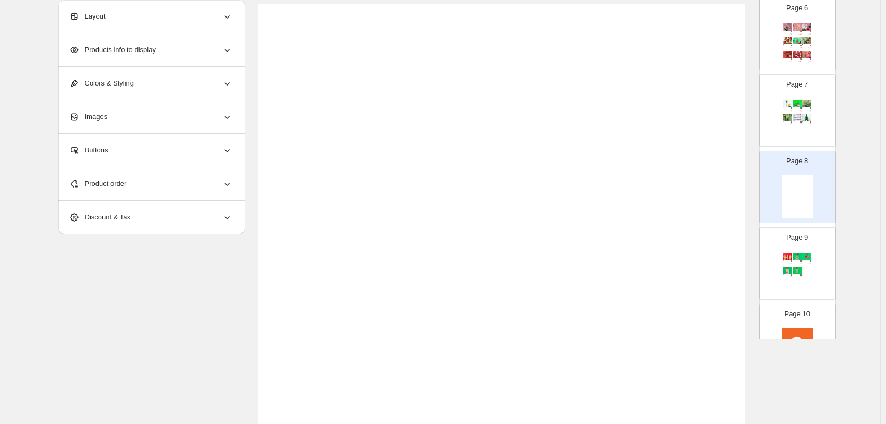
click at [232, 20] on icon at bounding box center [227, 16] width 11 height 11
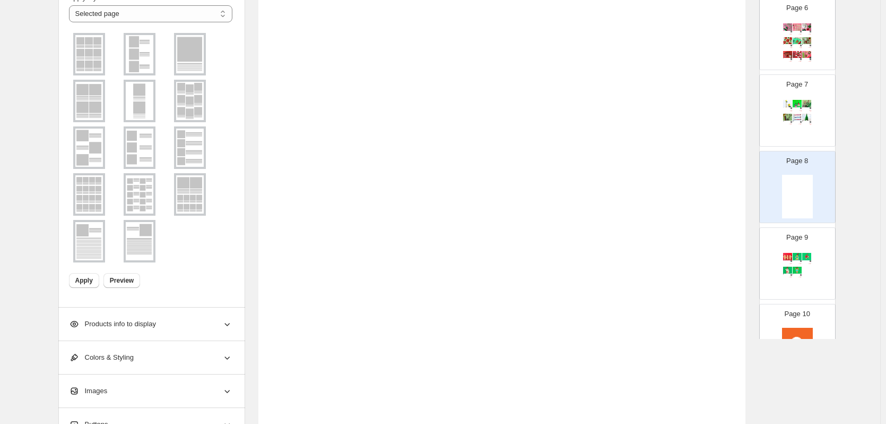
scroll to position [346, 0]
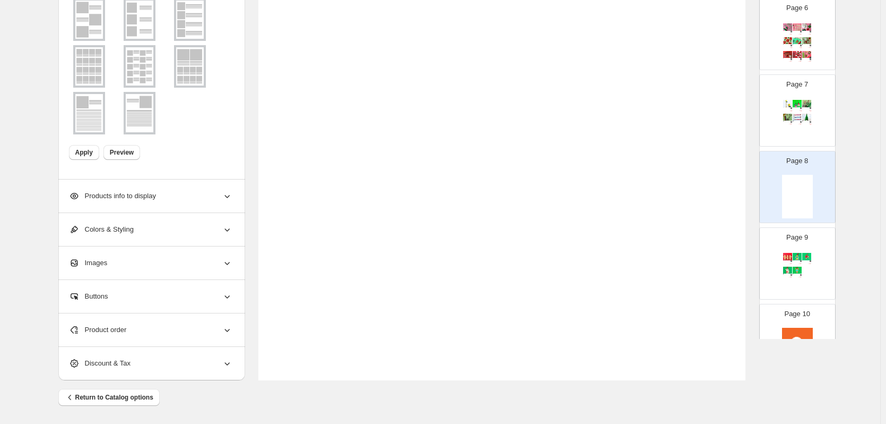
click at [589, 162] on div at bounding box center [501, 64] width 487 height 631
click at [808, 159] on div "Page 8" at bounding box center [793, 182] width 67 height 71
drag, startPoint x: 808, startPoint y: 159, endPoint x: 815, endPoint y: 175, distance: 16.9
click at [815, 175] on div "Page 8" at bounding box center [793, 182] width 67 height 71
click at [629, 169] on div at bounding box center [501, 64] width 487 height 631
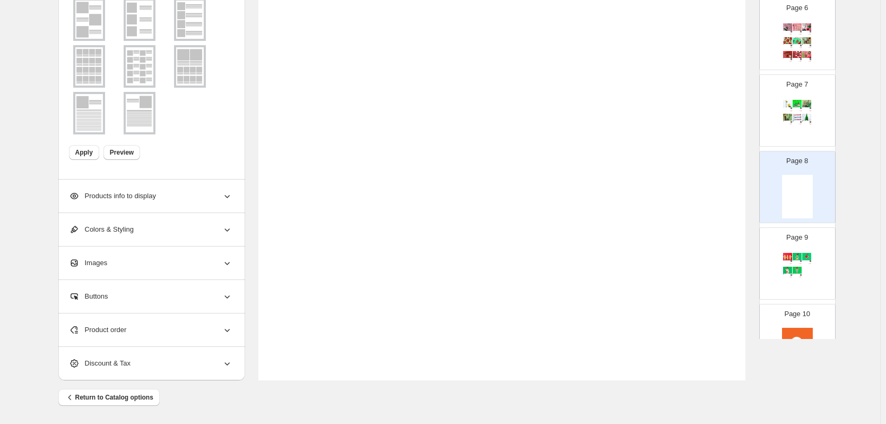
click at [798, 192] on div at bounding box center [797, 197] width 31 height 44
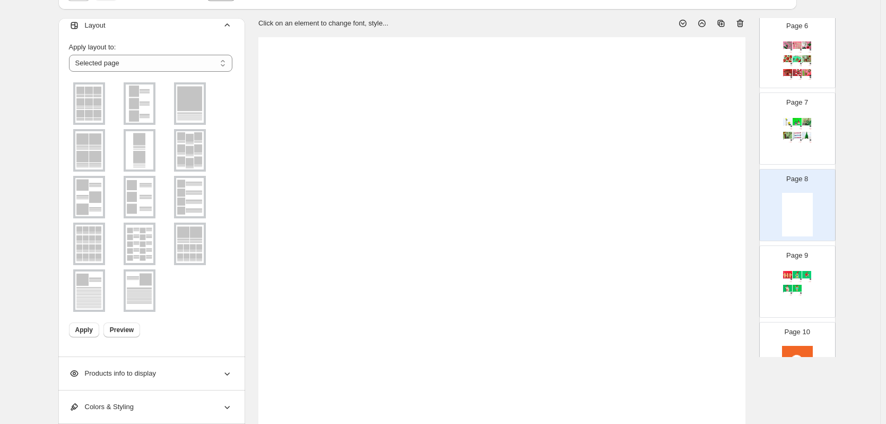
scroll to position [0, 0]
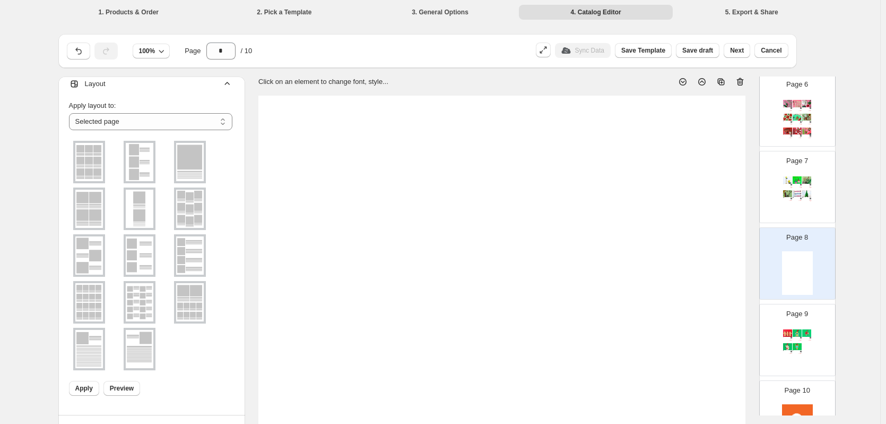
click at [745, 81] on icon at bounding box center [740, 81] width 11 height 11
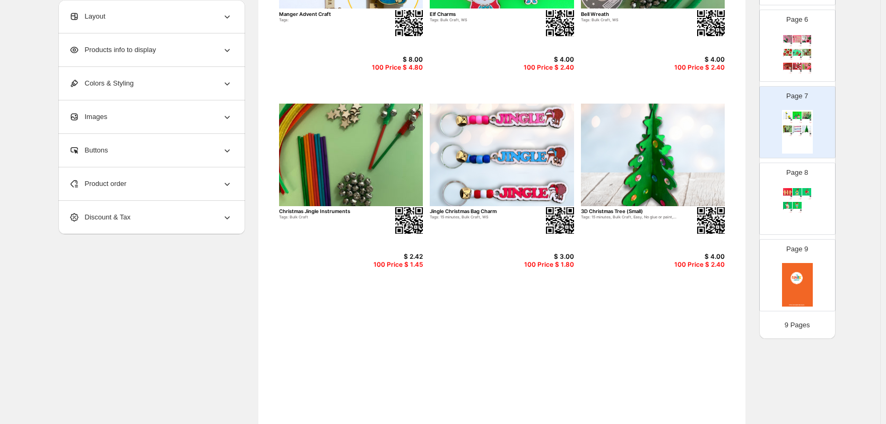
scroll to position [216, 0]
click at [813, 192] on div "Page 8 Set of 3 Mini Gingerbread Men Tags: Bulk Craft, WS $ 3.00 100 Price $ 1.…" at bounding box center [793, 194] width 67 height 71
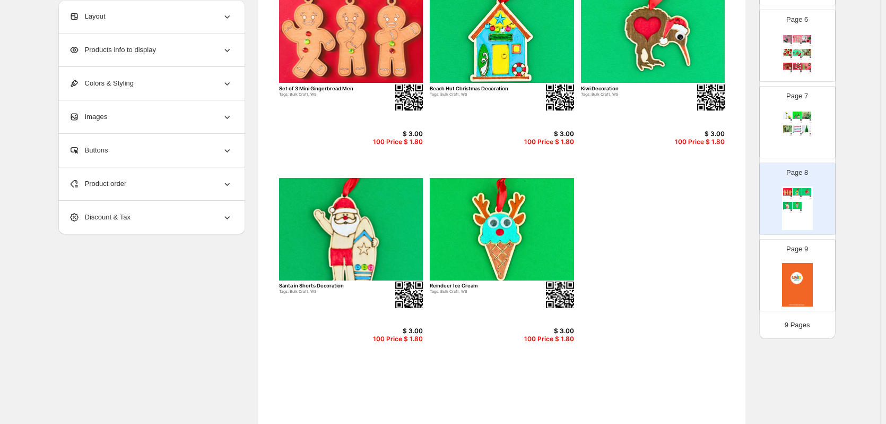
scroll to position [140, 0]
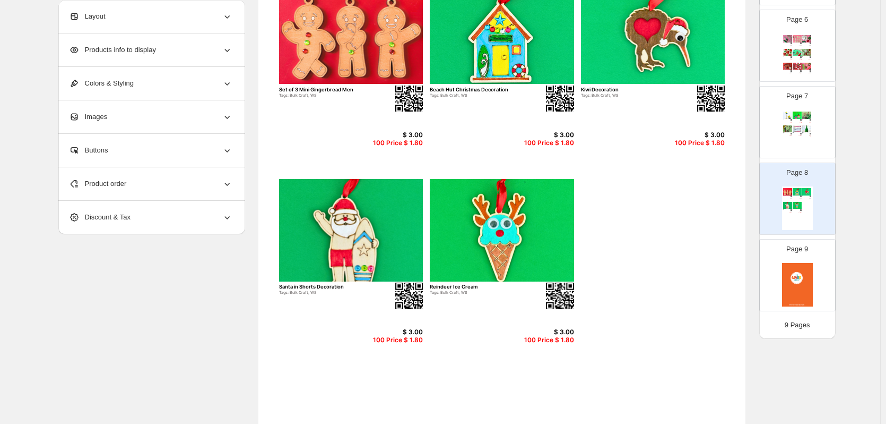
click at [810, 150] on div "Manger Advent Craft Tags: $ 8.00 100 Price $ 4.80 Elf Charms Tags: Bulk Craft, …" at bounding box center [797, 132] width 31 height 44
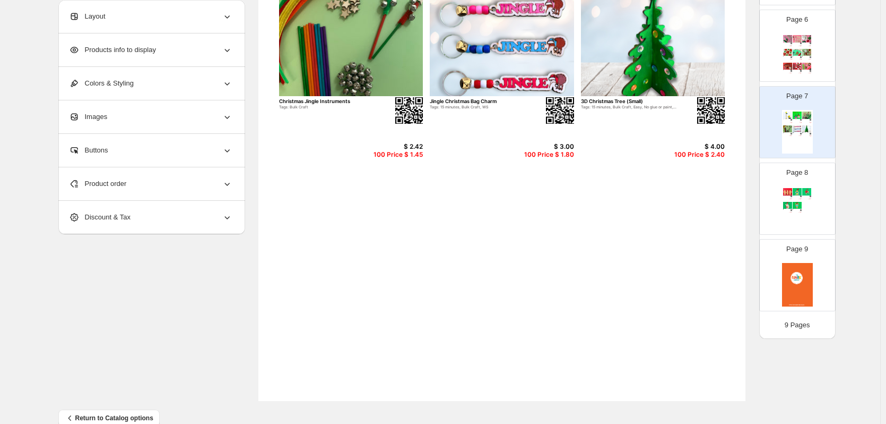
scroll to position [346, 0]
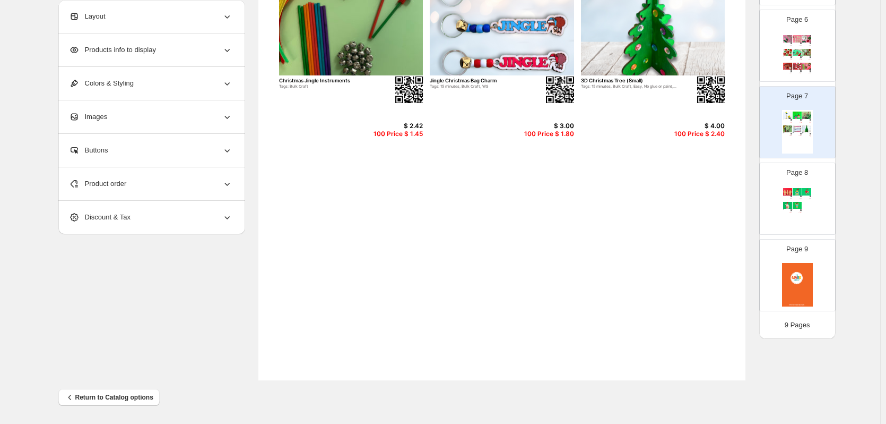
click at [786, 217] on div "Set of 3 Mini Gingerbread Men Tags: Bulk Craft, WS $ 3.00 100 Price $ 1.80 Beac…" at bounding box center [797, 208] width 31 height 44
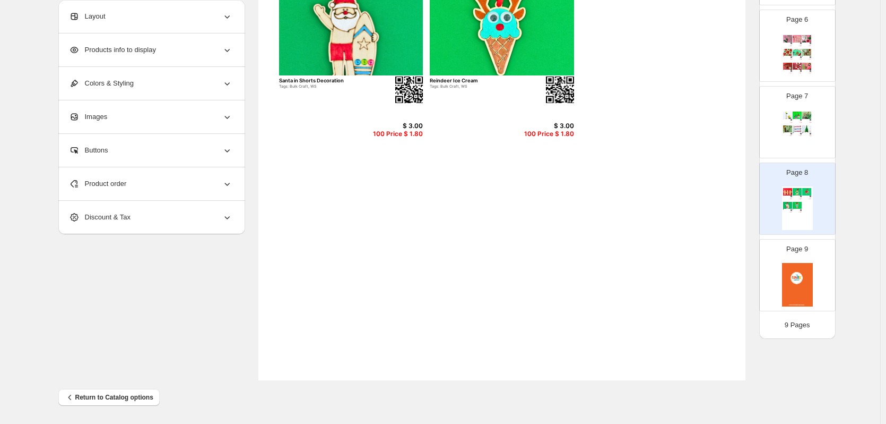
click at [812, 139] on div "Page 7 Manger Advent Craft Tags: $ 8.00 100 Price $ 4.80 Elf Charms Tags: Bulk …" at bounding box center [793, 117] width 67 height 71
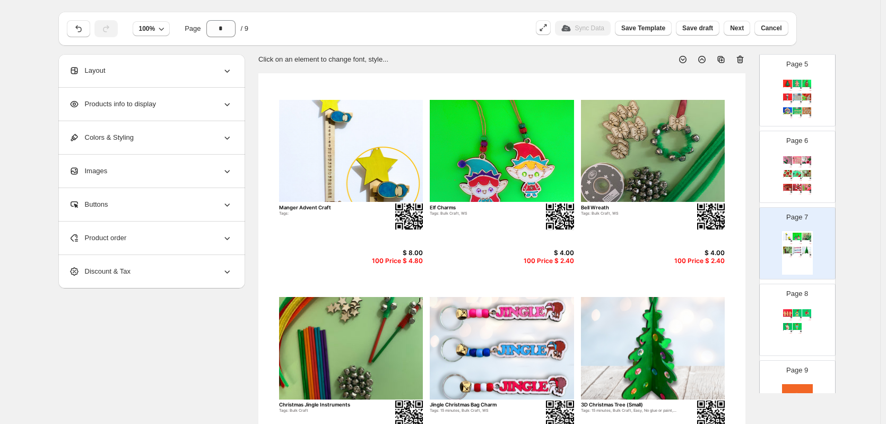
scroll to position [22, 0]
click at [809, 152] on div "Page 6 Grinchy candy cane Tags: $ 2.42 100 Price $ 1.45 Christmas Dog Decoratio…" at bounding box center [793, 162] width 67 height 71
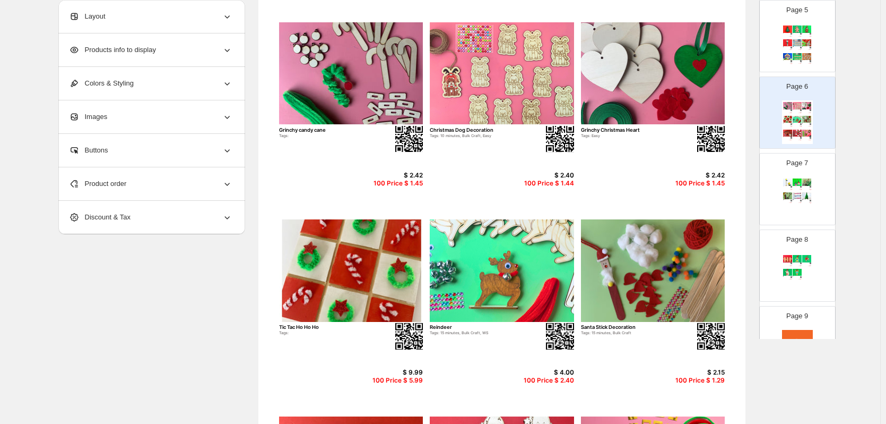
scroll to position [42, 0]
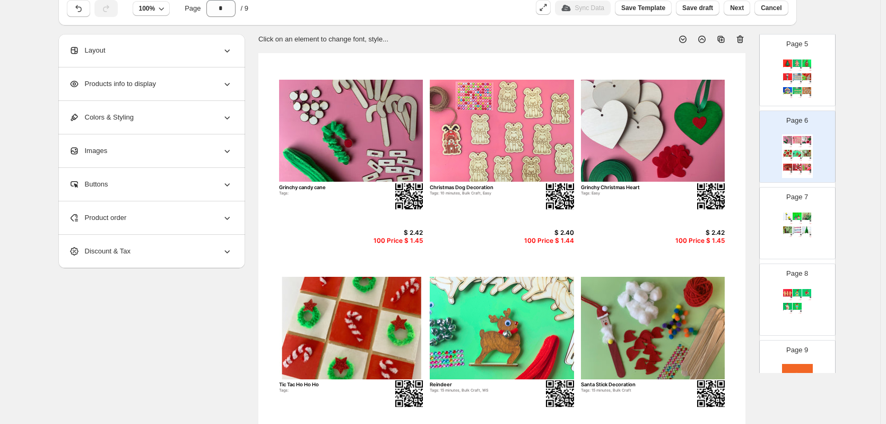
click at [774, 160] on div "Page 6 Grinchy candy cane Tags: $ 2.42 100 Price $ 1.45 Christmas Dog Decoratio…" at bounding box center [793, 142] width 67 height 71
click at [816, 155] on div "Page 6 Grinchy candy cane Tags: $ 2.42 100 Price $ 1.45 Christmas Dog Decoratio…" at bounding box center [793, 142] width 67 height 71
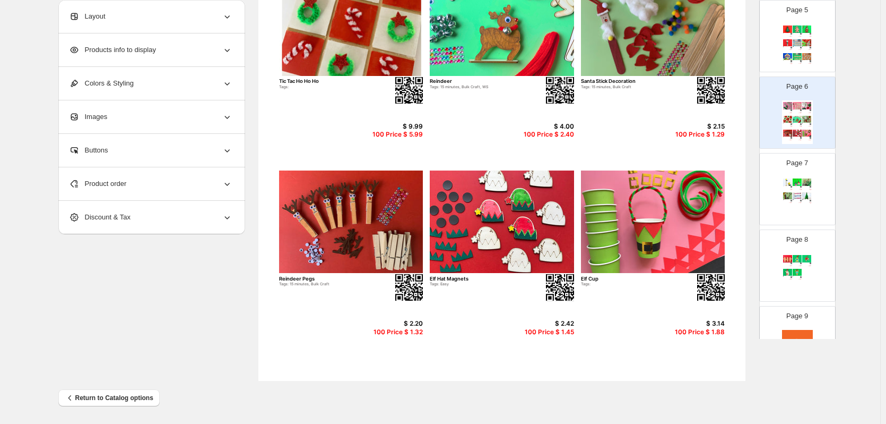
scroll to position [346, 0]
click at [817, 195] on div "Page 7 Manger Advent Craft Tags: $ 8.00 100 Price $ 4.80 Elf Charms Tags: Bulk …" at bounding box center [793, 184] width 67 height 71
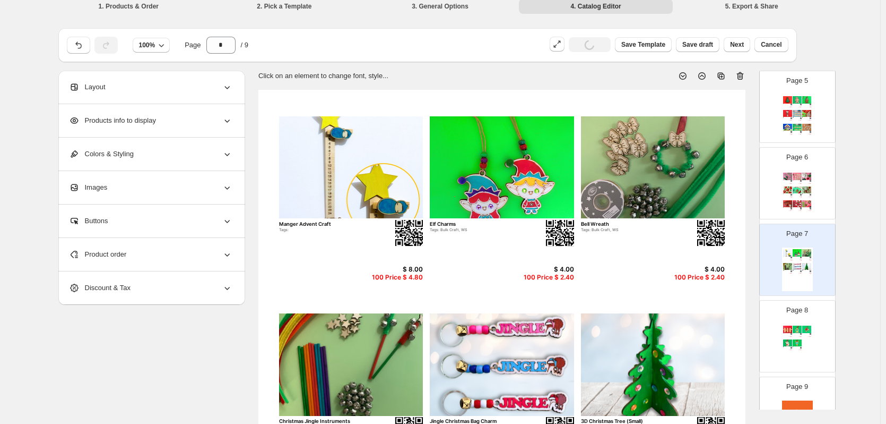
scroll to position [0, 0]
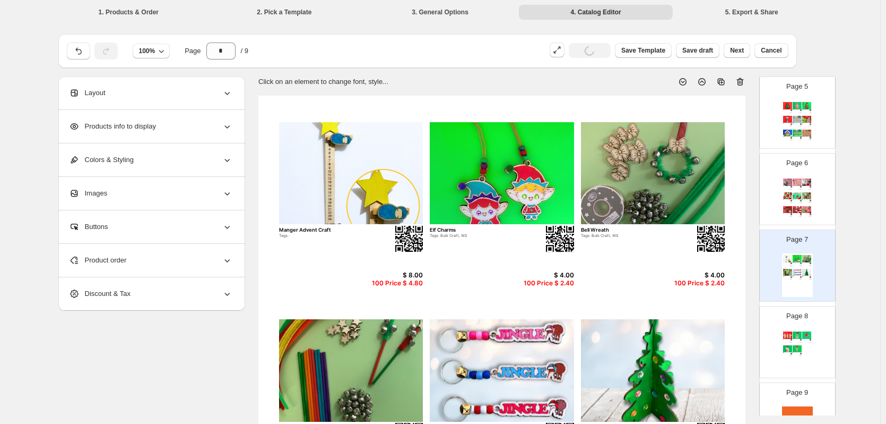
click at [809, 206] on img at bounding box center [807, 209] width 9 height 7
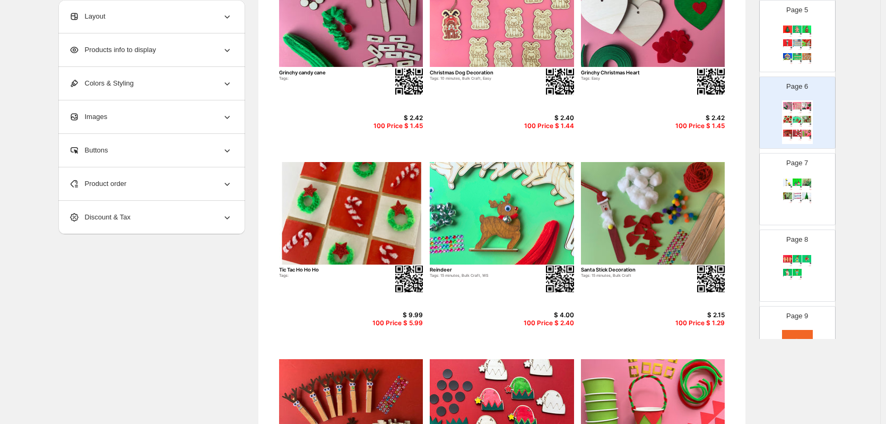
scroll to position [1, 0]
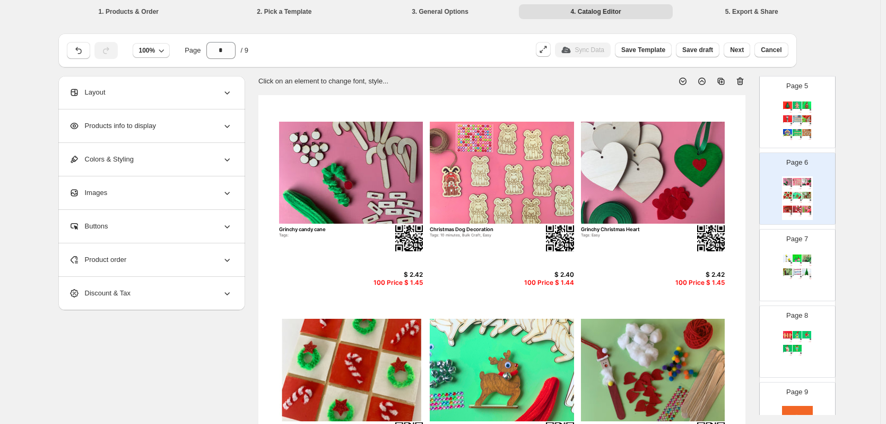
click at [804, 200] on div "Tags: 15 minutes, Bulk Craft" at bounding box center [806, 200] width 6 height 1
click at [800, 275] on img at bounding box center [801, 276] width 2 height 2
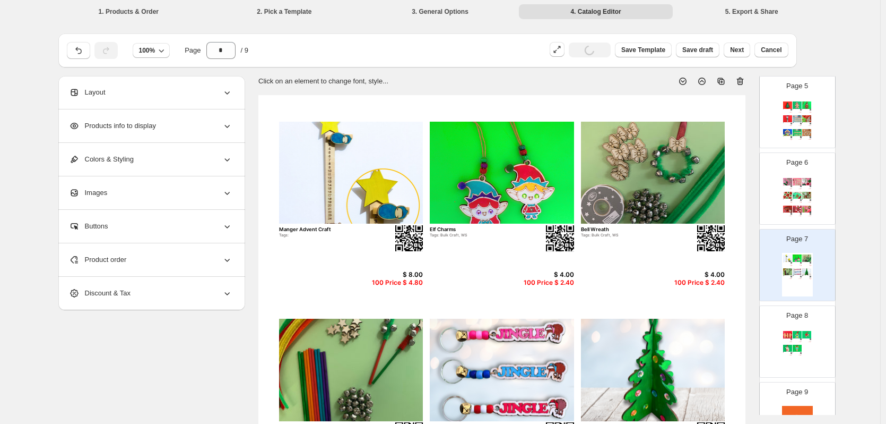
click at [808, 210] on img at bounding box center [807, 208] width 9 height 7
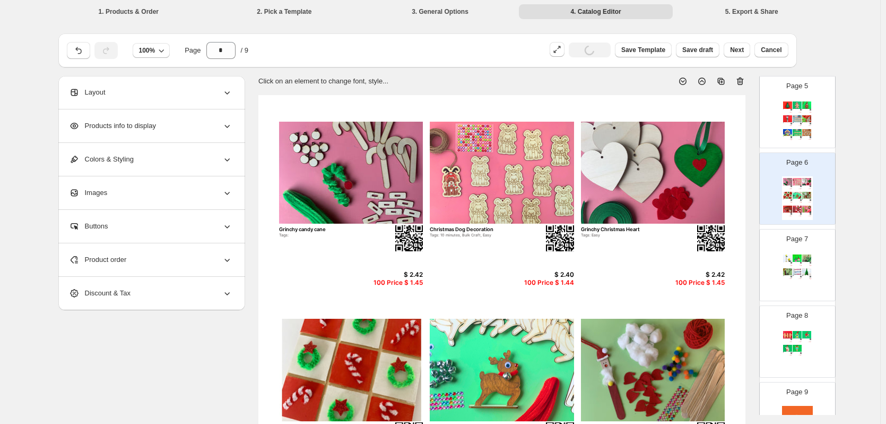
click at [793, 116] on img at bounding box center [797, 118] width 9 height 7
type input "*"
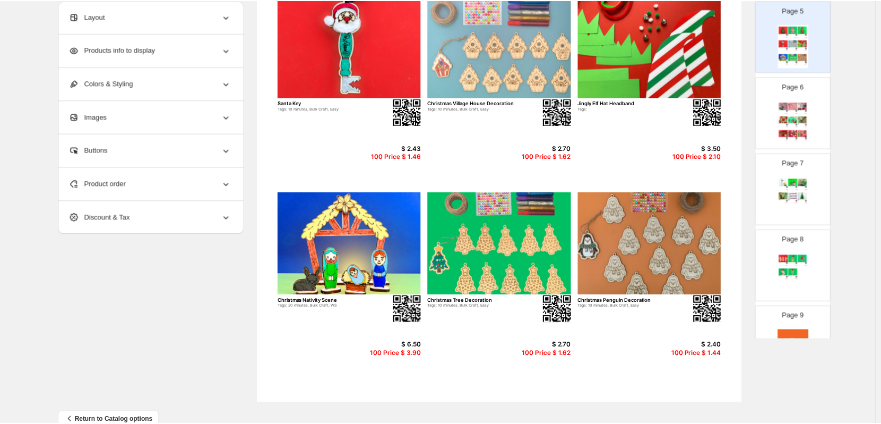
scroll to position [323, 0]
